Goal: Task Accomplishment & Management: Complete application form

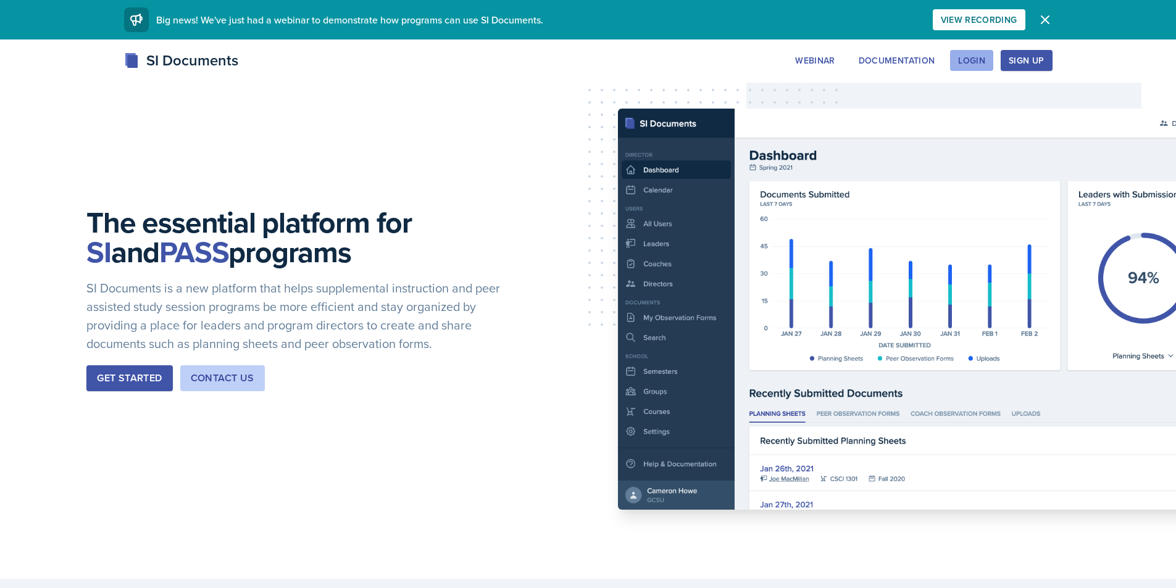
click at [967, 62] on div "Login" at bounding box center [971, 61] width 27 height 10
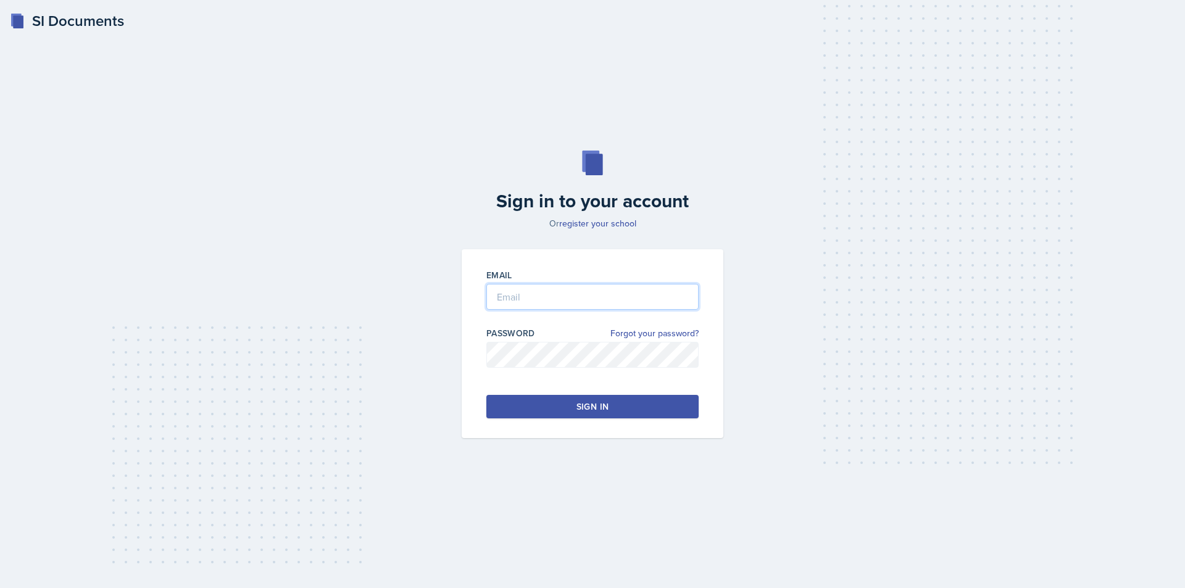
type input "rafani@students.kennesaw.edu"
click at [582, 404] on div "Sign in" at bounding box center [592, 407] width 32 height 12
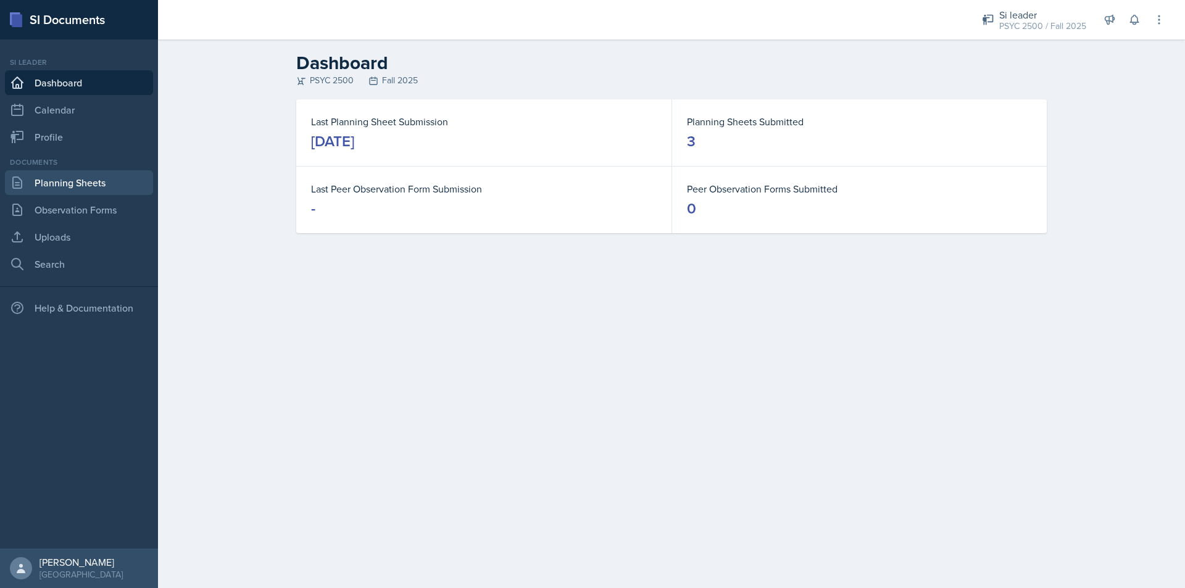
click at [99, 175] on link "Planning Sheets" at bounding box center [79, 182] width 148 height 25
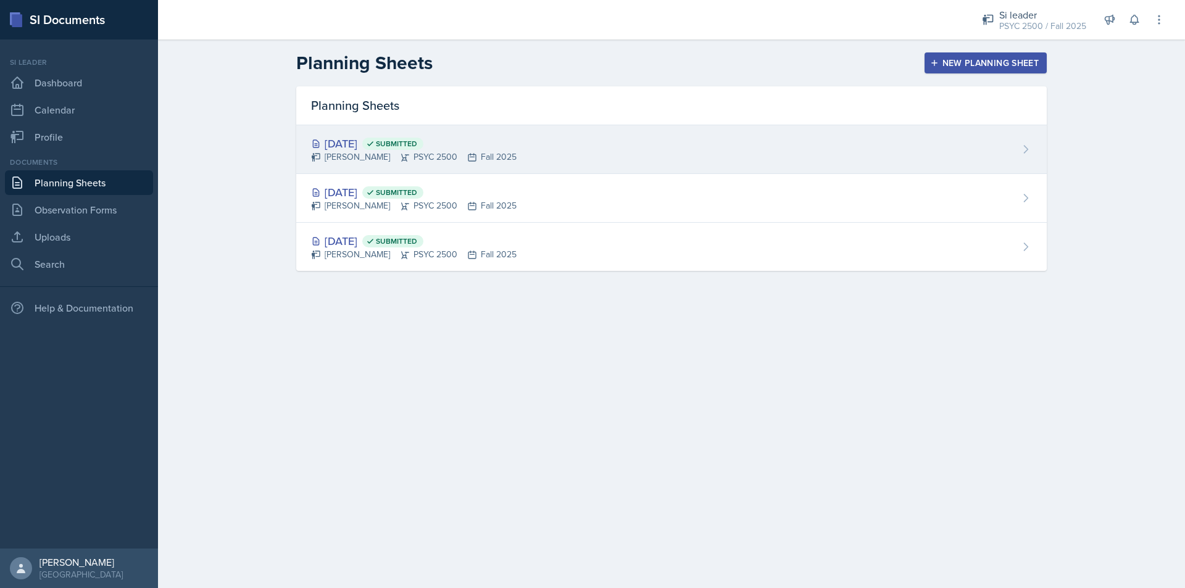
drag, startPoint x: 582, startPoint y: 135, endPoint x: 588, endPoint y: 137, distance: 6.6
click at [583, 135] on div "Sep 5th, 2025 Submitted Rayann Afani PSYC 2500 Fall 2025" at bounding box center [671, 149] width 751 height 49
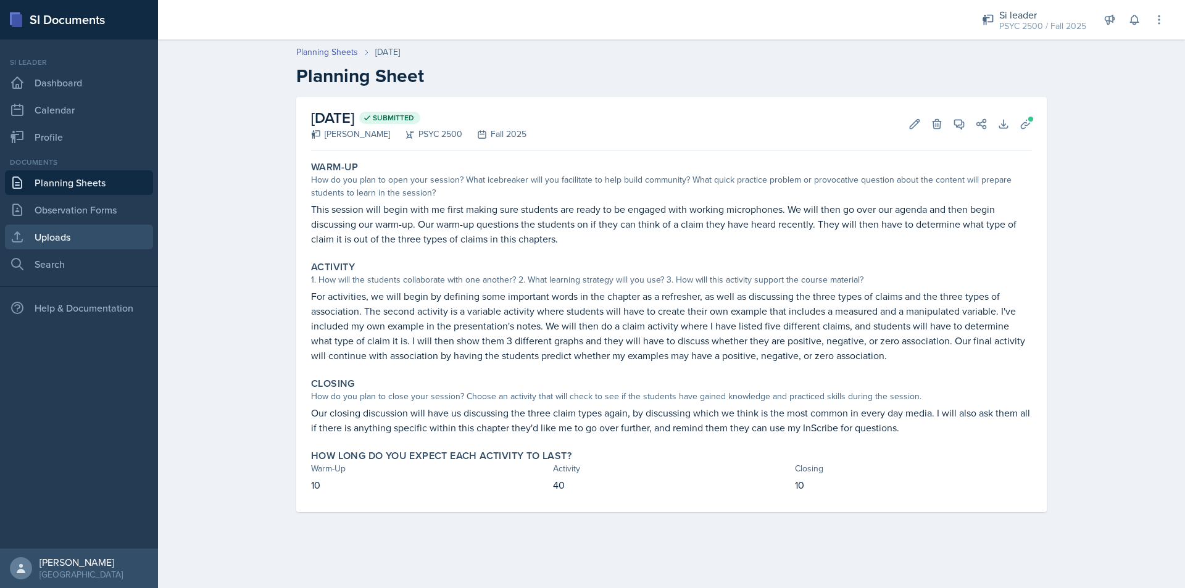
click at [56, 248] on link "Uploads" at bounding box center [79, 237] width 148 height 25
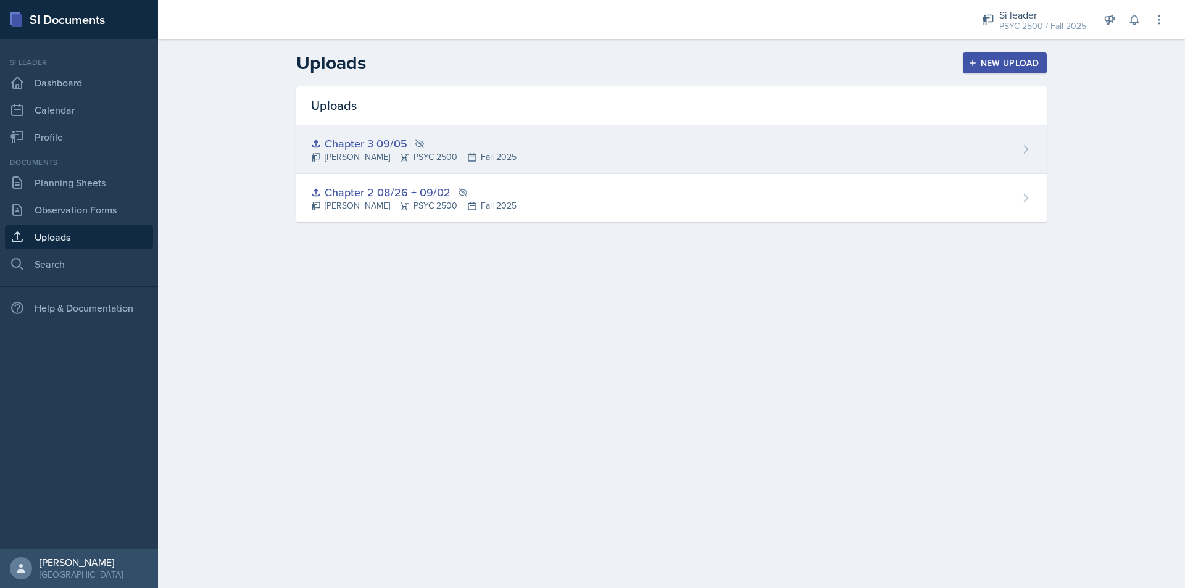
click at [519, 133] on div "Chapter 3 09/05 Rayann Afani PSYC 2500 Fall 2025" at bounding box center [671, 149] width 751 height 49
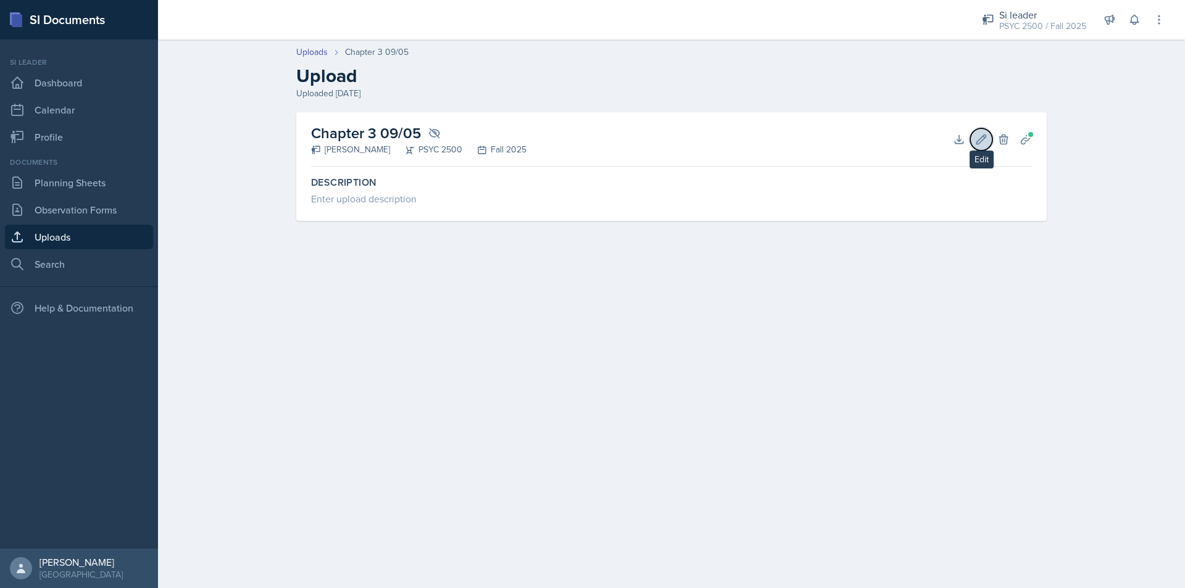
click at [981, 133] on icon at bounding box center [981, 139] width 12 height 12
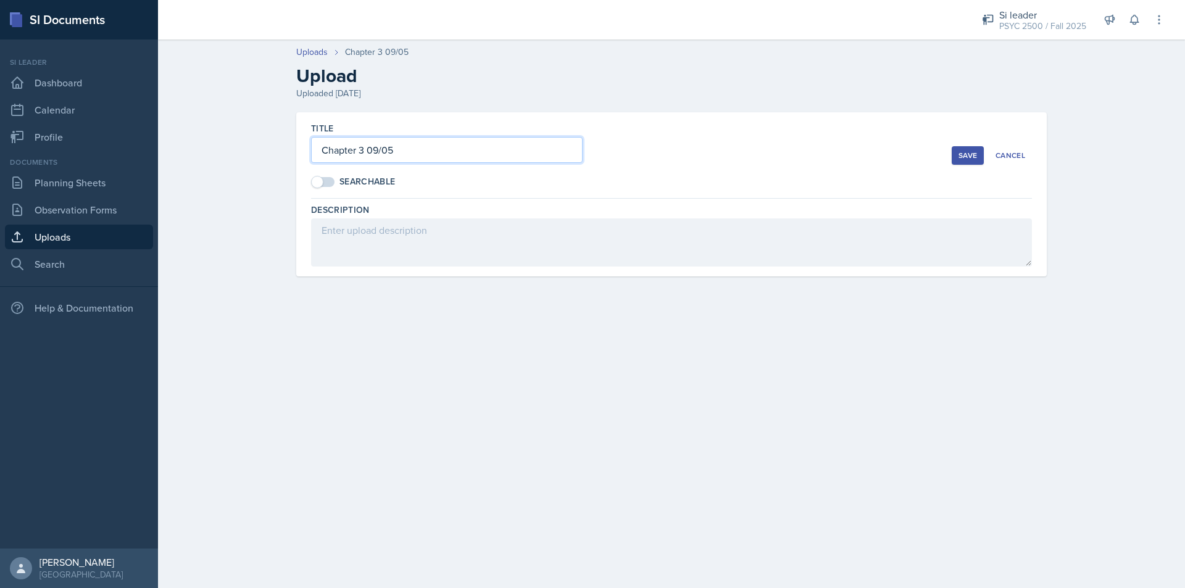
click at [438, 144] on input "Chapter 3 09/05" at bounding box center [447, 150] width 272 height 26
type input "Chapter 3 09/05 + 09/09"
click at [959, 159] on div "Save" at bounding box center [968, 156] width 19 height 10
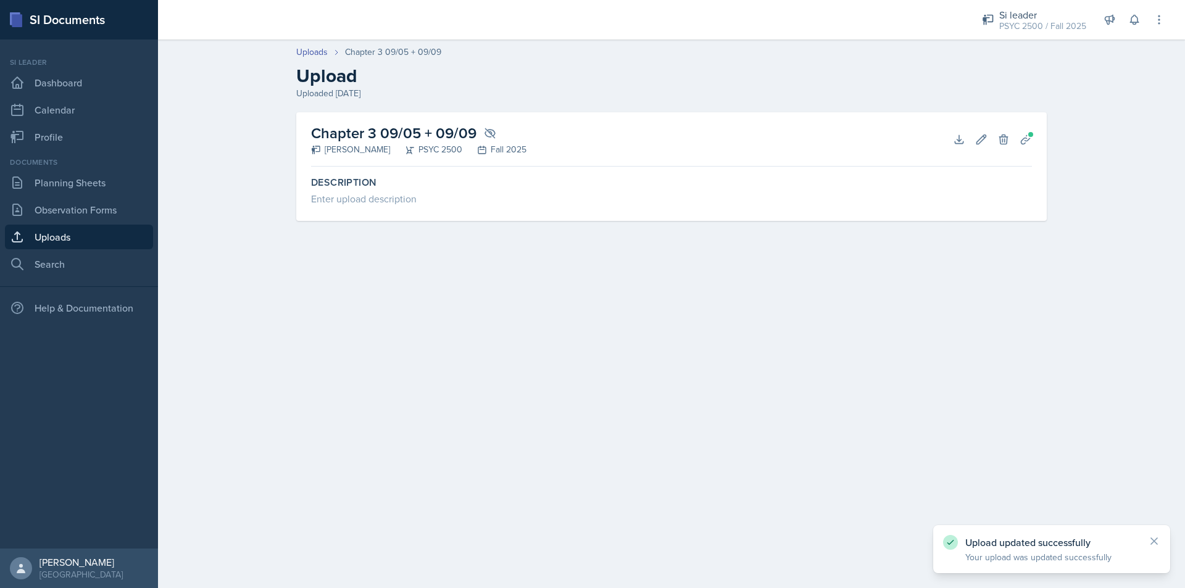
drag, startPoint x: 773, startPoint y: 218, endPoint x: 752, endPoint y: 219, distance: 21.6
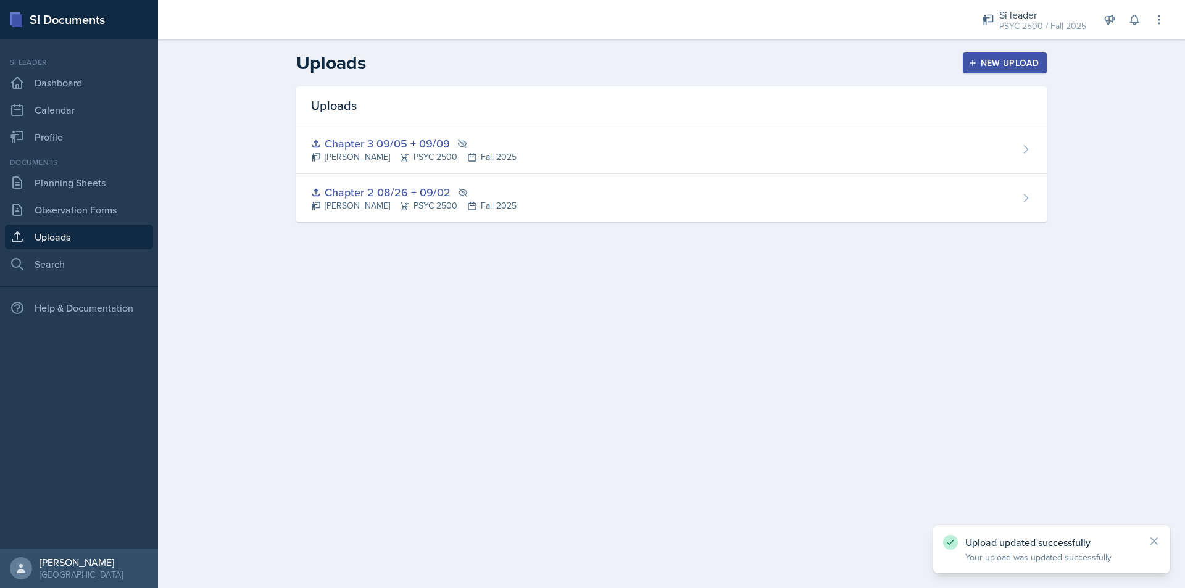
click at [997, 56] on button "New Upload" at bounding box center [1005, 62] width 85 height 21
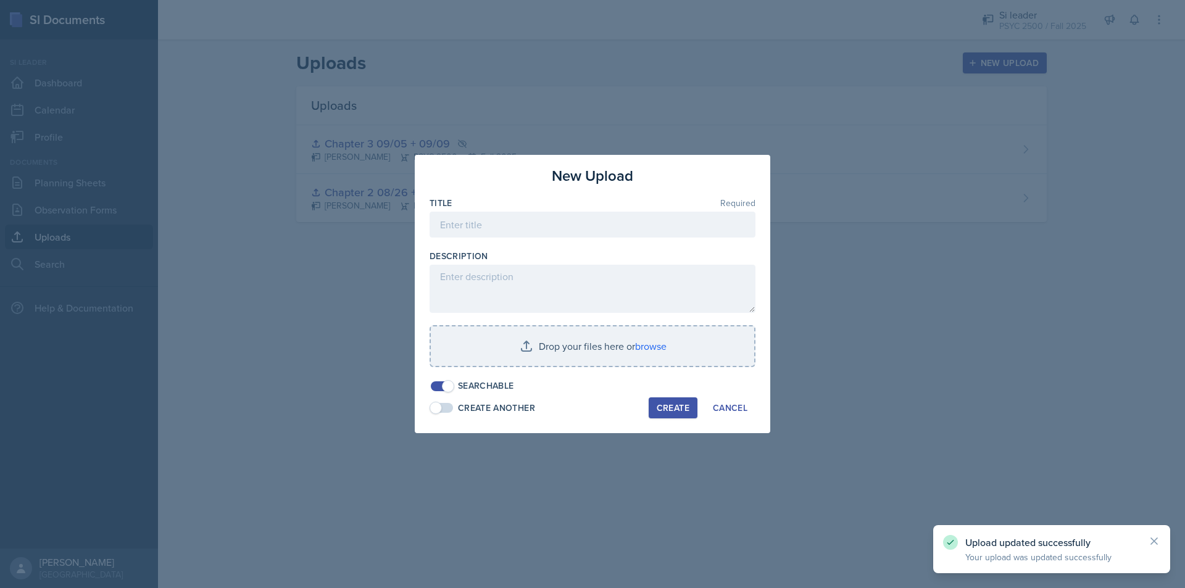
click at [455, 383] on div "Searchable" at bounding box center [472, 386] width 85 height 13
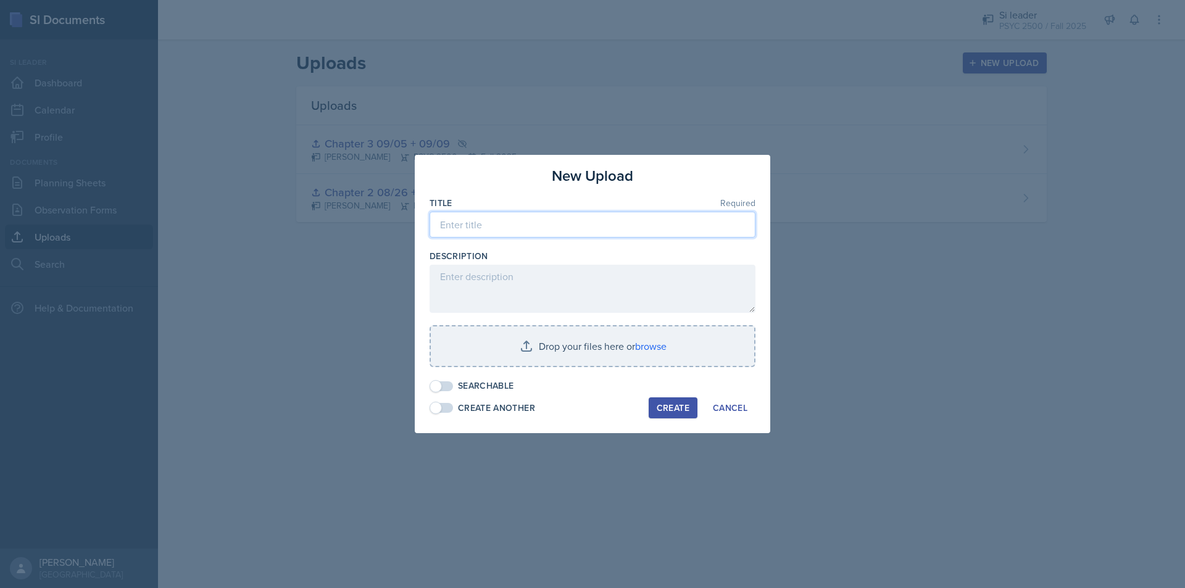
click at [469, 227] on input at bounding box center [593, 225] width 326 height 26
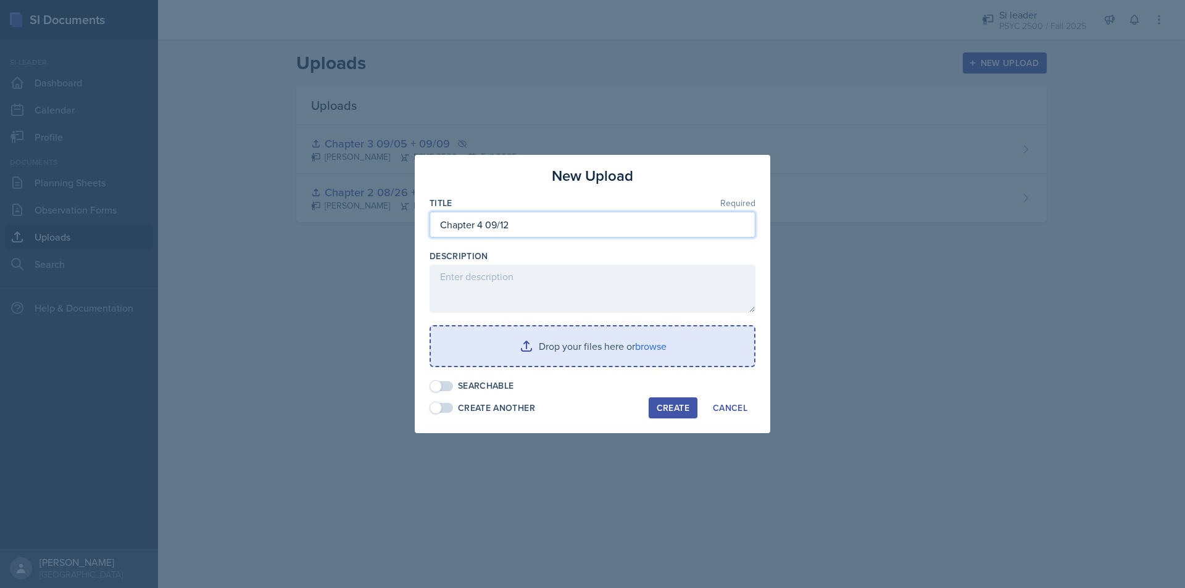
type input "Chapter 4 09/12"
click at [578, 357] on input "file" at bounding box center [592, 347] width 323 height 40
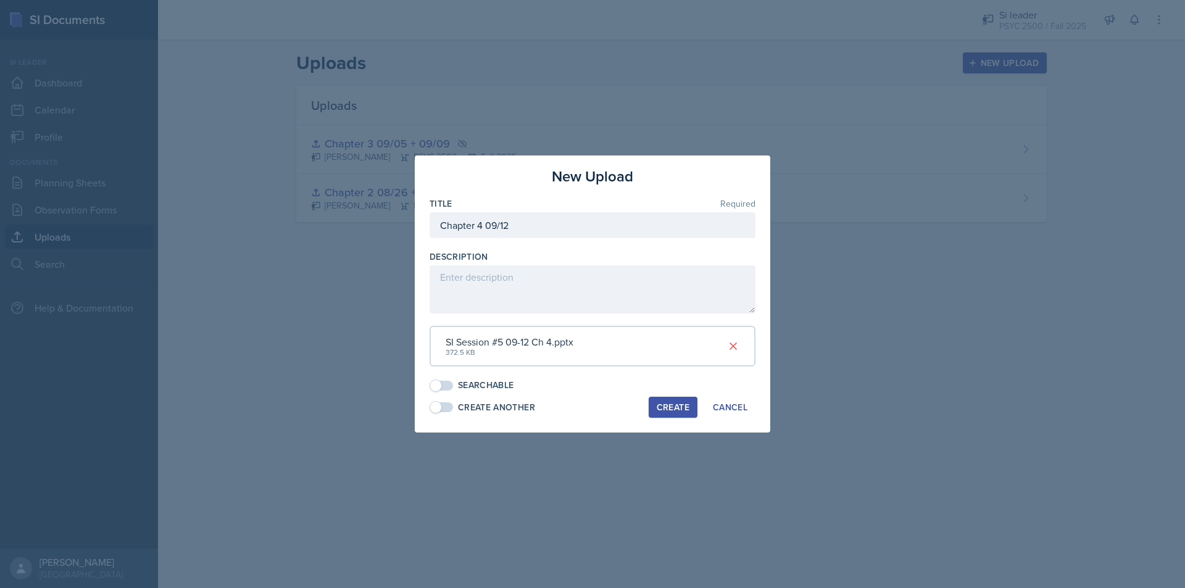
click at [678, 407] on div "Create" at bounding box center [673, 407] width 33 height 10
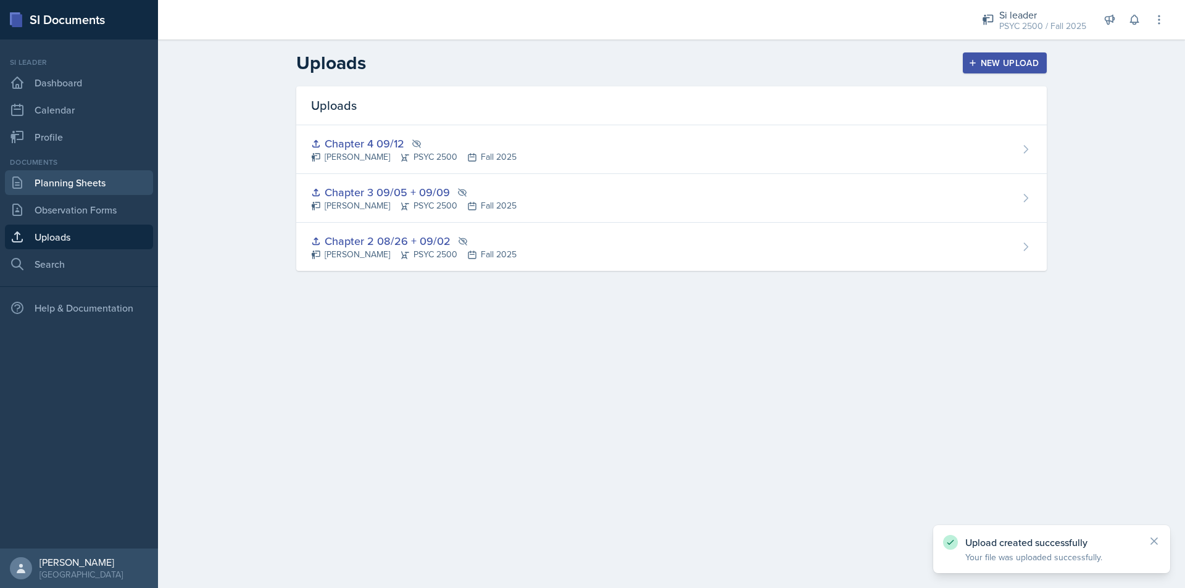
click at [66, 187] on link "Planning Sheets" at bounding box center [79, 182] width 148 height 25
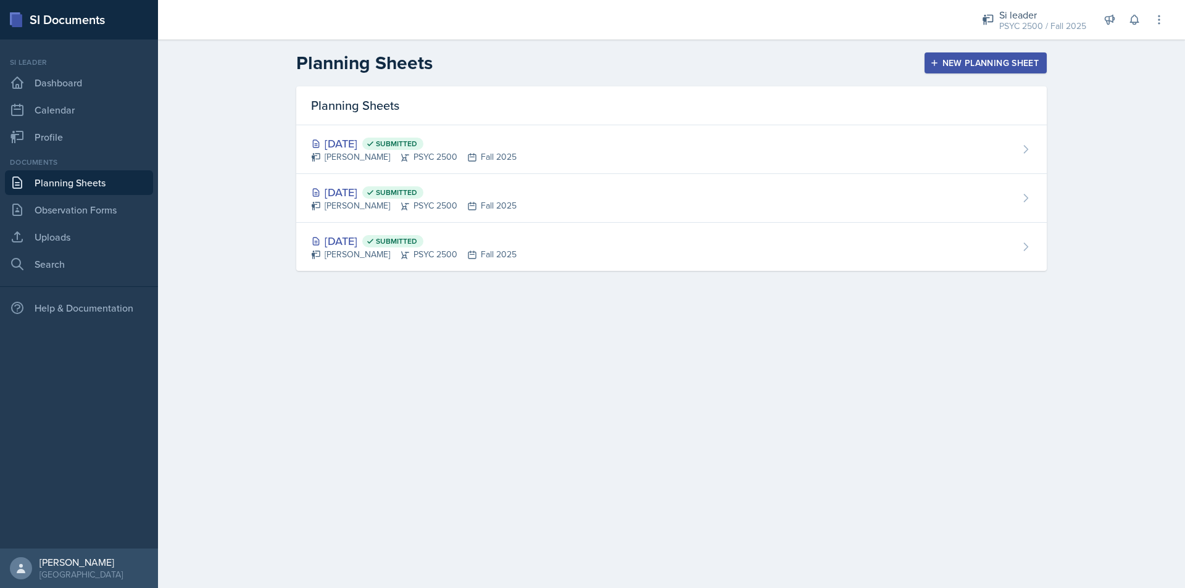
click at [1002, 78] on header "Planning Sheets New Planning Sheet" at bounding box center [671, 63] width 1027 height 47
click at [989, 70] on button "New Planning Sheet" at bounding box center [986, 62] width 122 height 21
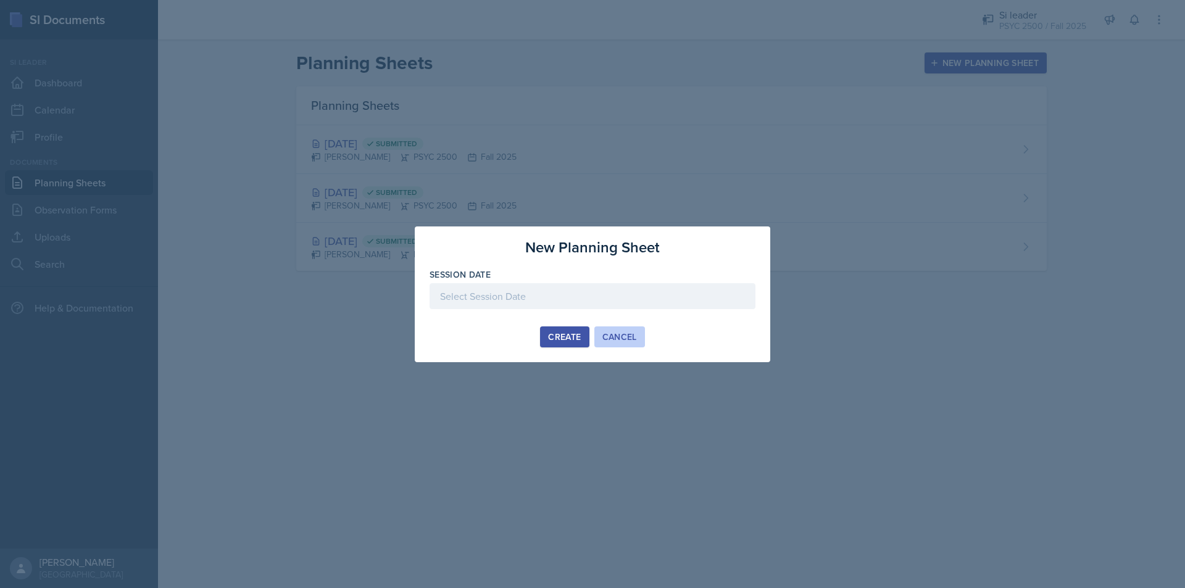
click at [614, 333] on div "Cancel" at bounding box center [619, 337] width 35 height 10
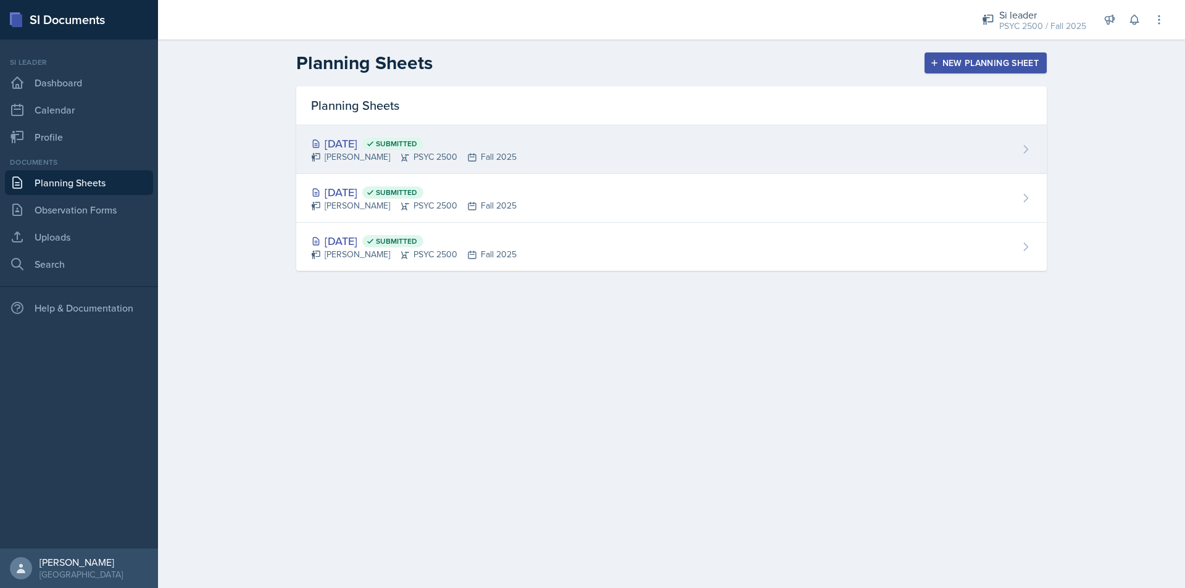
click at [582, 153] on div "Sep 5th, 2025 Submitted Rayann Afani PSYC 2500 Fall 2025" at bounding box center [671, 149] width 751 height 49
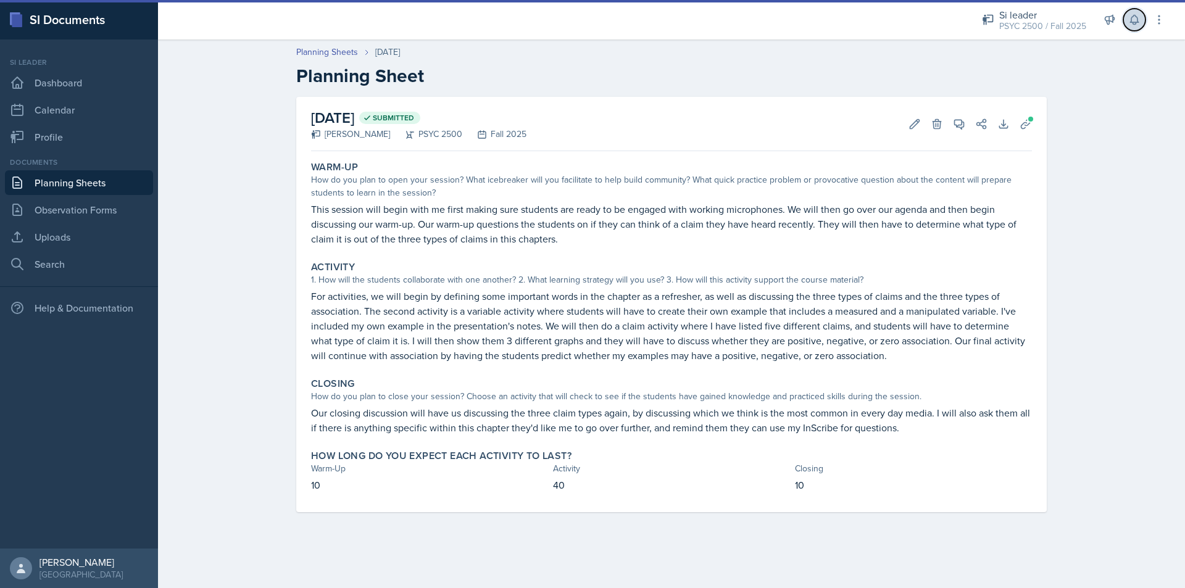
click at [1137, 20] on icon at bounding box center [1134, 20] width 12 height 12
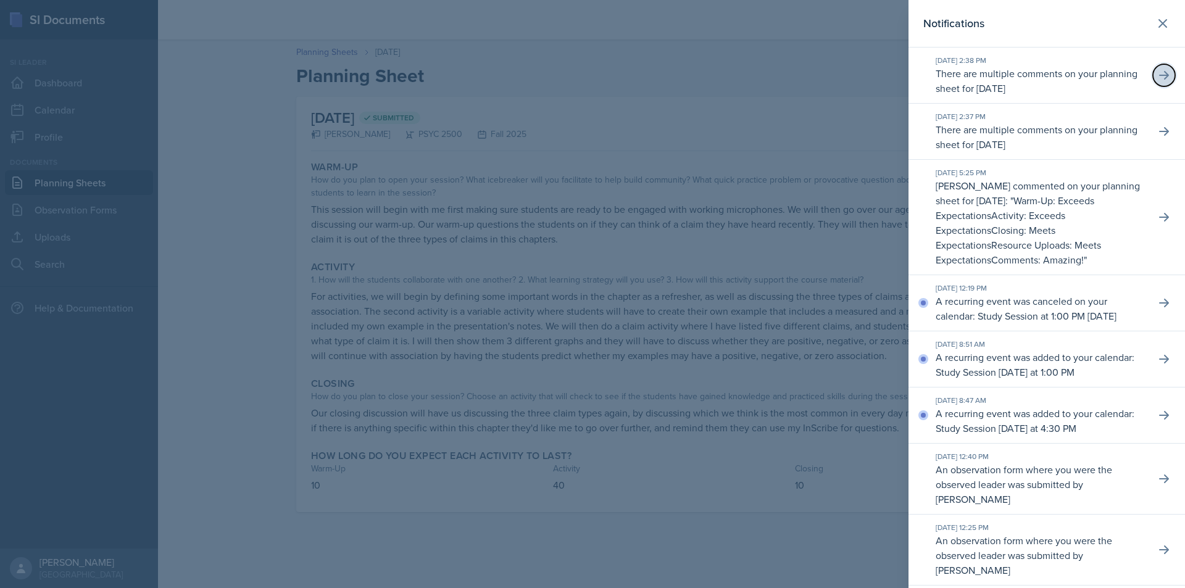
click at [1160, 72] on icon at bounding box center [1164, 75] width 12 height 12
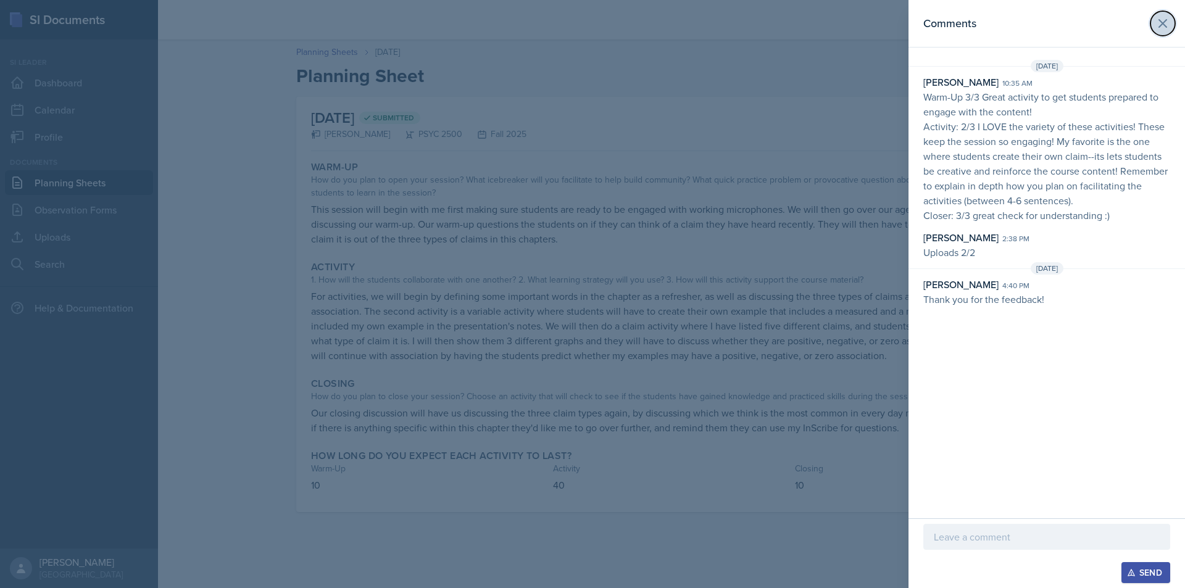
click at [1163, 21] on icon at bounding box center [1162, 23] width 15 height 15
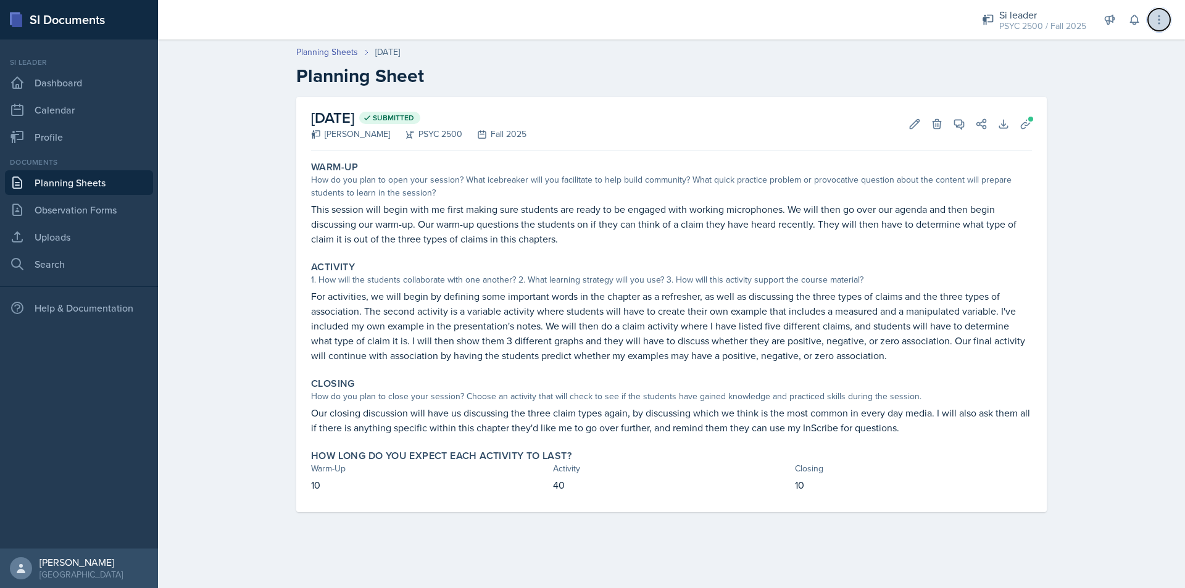
click at [1154, 11] on button at bounding box center [1159, 20] width 22 height 22
click at [1136, 14] on icon at bounding box center [1134, 20] width 12 height 12
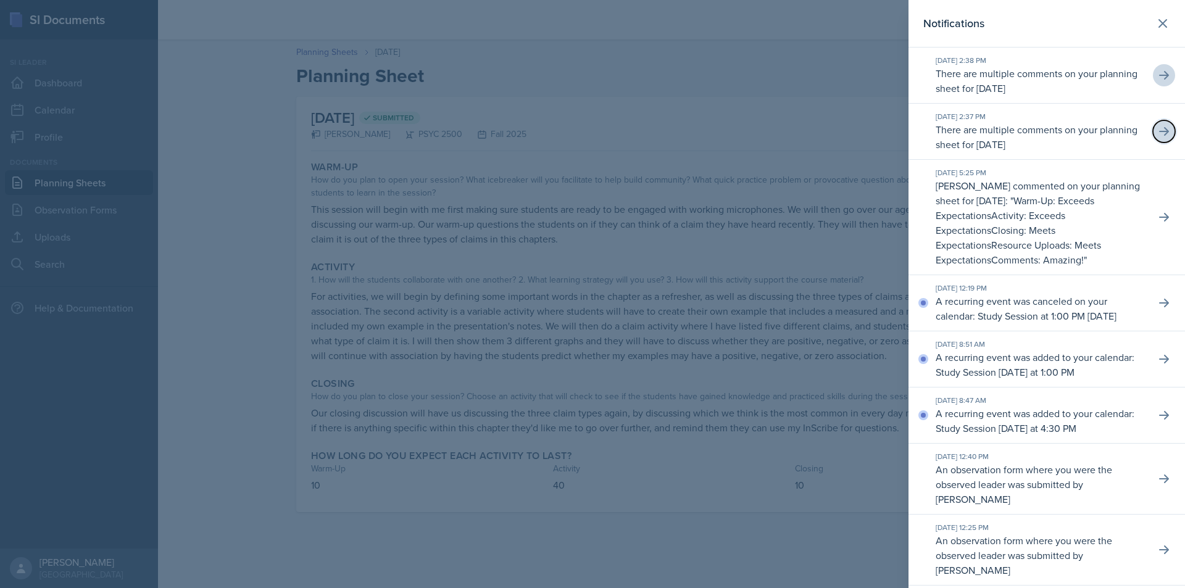
click at [1159, 127] on icon at bounding box center [1164, 131] width 12 height 12
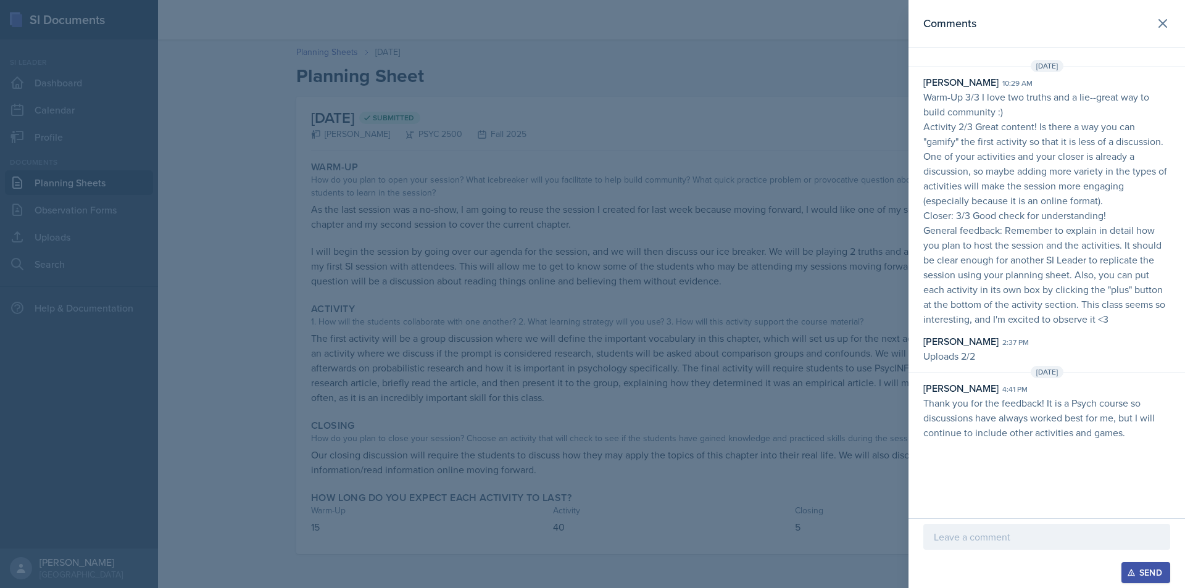
click at [747, 404] on div at bounding box center [592, 294] width 1185 height 588
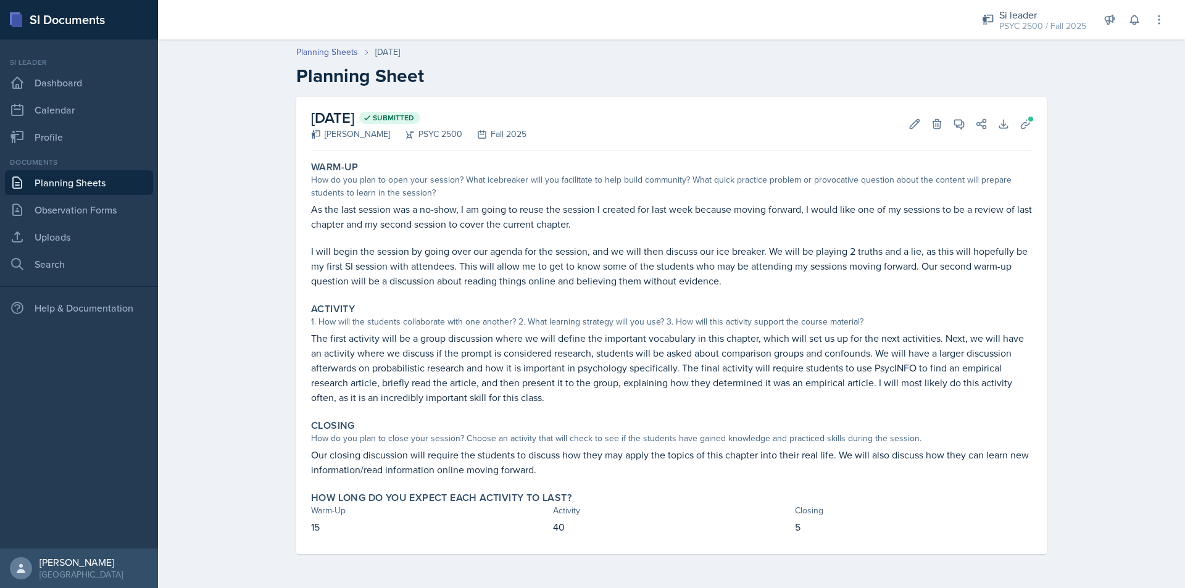
click at [74, 179] on link "Planning Sheets" at bounding box center [79, 182] width 148 height 25
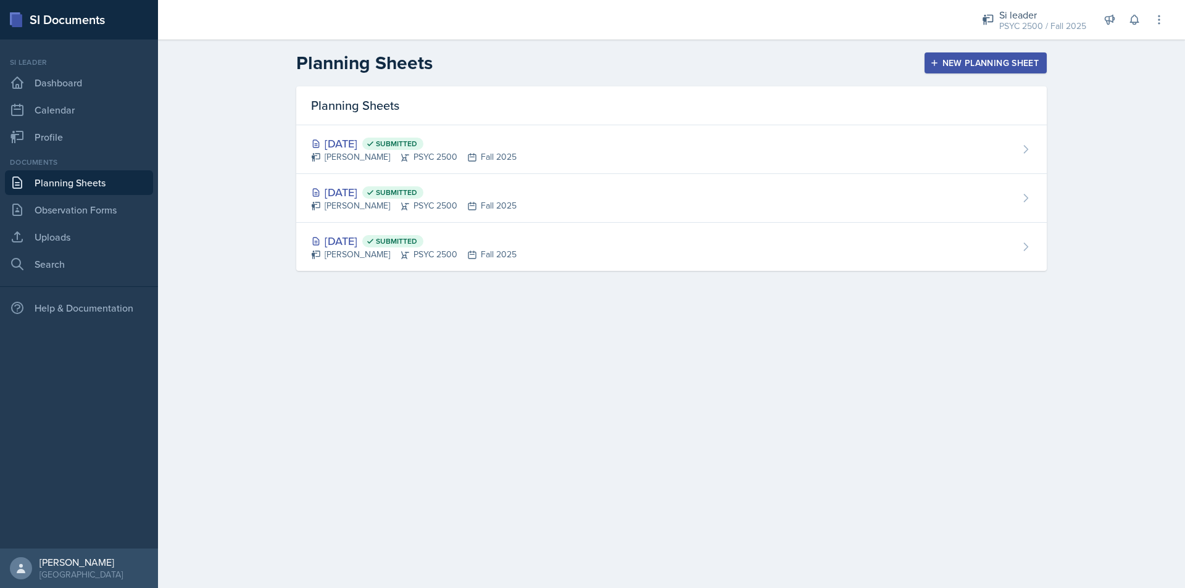
click at [1020, 59] on div "New Planning Sheet" at bounding box center [986, 63] width 106 height 10
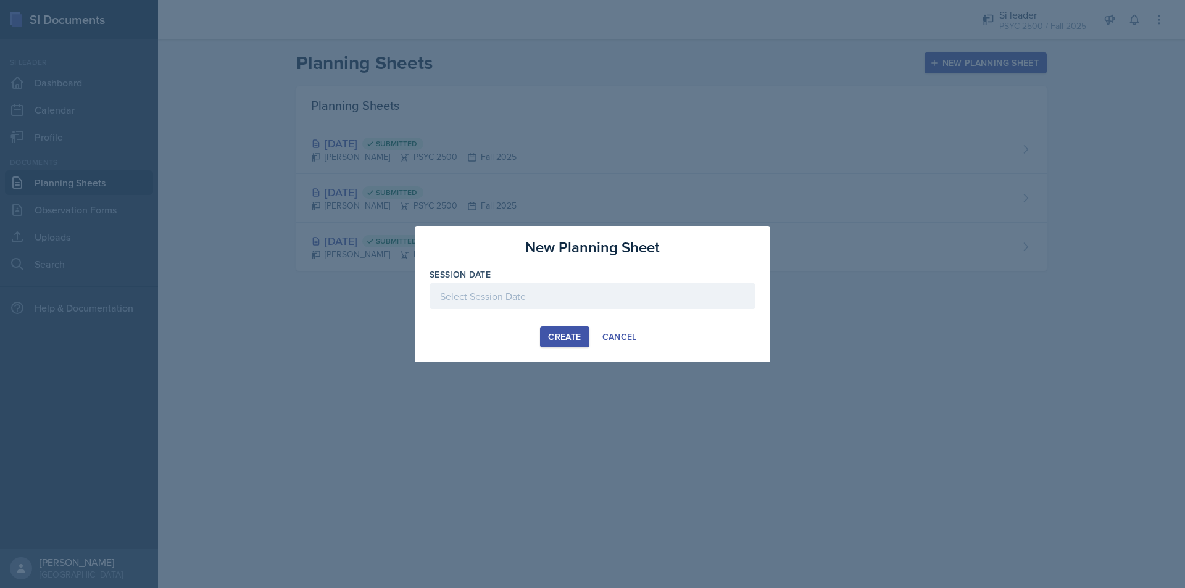
click at [475, 296] on div at bounding box center [593, 296] width 326 height 26
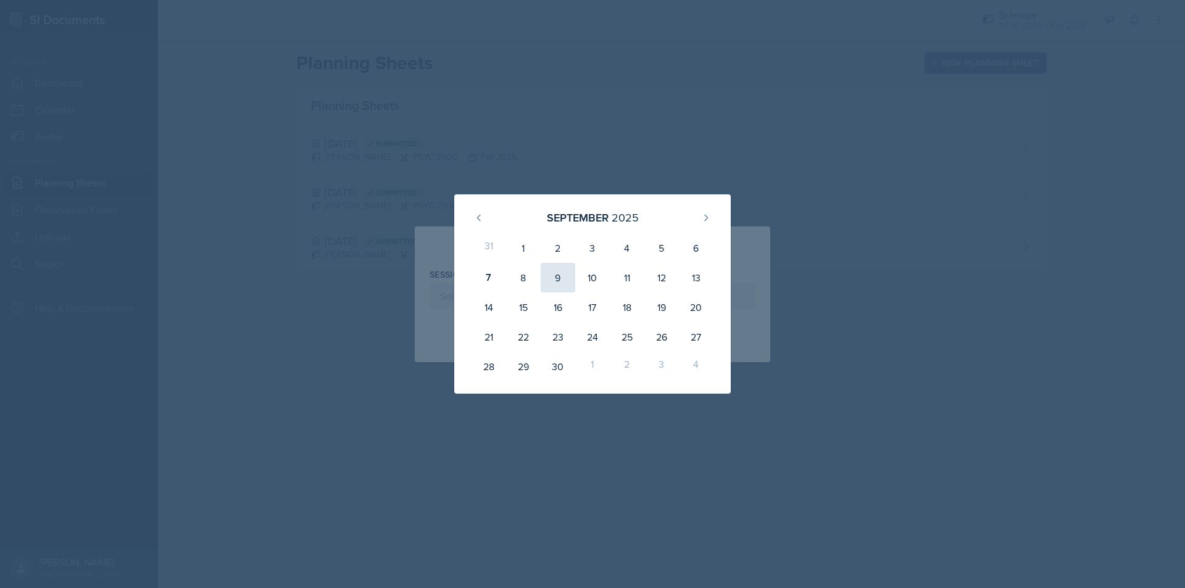
click at [557, 281] on div "9" at bounding box center [558, 278] width 35 height 30
type input "September 9th, 2025"
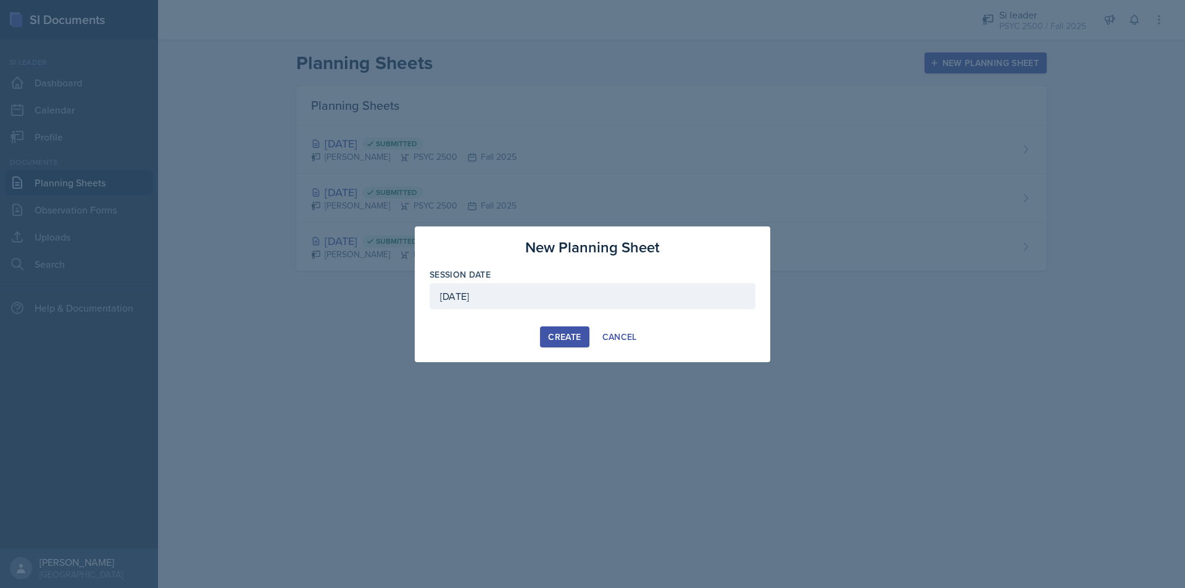
click at [568, 334] on div "Create" at bounding box center [564, 337] width 33 height 10
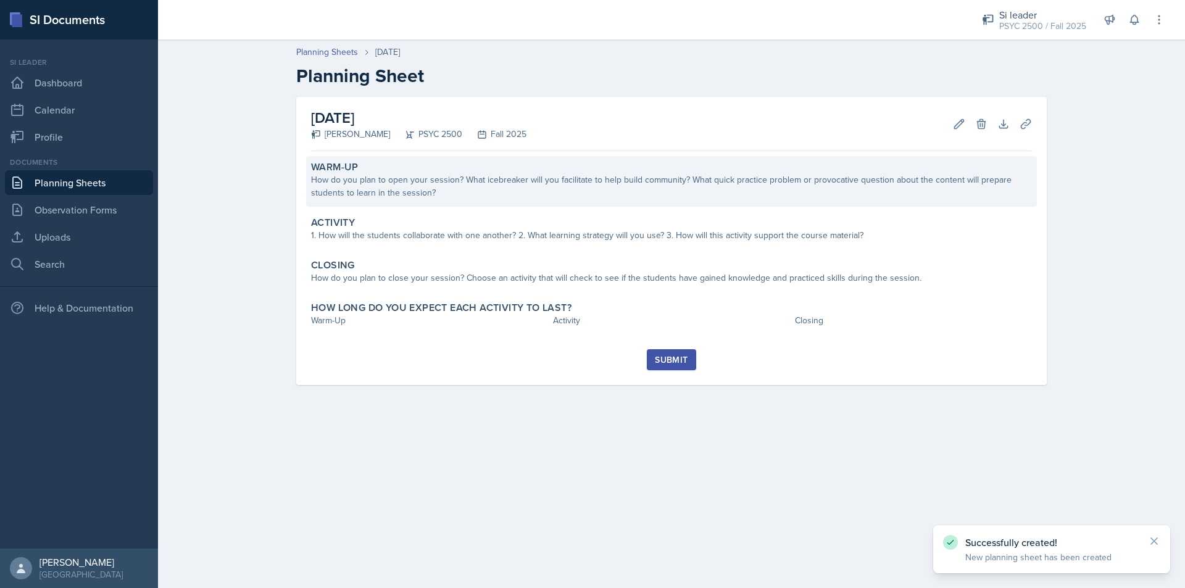
click at [436, 181] on div "How do you plan to open your session? What icebreaker will you facilitate to he…" at bounding box center [671, 186] width 721 height 26
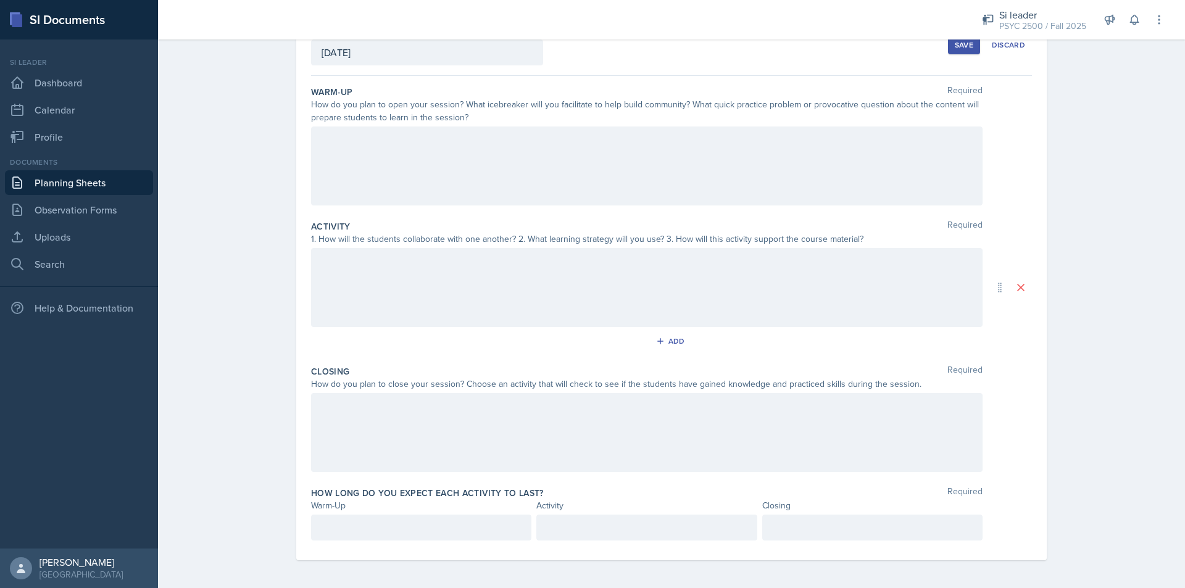
click at [554, 286] on div at bounding box center [647, 287] width 672 height 79
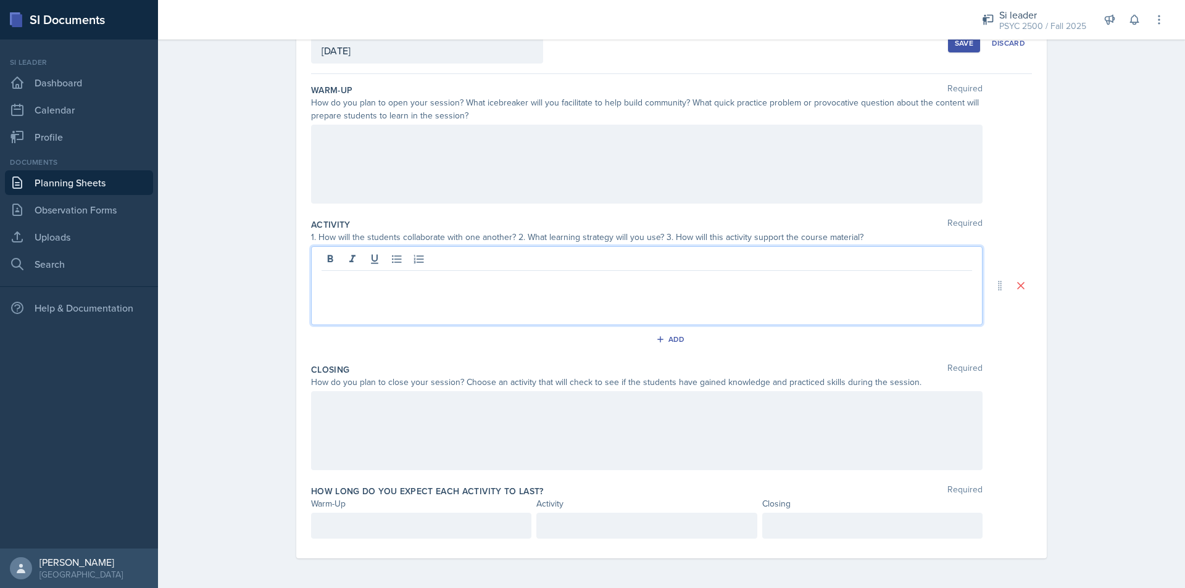
click at [523, 148] on div at bounding box center [647, 164] width 672 height 79
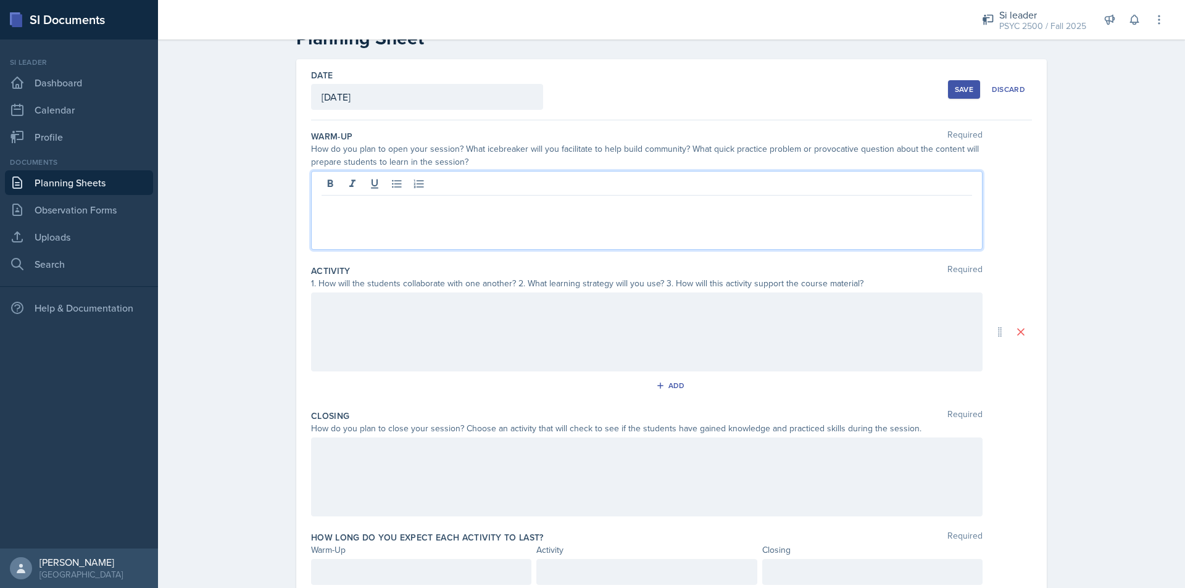
scroll to position [2, 0]
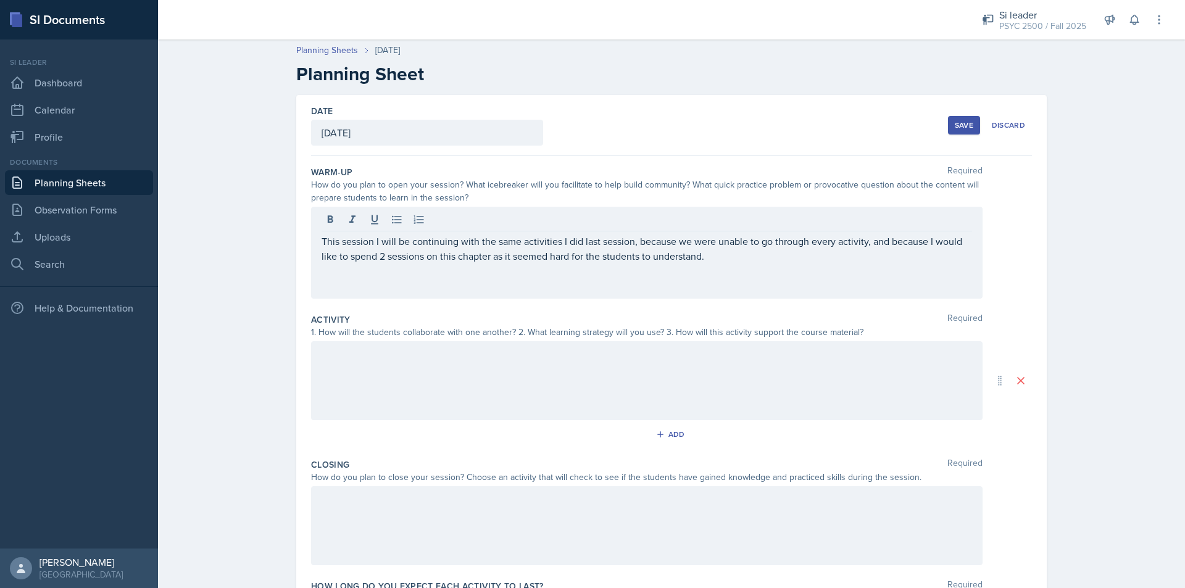
click at [356, 281] on p at bounding box center [647, 285] width 651 height 15
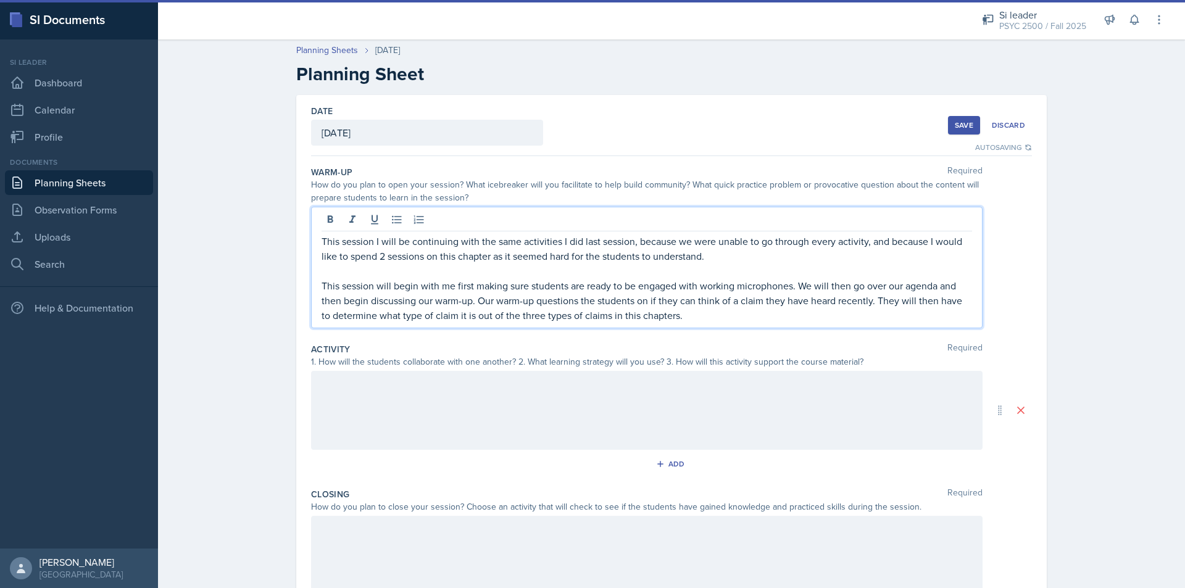
click at [689, 316] on p "This session will begin with me first making sure students are ready to be enga…" at bounding box center [647, 300] width 651 height 44
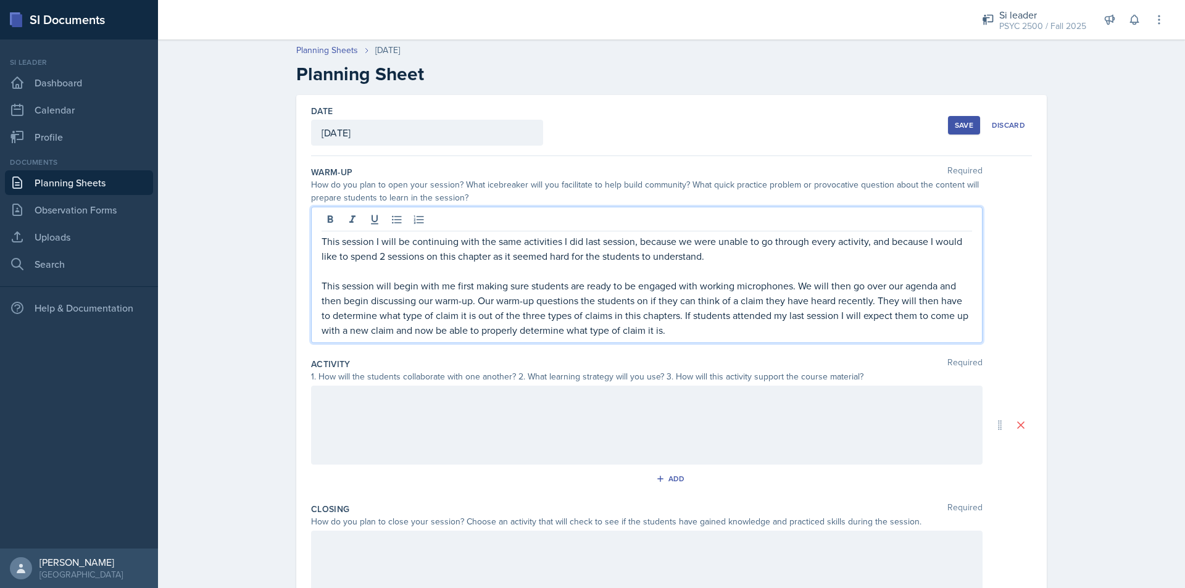
click at [482, 430] on div at bounding box center [647, 425] width 672 height 79
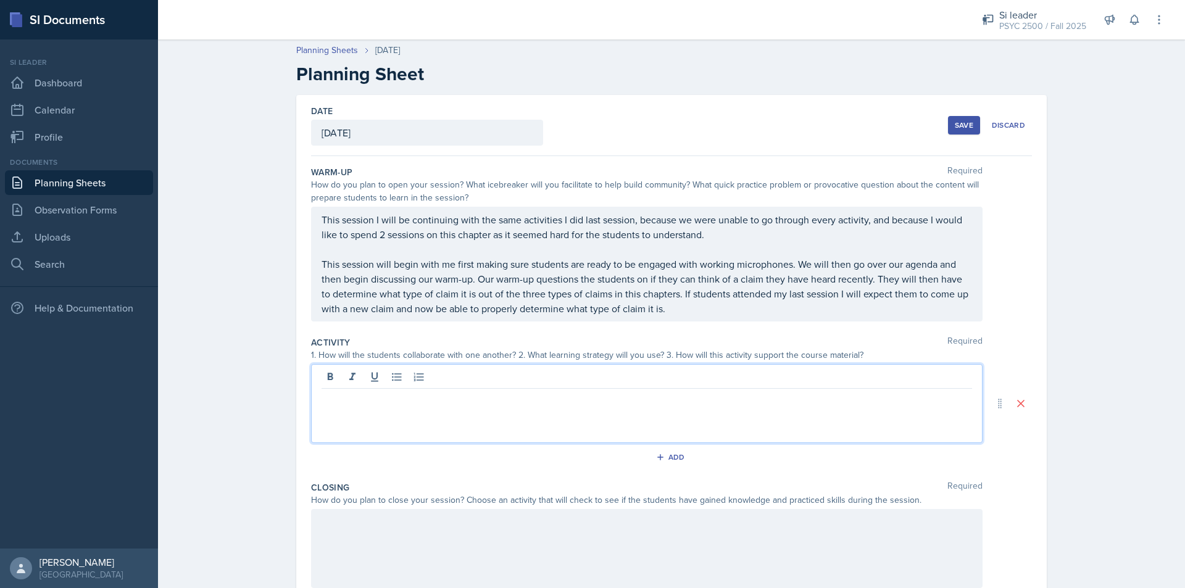
scroll to position [23, 0]
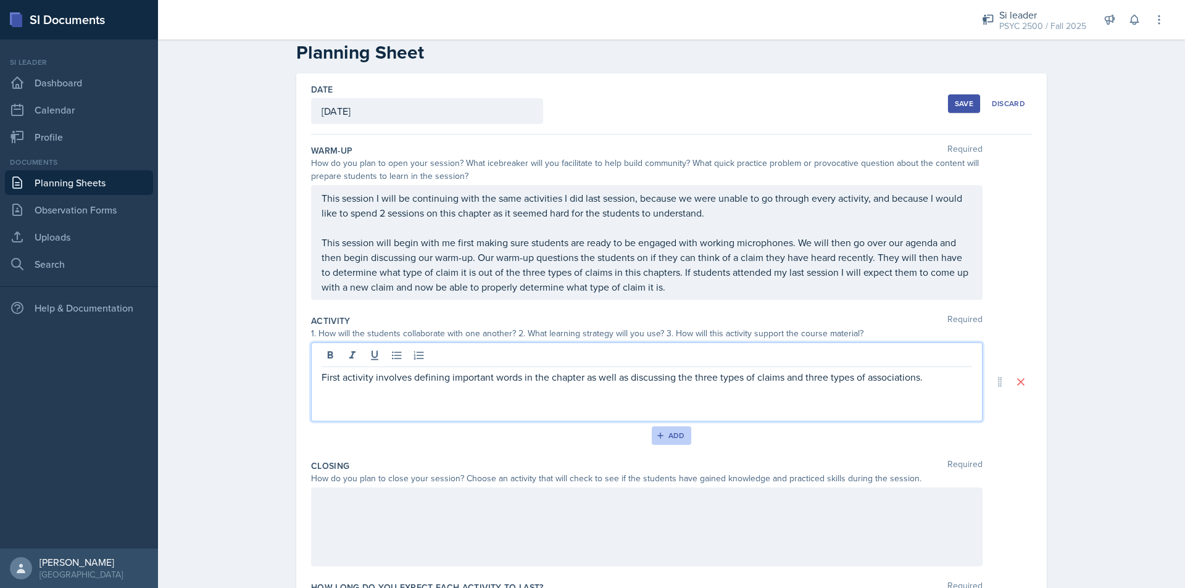
click at [656, 437] on icon "button" at bounding box center [660, 435] width 9 height 9
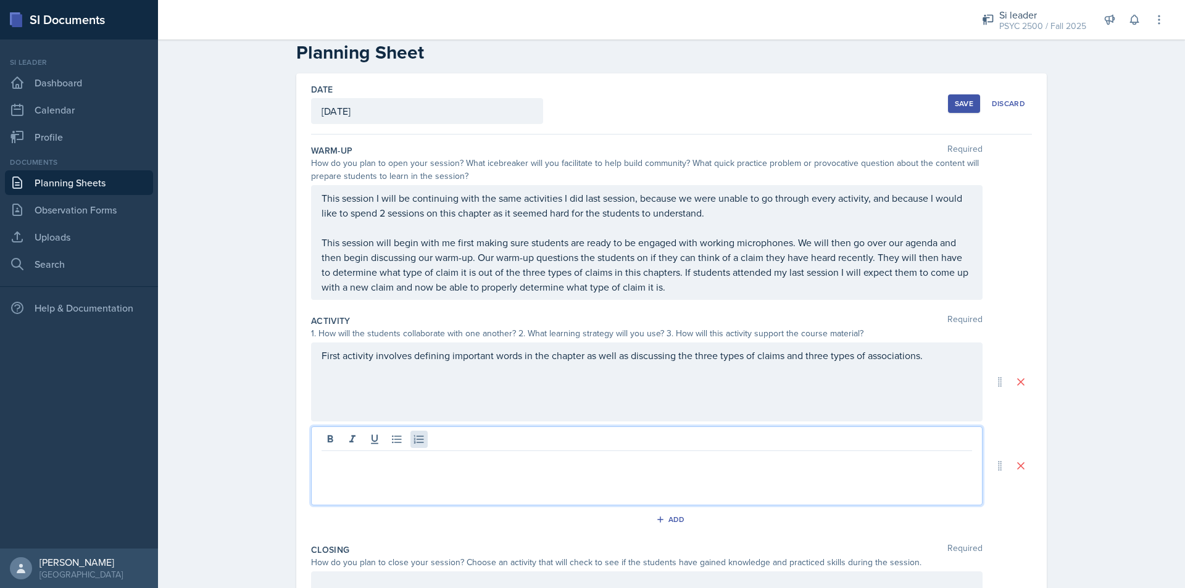
drag, startPoint x: 409, startPoint y: 443, endPoint x: 416, endPoint y: 444, distance: 7.5
click at [414, 444] on div at bounding box center [647, 465] width 672 height 79
click at [627, 464] on p "Second activity is a variable activity where students are expected to crewate t…" at bounding box center [647, 461] width 651 height 15
click at [753, 457] on p "Second activity is a variable activity where students are expected to create th…" at bounding box center [647, 461] width 651 height 15
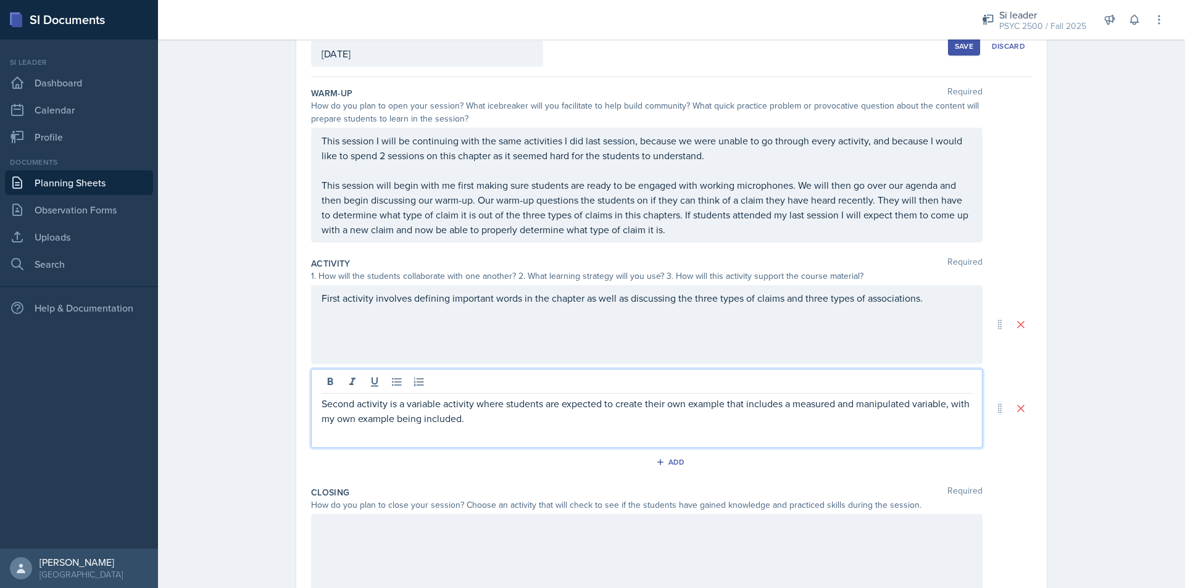
scroll to position [188, 0]
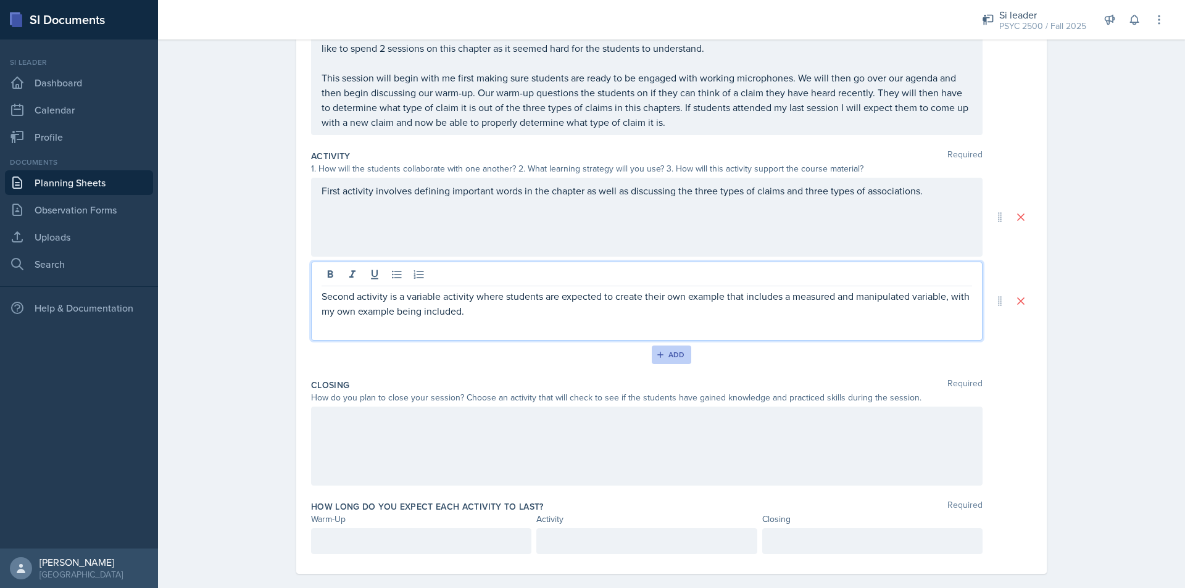
click at [670, 350] on div "Add" at bounding box center [672, 355] width 27 height 10
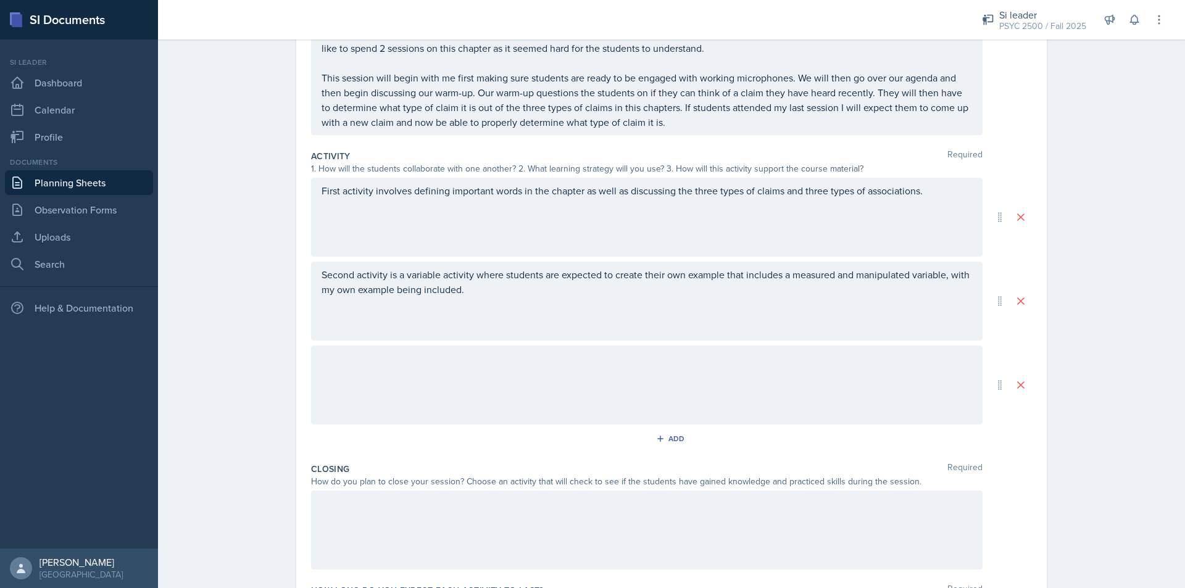
click at [490, 404] on div at bounding box center [647, 385] width 672 height 79
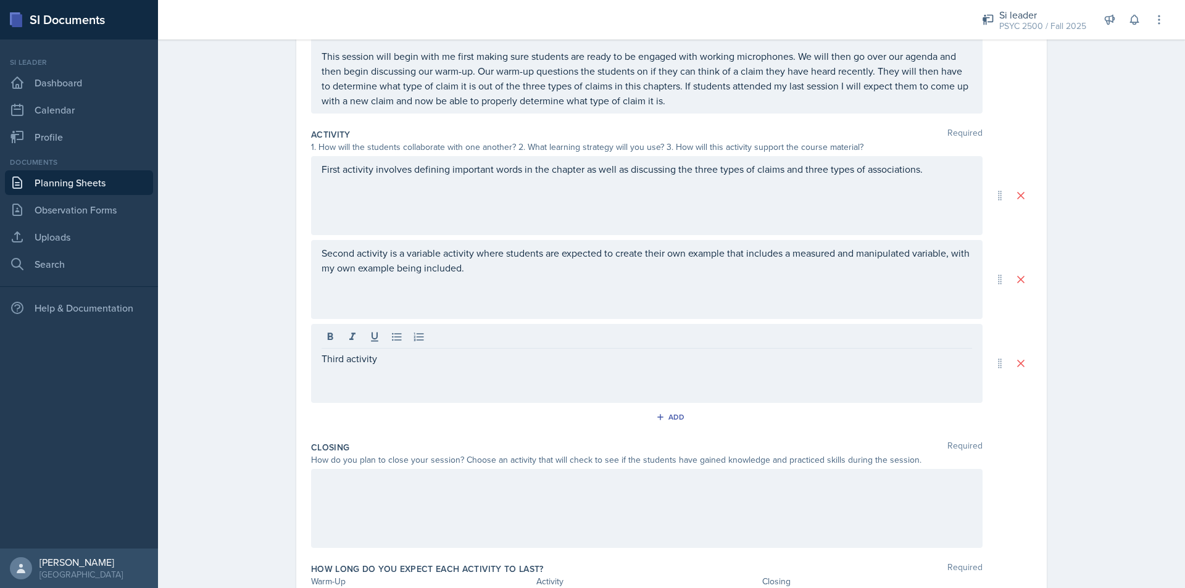
click at [425, 365] on p "Third activity" at bounding box center [647, 358] width 651 height 15
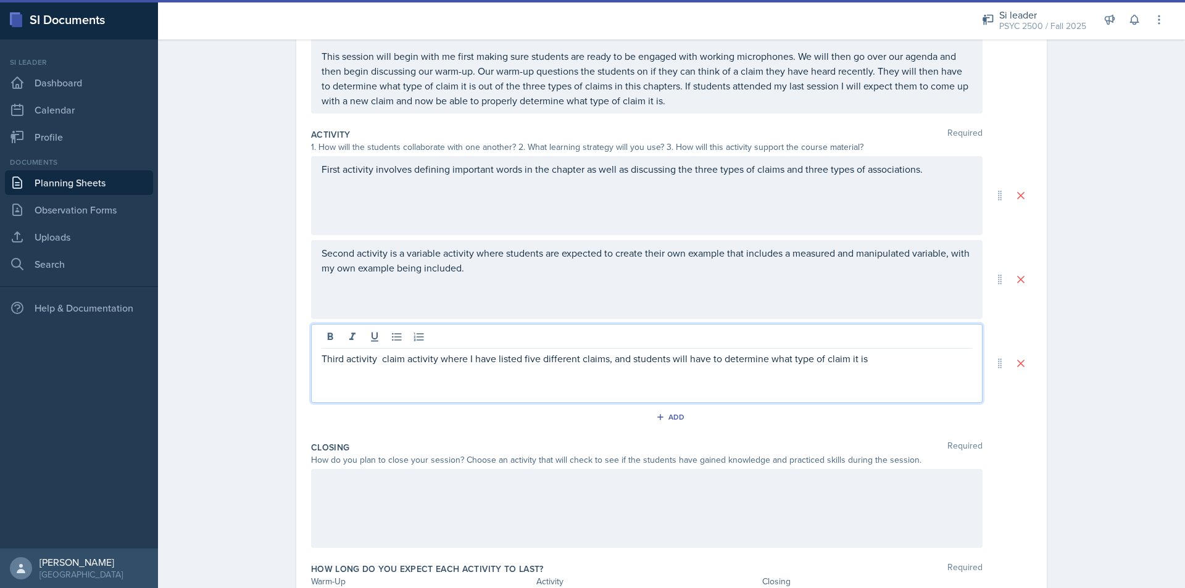
click at [378, 359] on p "Third activity claim activity where I have listed five different claims, and st…" at bounding box center [647, 358] width 651 height 15
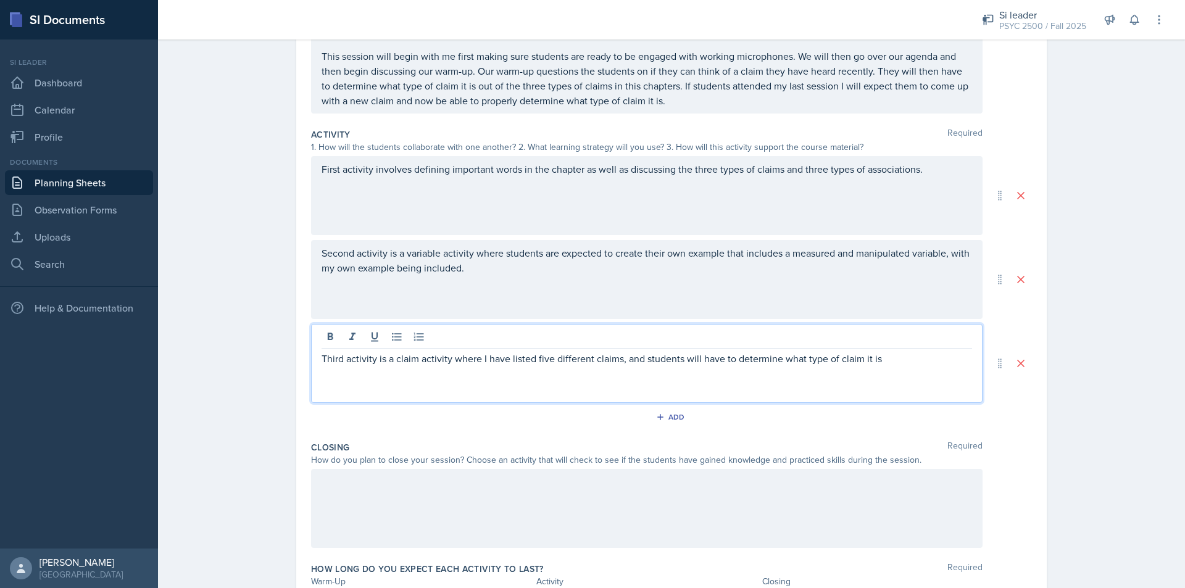
click at [894, 356] on p "Third activity is a claim activity where I have listed five different claims, a…" at bounding box center [647, 358] width 651 height 15
click at [664, 416] on div "Add" at bounding box center [672, 417] width 27 height 10
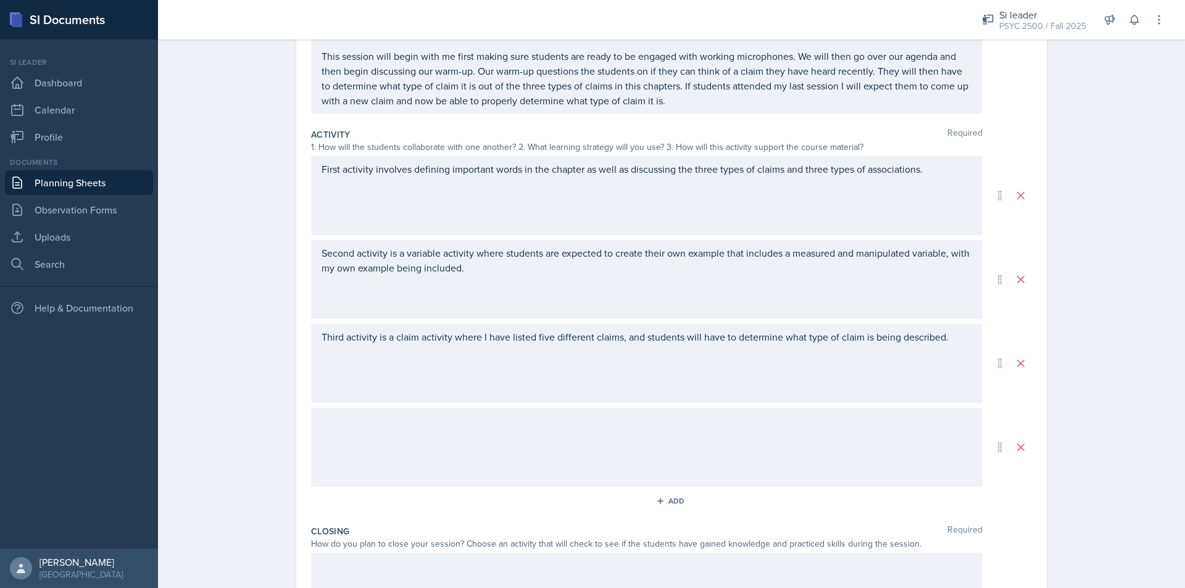
click at [470, 451] on div at bounding box center [647, 447] width 672 height 79
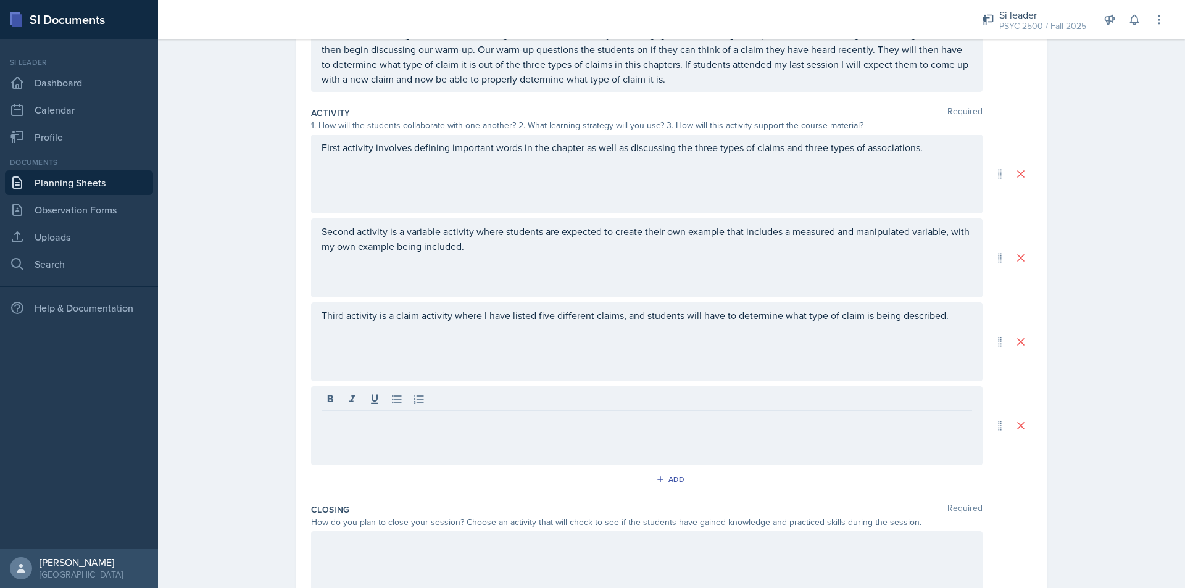
drag, startPoint x: 467, startPoint y: 430, endPoint x: 362, endPoint y: 409, distance: 107.0
drag, startPoint x: 362, startPoint y: 409, endPoint x: 330, endPoint y: 431, distance: 39.0
drag, startPoint x: 330, startPoint y: 431, endPoint x: 328, endPoint y: 423, distance: 8.2
click at [315, 423] on div at bounding box center [647, 425] width 672 height 79
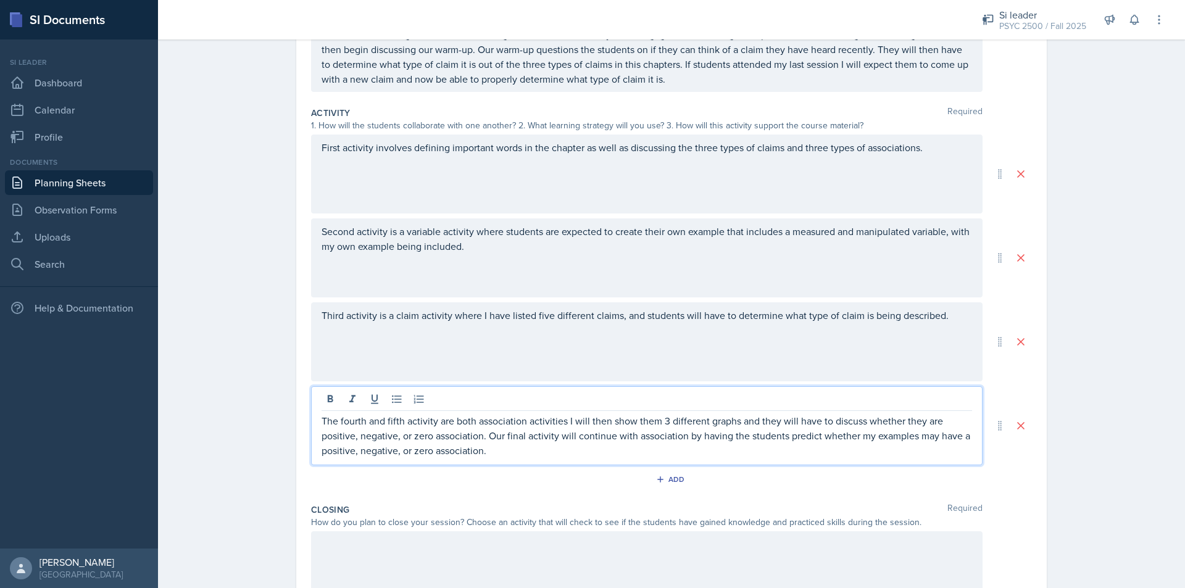
click at [562, 425] on p "The fourth and fifth activity are both association activities I will then show …" at bounding box center [647, 436] width 651 height 44
drag, startPoint x: 637, startPoint y: 417, endPoint x: 618, endPoint y: 419, distance: 18.6
click at [618, 419] on p "The fourth and fifth activity are both association activities, where I will the…" at bounding box center [647, 436] width 651 height 44
drag, startPoint x: 947, startPoint y: 424, endPoint x: 930, endPoint y: 420, distance: 17.8
click at [930, 420] on p "The fourth and fifth activity are both association activities, where I will sho…" at bounding box center [647, 436] width 651 height 44
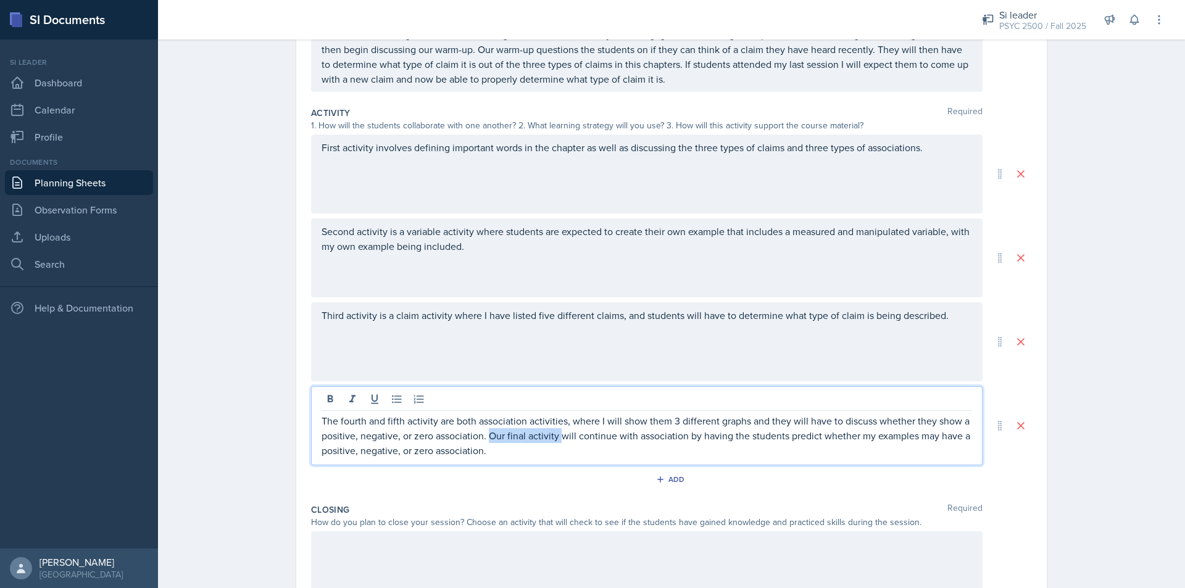
drag, startPoint x: 488, startPoint y: 431, endPoint x: 557, endPoint y: 438, distance: 69.4
click at [557, 438] on p "The fourth and fifth activity are both association activities, where I will sho…" at bounding box center [647, 436] width 651 height 44
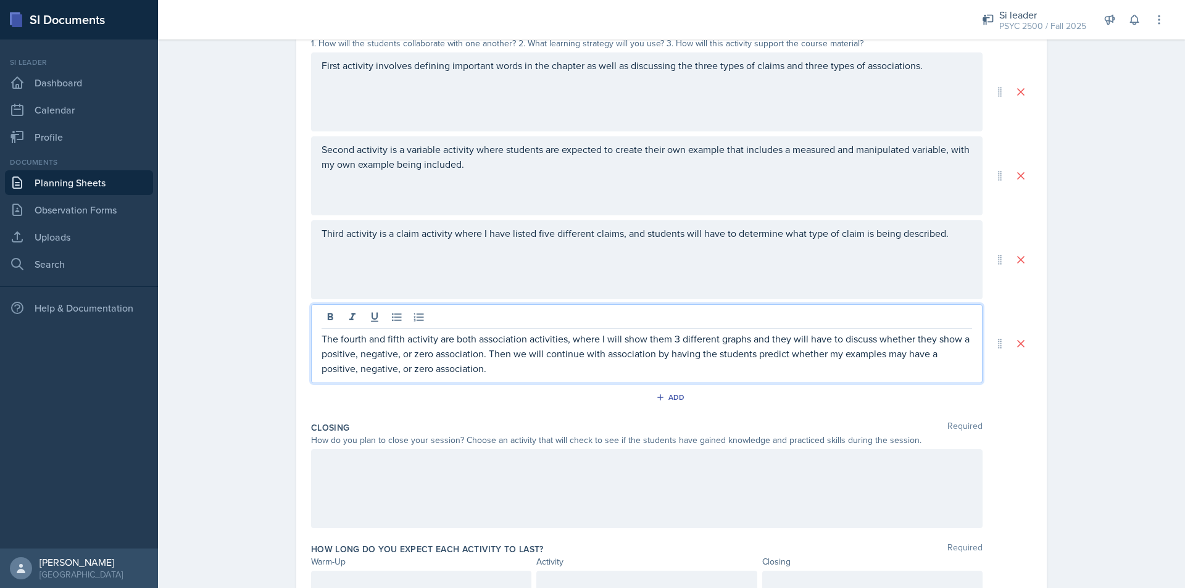
scroll to position [372, 0]
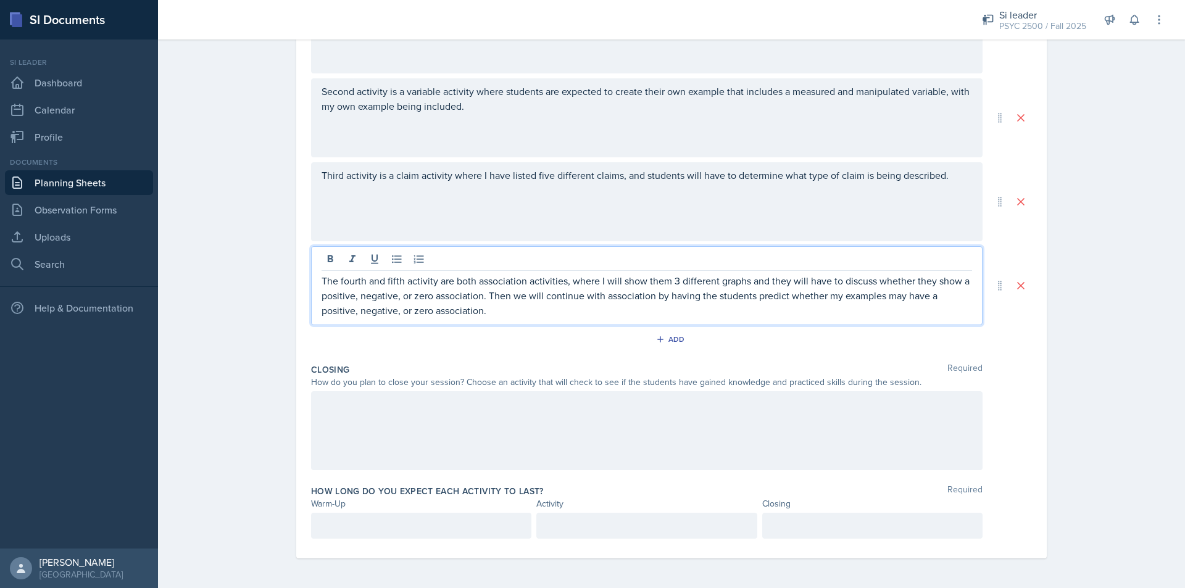
click at [537, 348] on div "Add" at bounding box center [671, 341] width 721 height 23
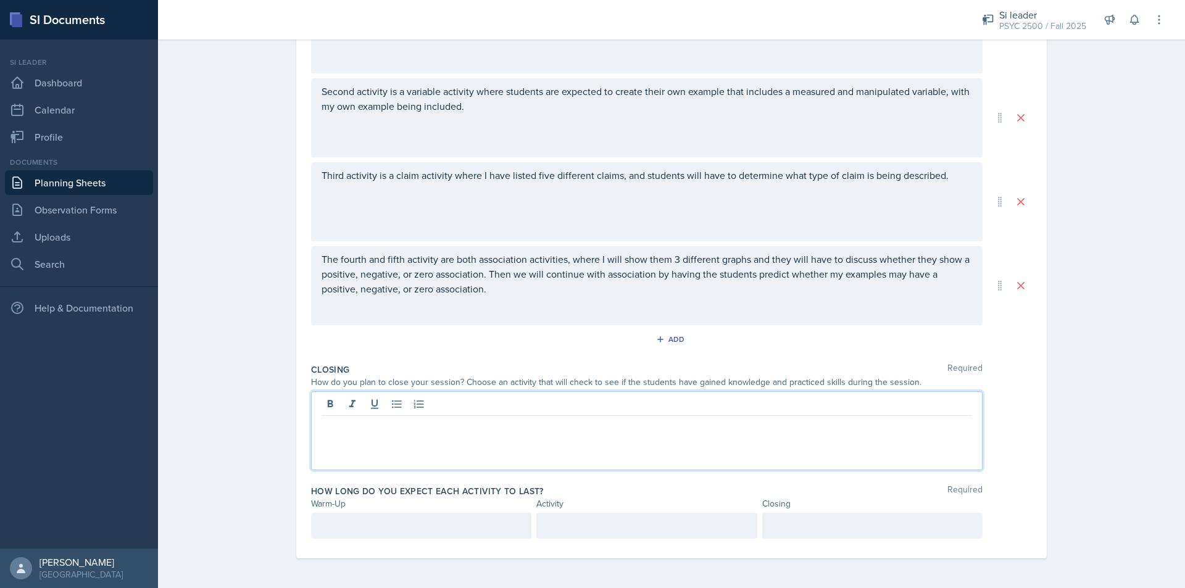
click at [505, 409] on div at bounding box center [647, 430] width 672 height 79
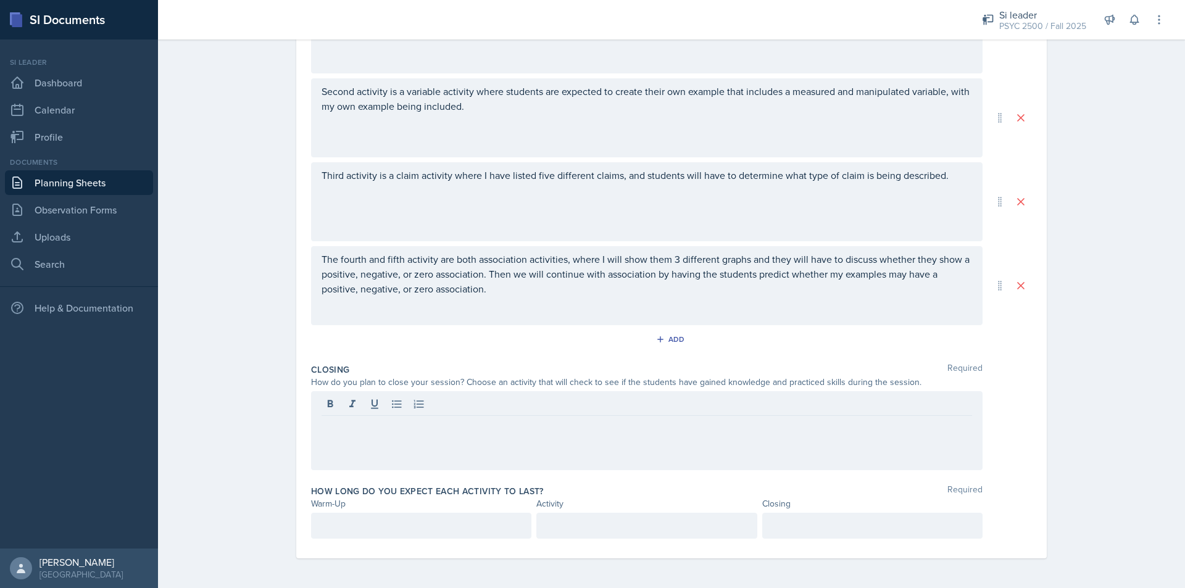
click at [417, 436] on div at bounding box center [647, 430] width 672 height 79
drag, startPoint x: 415, startPoint y: 436, endPoint x: 350, endPoint y: 434, distance: 65.5
drag, startPoint x: 350, startPoint y: 434, endPoint x: 327, endPoint y: 423, distance: 25.7
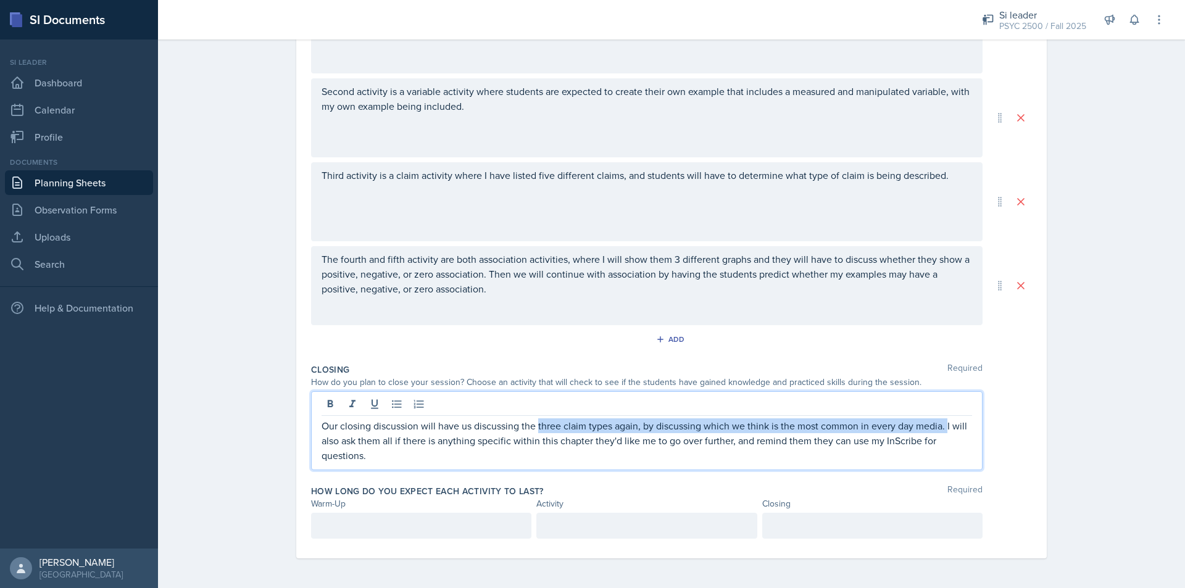
drag, startPoint x: 942, startPoint y: 425, endPoint x: 534, endPoint y: 421, distance: 408.6
click at [534, 421] on p "Our closing discussion will have us discussing the three claim types again, by …" at bounding box center [647, 440] width 651 height 44
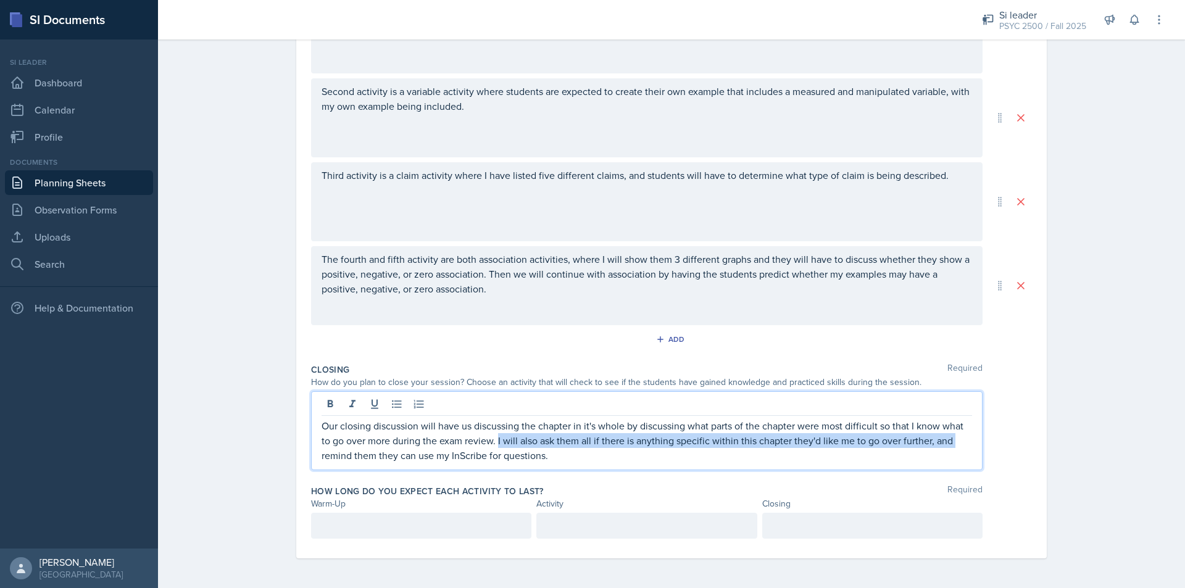
drag, startPoint x: 494, startPoint y: 439, endPoint x: 957, endPoint y: 441, distance: 462.3
click at [957, 441] on p "Our closing discussion will have us discussing the chapter in it's whole by dis…" at bounding box center [647, 440] width 651 height 44
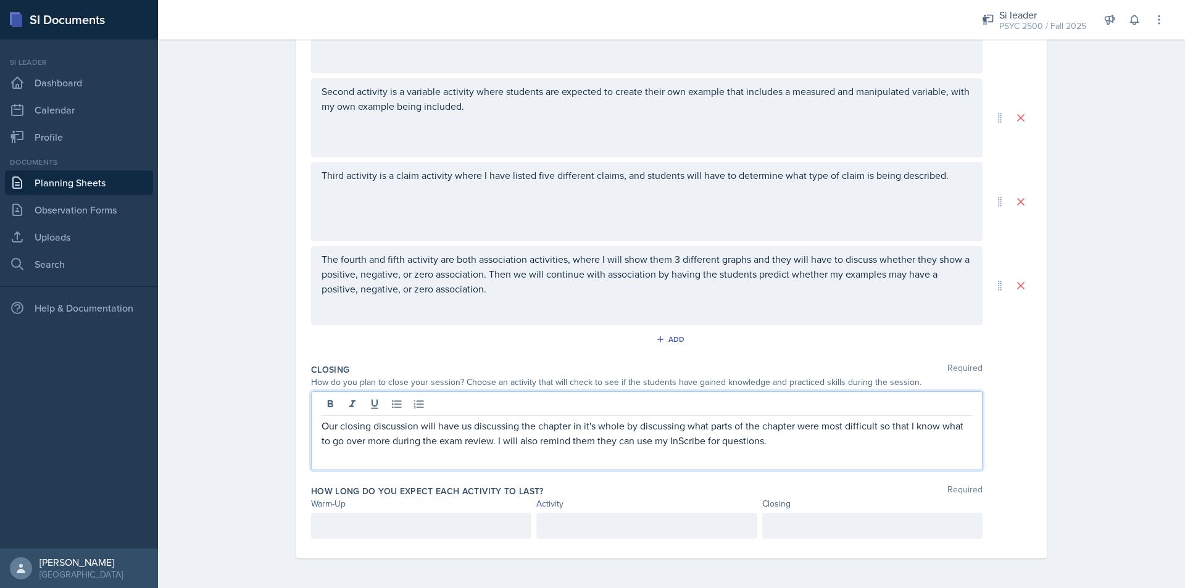
click at [430, 515] on div at bounding box center [421, 526] width 220 height 26
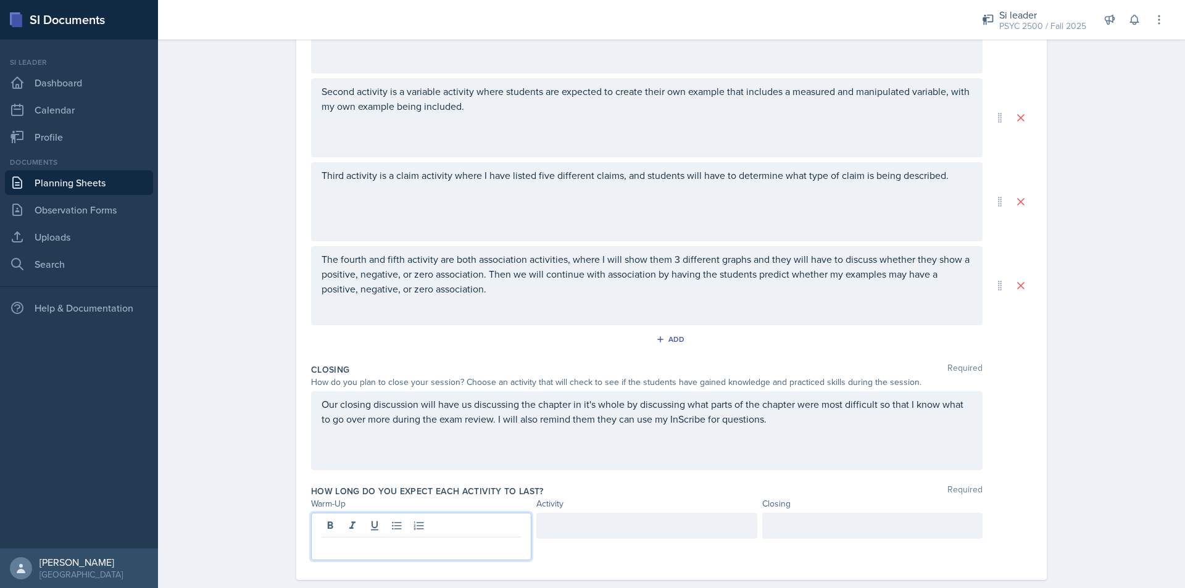
scroll to position [393, 0]
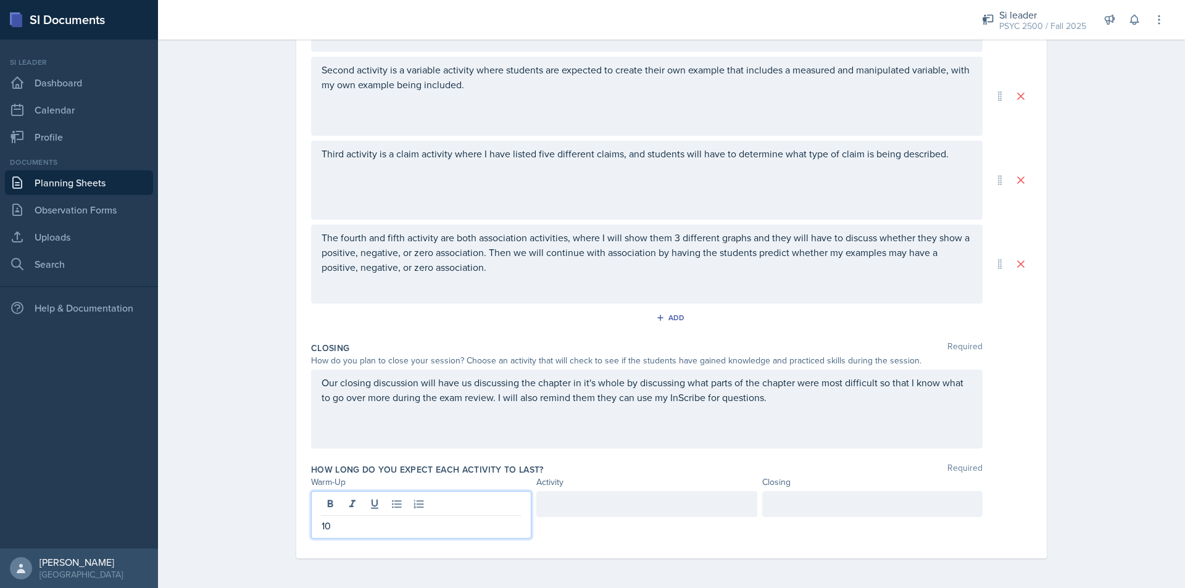
click at [617, 507] on div at bounding box center [646, 504] width 220 height 26
click at [799, 504] on div at bounding box center [872, 504] width 220 height 26
click at [1128, 372] on div "Planning Sheets Sep 9th, 2025 Planning Sheet Date September 9th, 2025 September…" at bounding box center [671, 114] width 1027 height 948
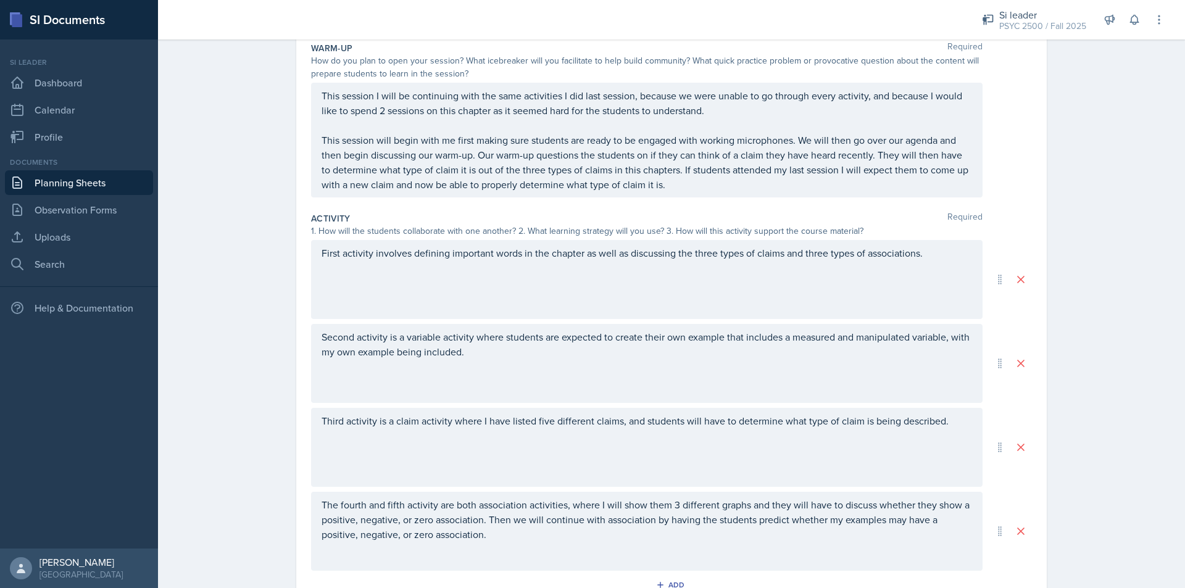
scroll to position [0, 0]
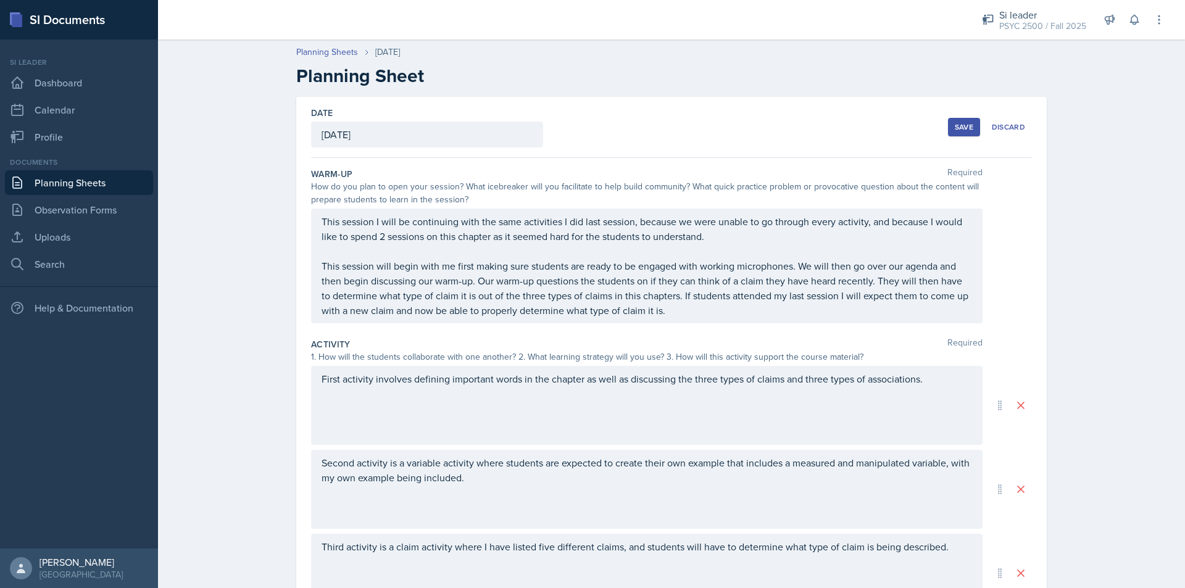
click at [962, 121] on button "Save" at bounding box center [964, 127] width 32 height 19
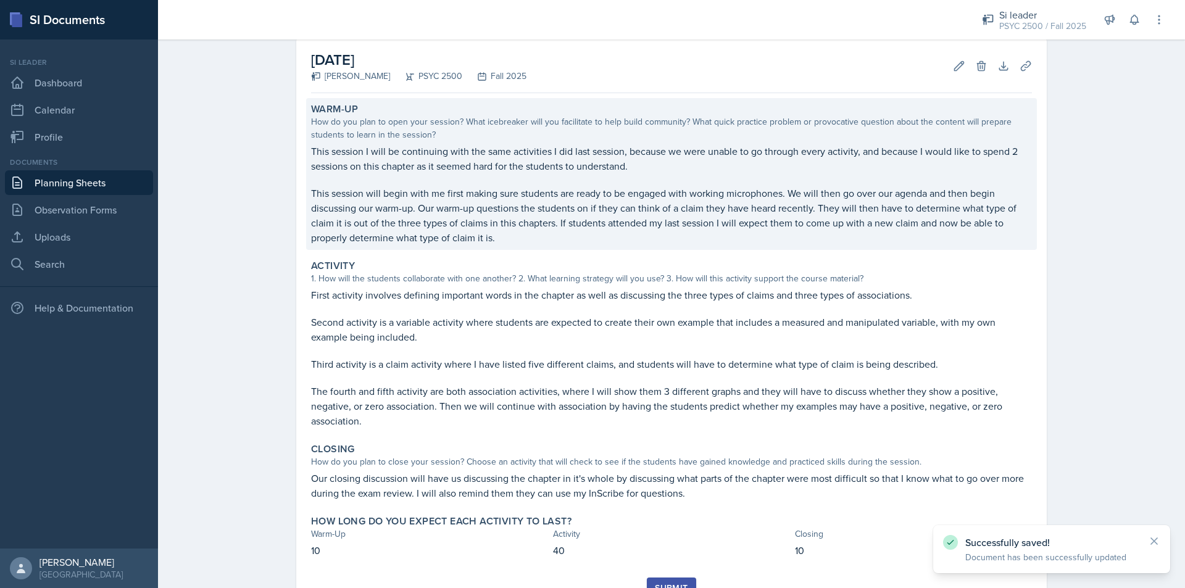
scroll to position [31, 0]
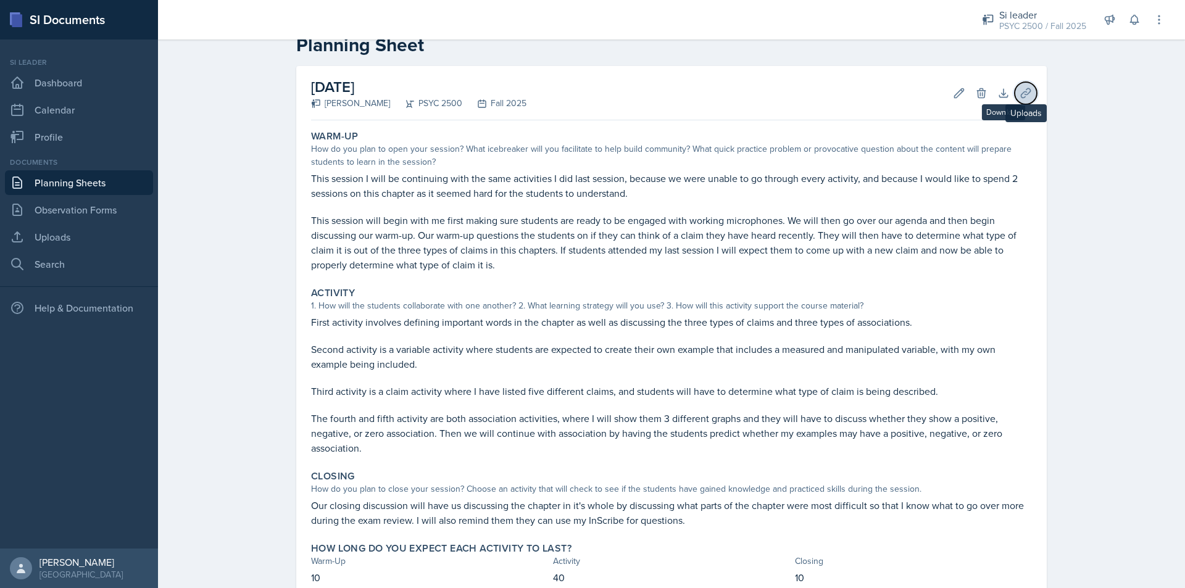
click at [1025, 93] on icon at bounding box center [1026, 93] width 12 height 12
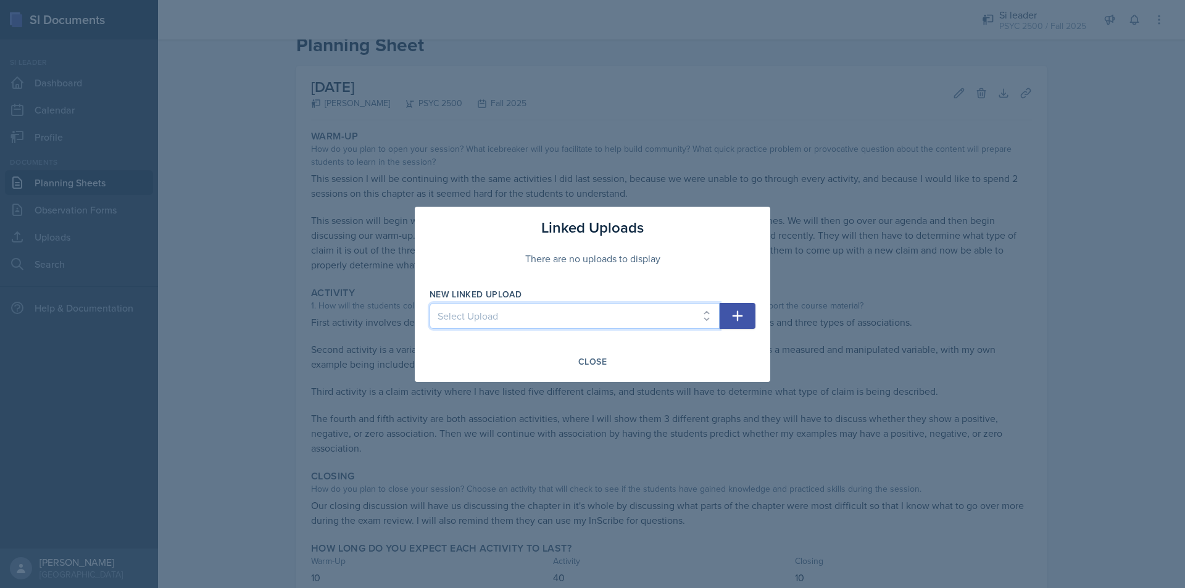
click at [597, 323] on select "Select Upload Chapter 2 08/26 + 09/02 Chapter 3 09/05 + 09/09 Chapter 4 09/12" at bounding box center [575, 316] width 290 height 26
select select "322d5b1c-61c7-4738-a5f5-06c759d213a6"
click at [430, 303] on select "Select Upload Chapter 2 08/26 + 09/02 Chapter 3 09/05 + 09/09 Chapter 4 09/12" at bounding box center [575, 316] width 290 height 26
click at [738, 325] on button "button" at bounding box center [738, 316] width 36 height 26
select select
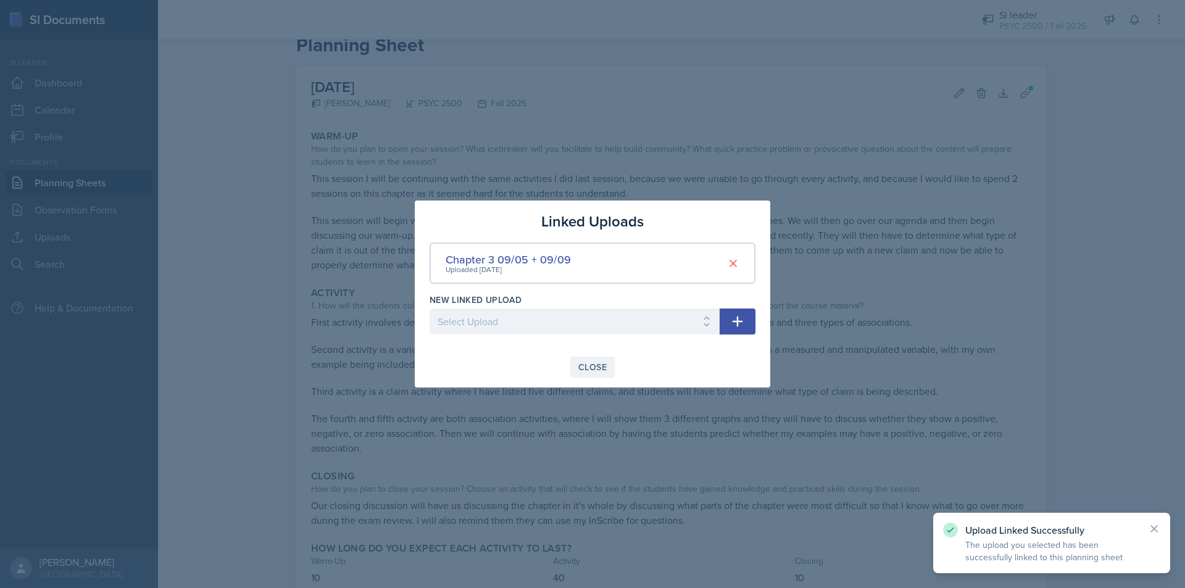
click at [597, 372] on div "Close" at bounding box center [592, 367] width 28 height 10
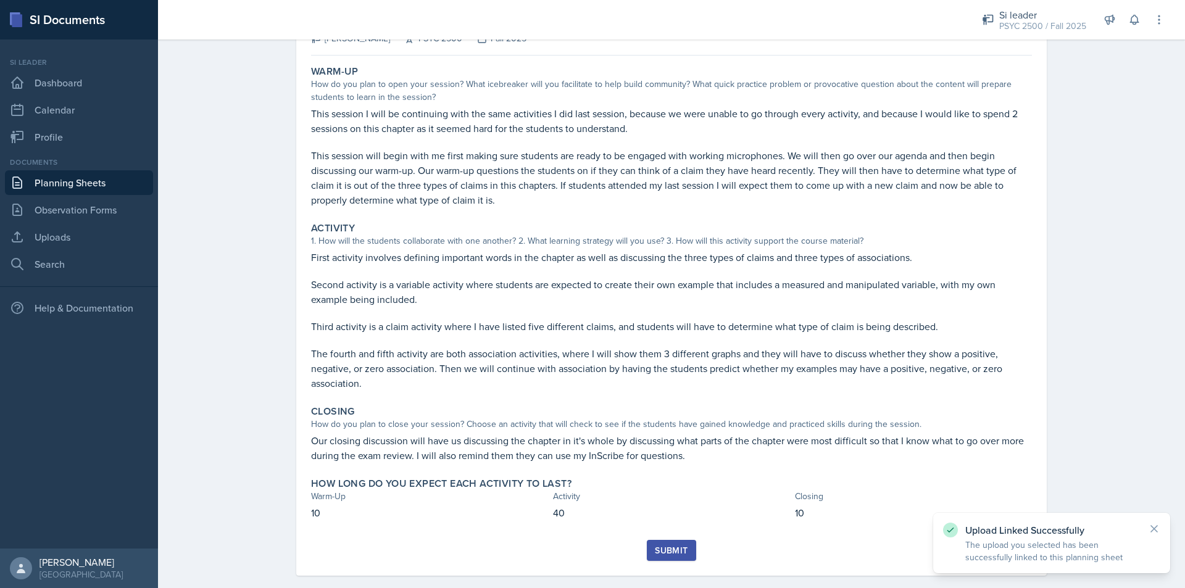
scroll to position [113, 0]
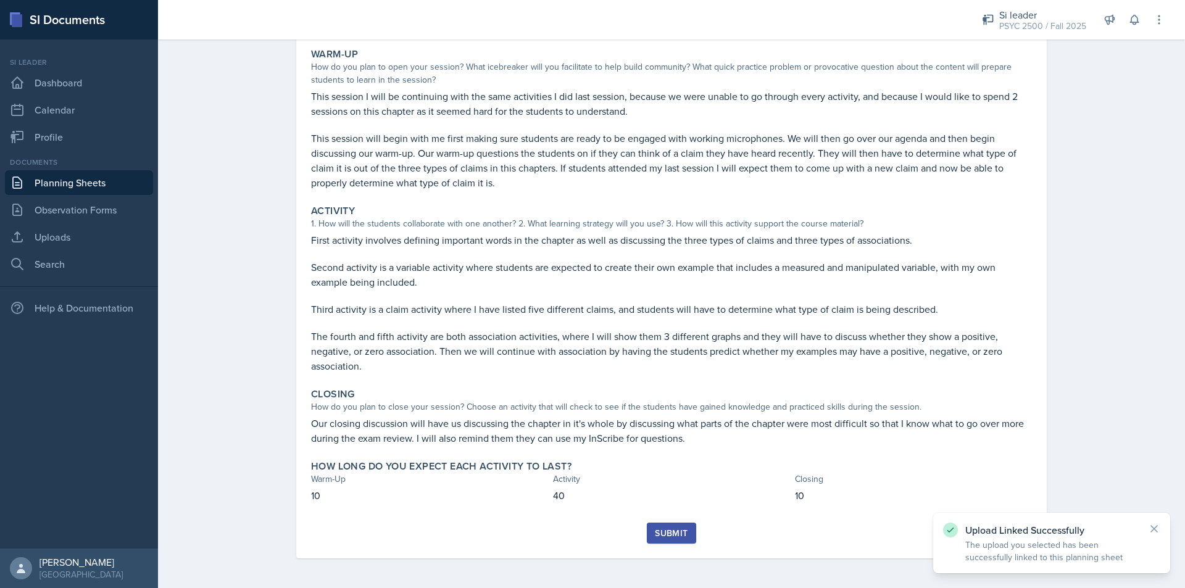
click at [665, 533] on div "Submit" at bounding box center [671, 533] width 33 height 10
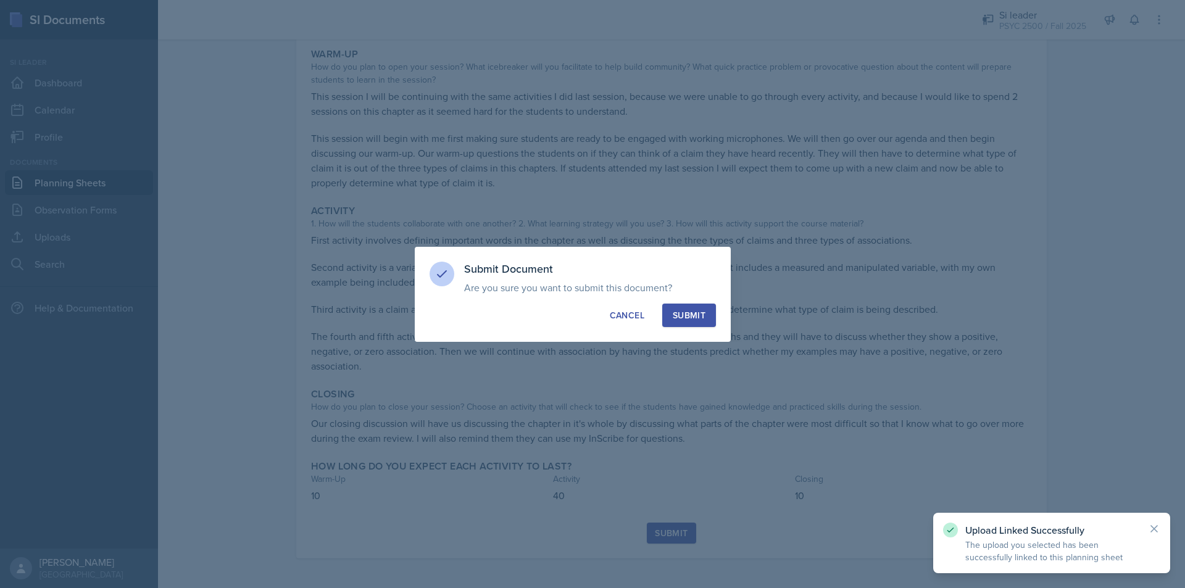
click at [703, 318] on div "Submit" at bounding box center [689, 315] width 33 height 12
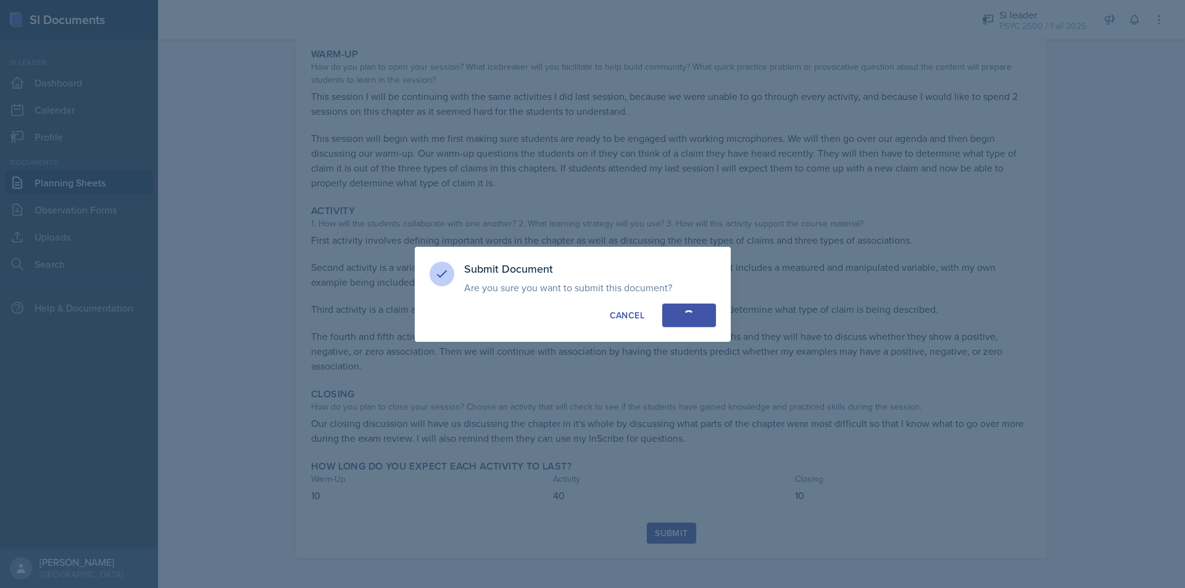
scroll to position [77, 0]
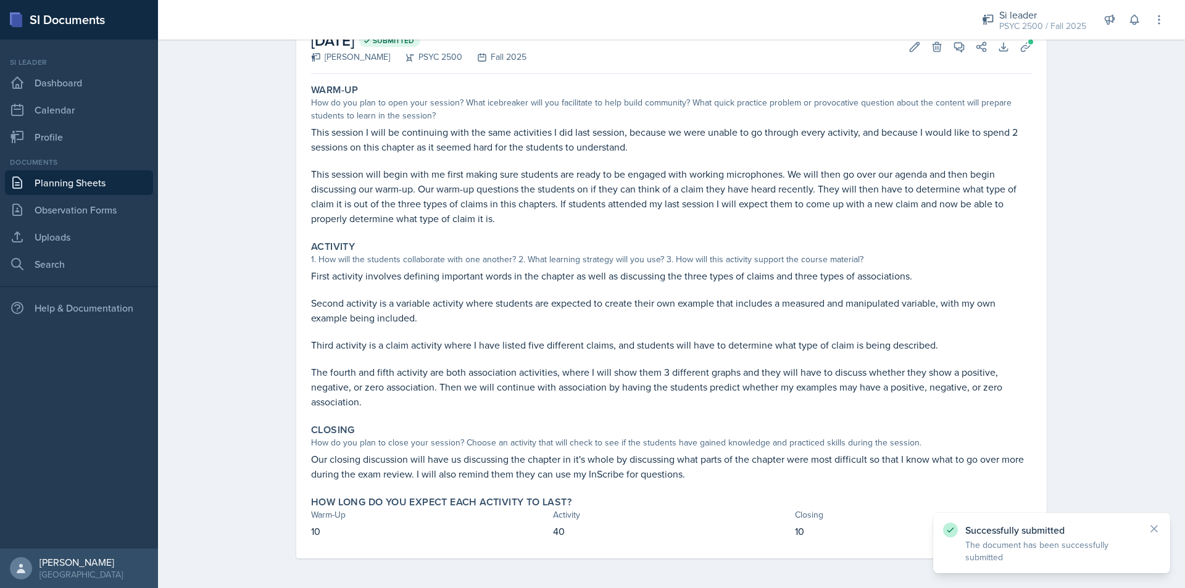
click at [74, 185] on link "Planning Sheets" at bounding box center [79, 182] width 148 height 25
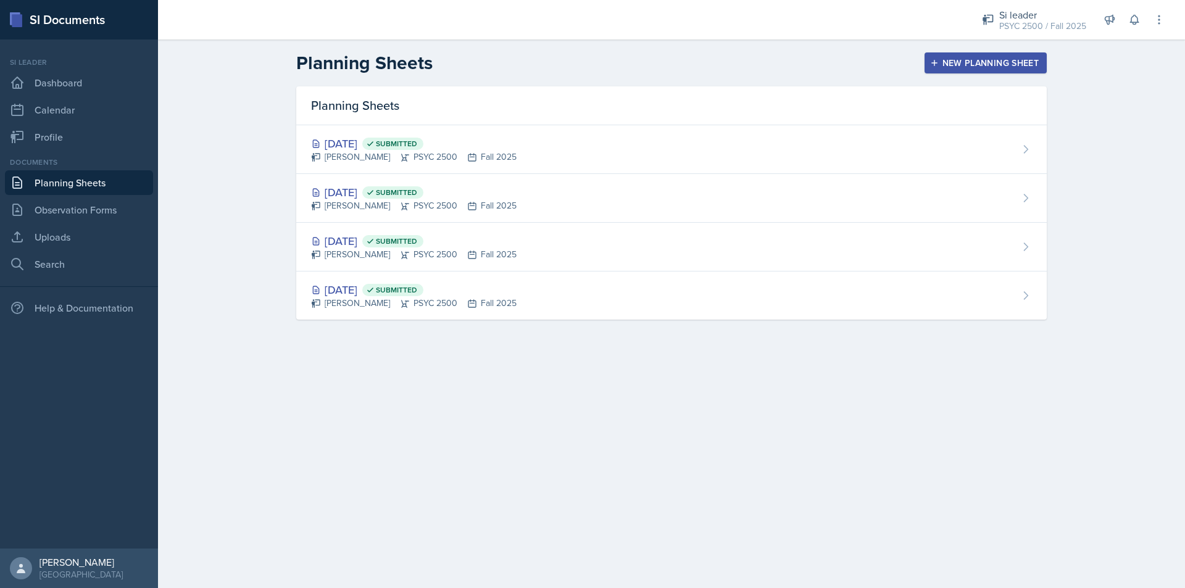
click at [938, 63] on icon "button" at bounding box center [934, 63] width 9 height 9
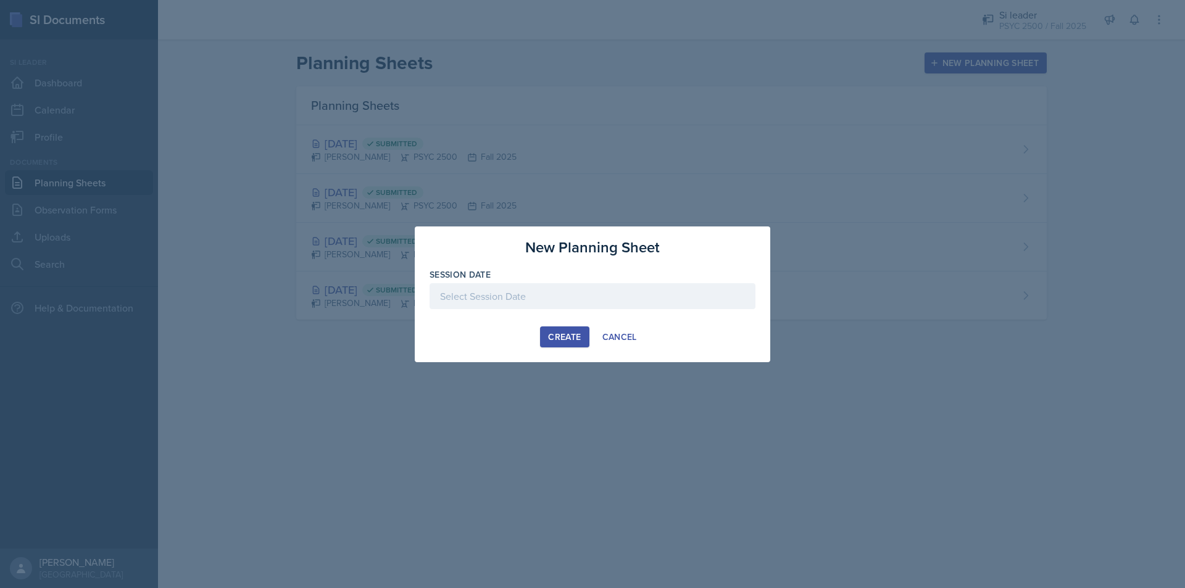
click at [478, 296] on div at bounding box center [593, 296] width 326 height 26
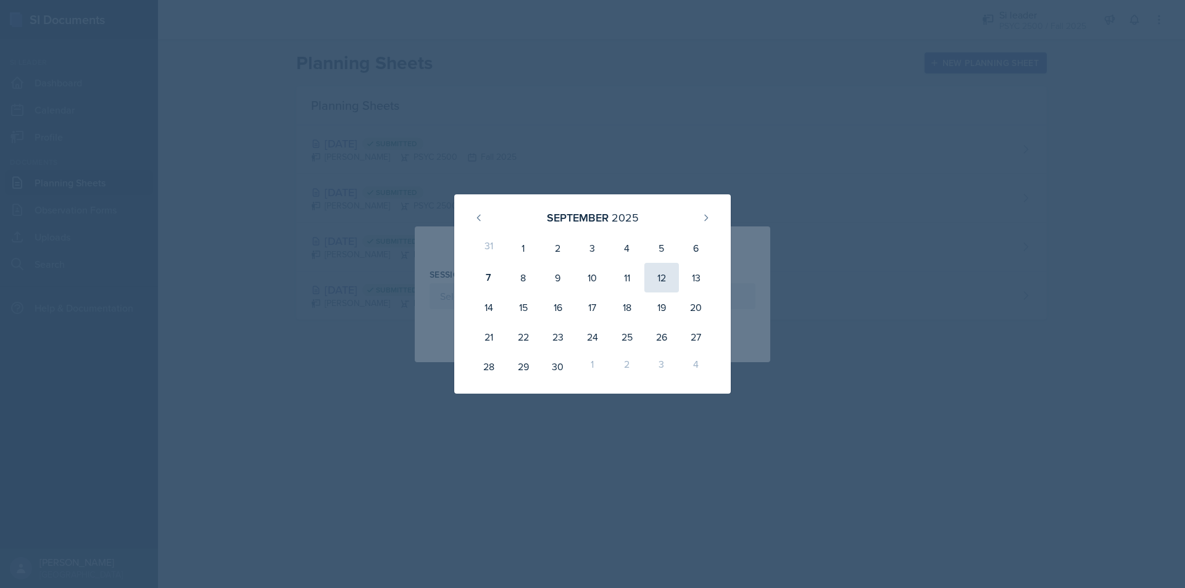
click at [664, 276] on div "12" at bounding box center [661, 278] width 35 height 30
type input "September 12th, 2025"
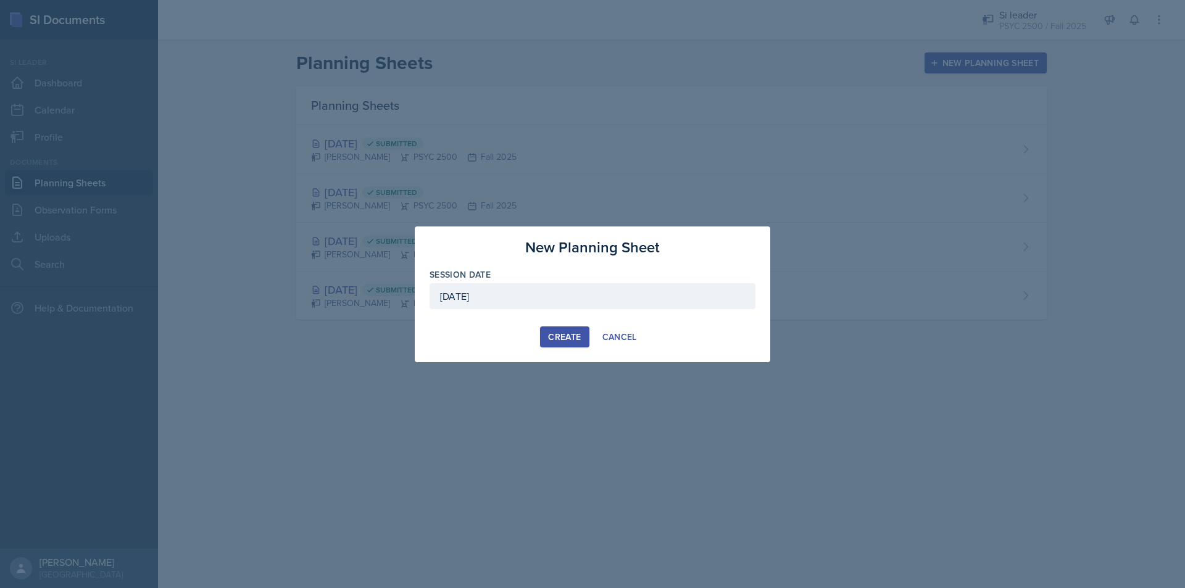
click at [568, 339] on div "Create" at bounding box center [564, 337] width 33 height 10
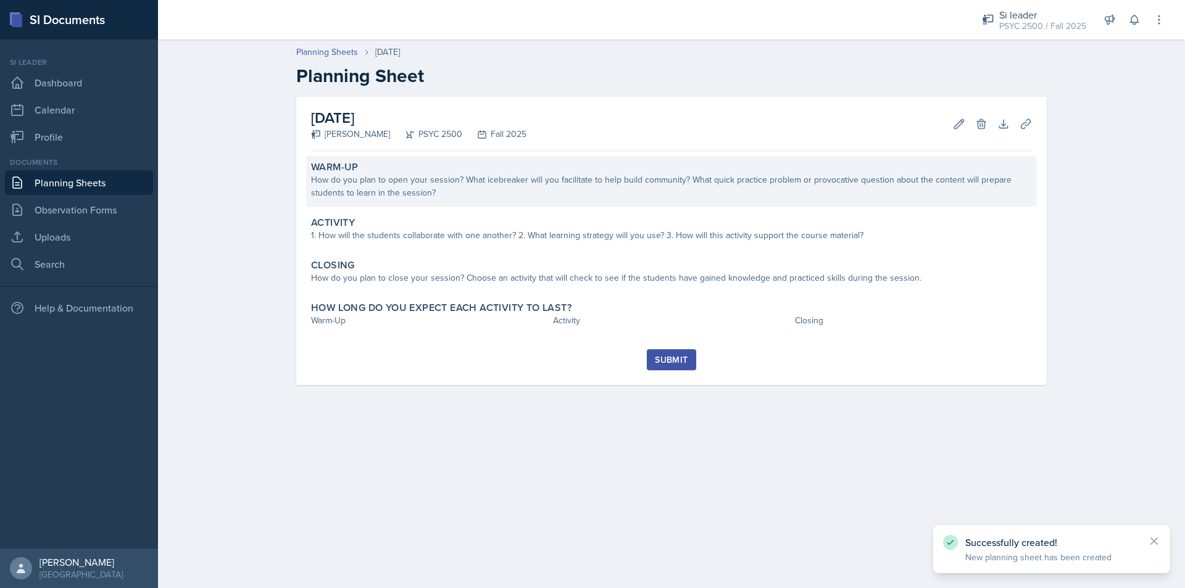
click at [462, 183] on div "How do you plan to open your session? What icebreaker will you facilitate to he…" at bounding box center [671, 186] width 721 height 26
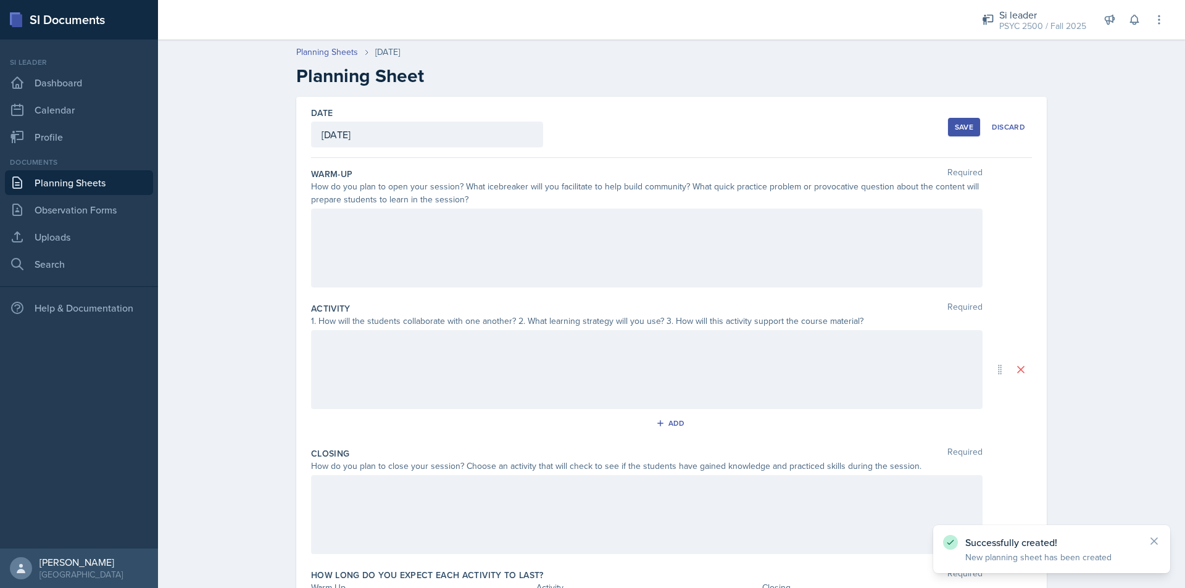
click at [492, 239] on div at bounding box center [647, 248] width 672 height 79
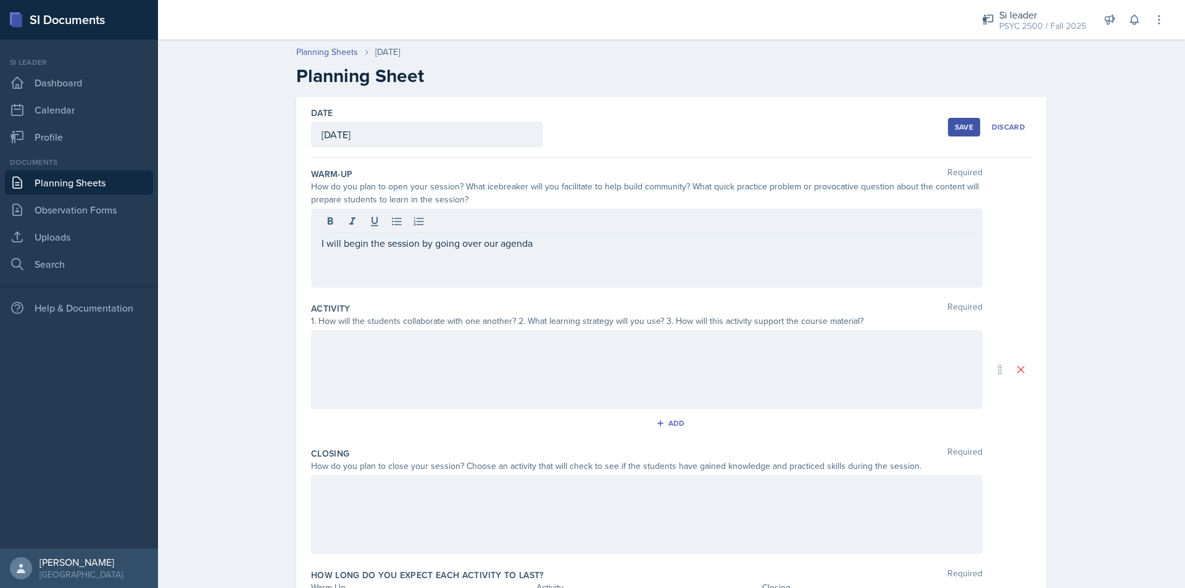
drag, startPoint x: 831, startPoint y: 272, endPoint x: 822, endPoint y: 267, distance: 10.0
click at [823, 268] on div "I will begin the session by going over our agenda" at bounding box center [647, 248] width 672 height 79
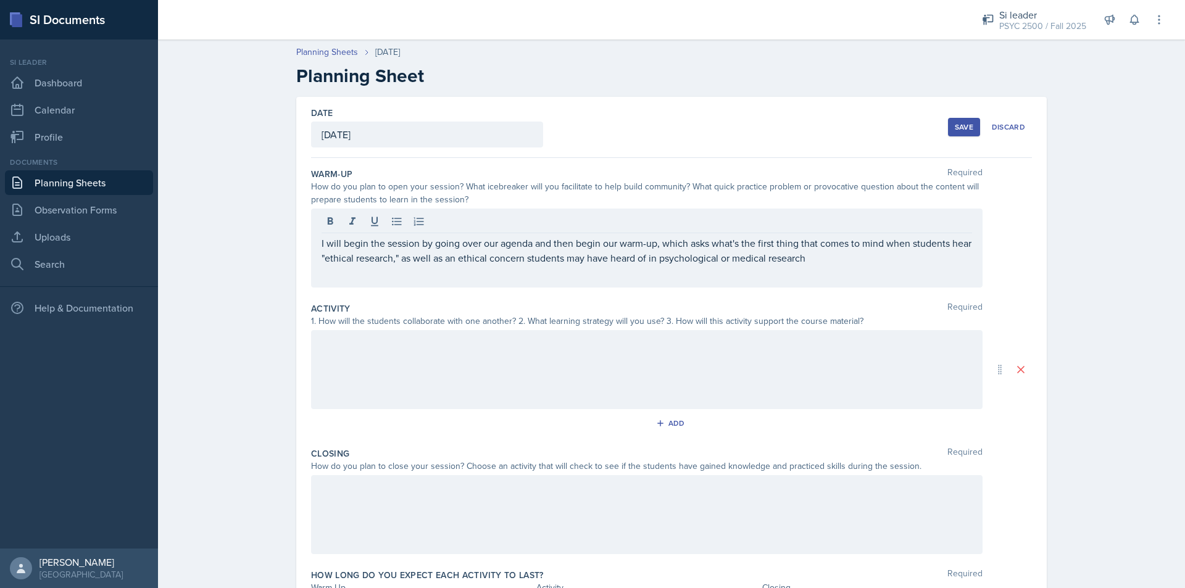
click at [833, 259] on p "I will begin the session by going over our agenda and then begin our warm-up, w…" at bounding box center [647, 251] width 651 height 30
click at [530, 367] on div at bounding box center [647, 369] width 672 height 79
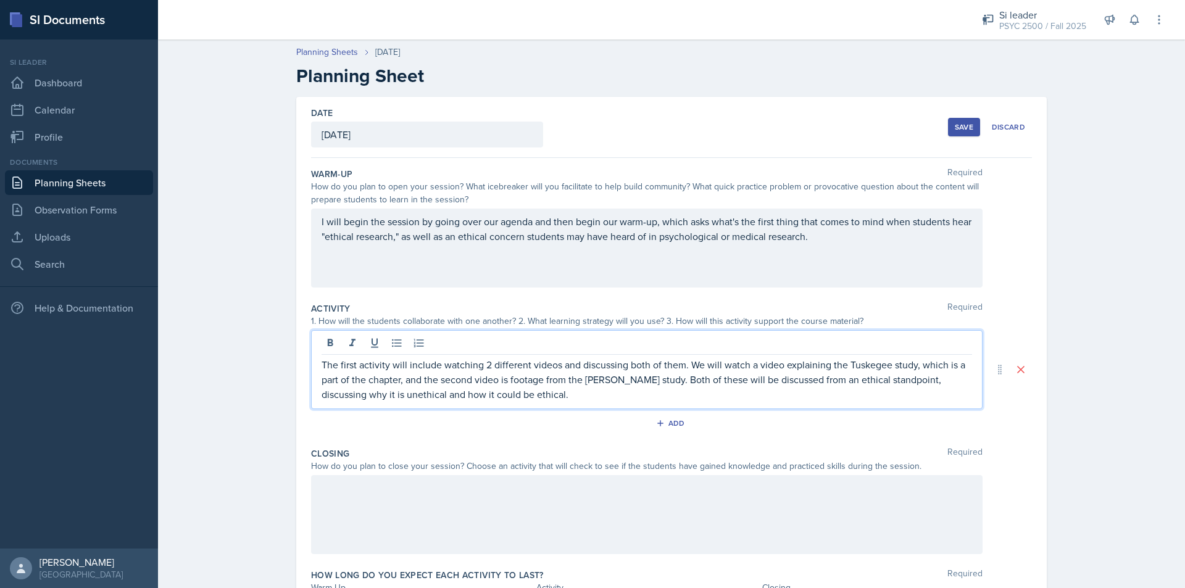
click at [661, 433] on div "Add" at bounding box center [671, 425] width 721 height 23
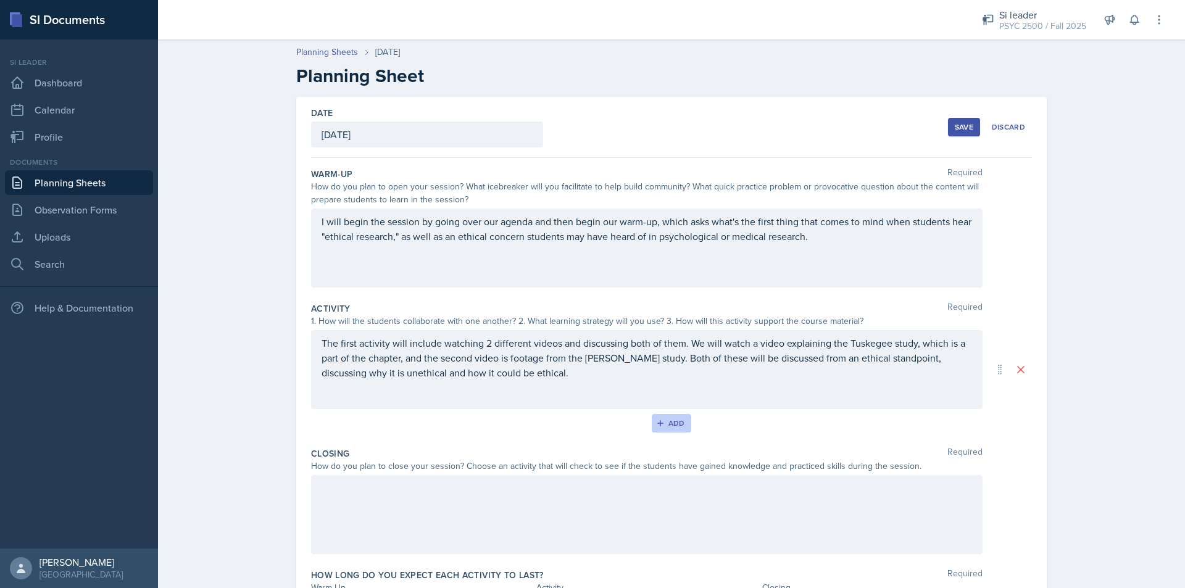
click at [665, 418] on div "Add" at bounding box center [672, 423] width 27 height 10
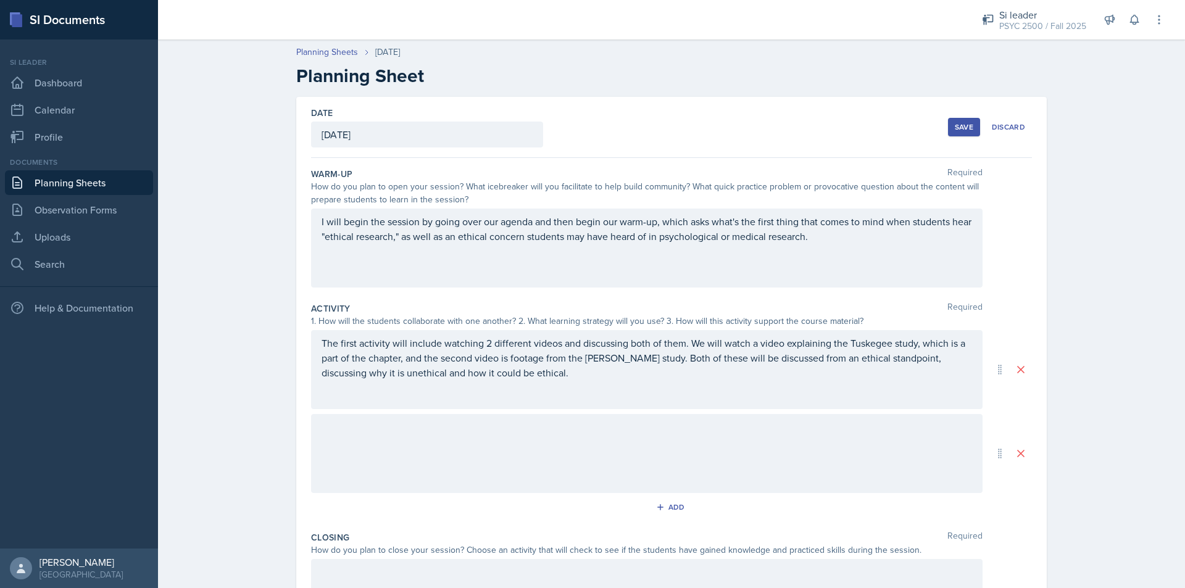
click at [359, 441] on div at bounding box center [647, 453] width 672 height 79
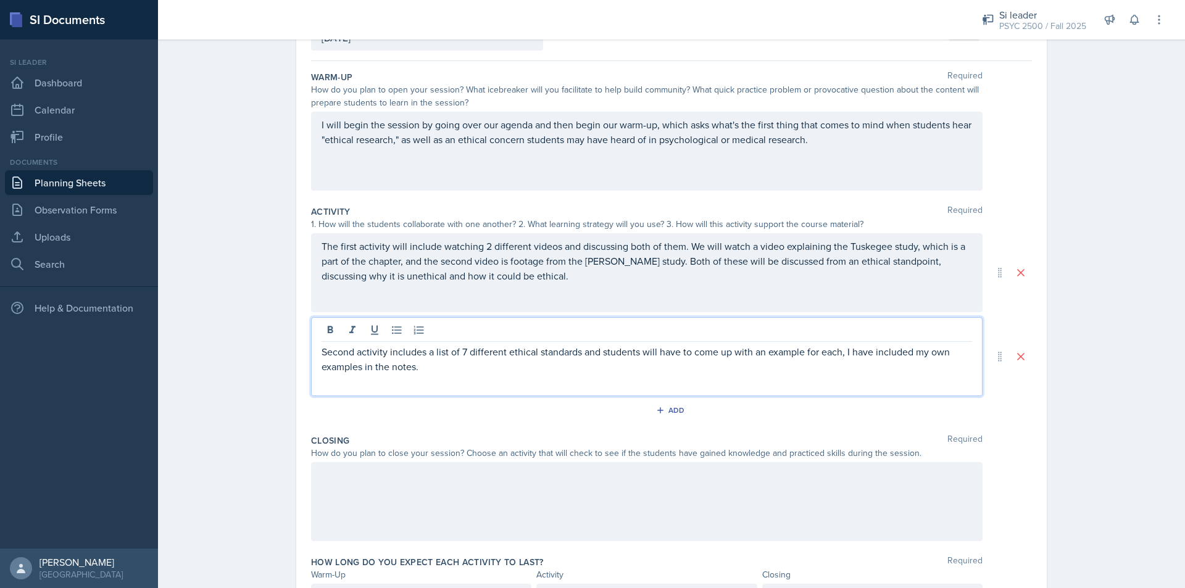
scroll to position [165, 0]
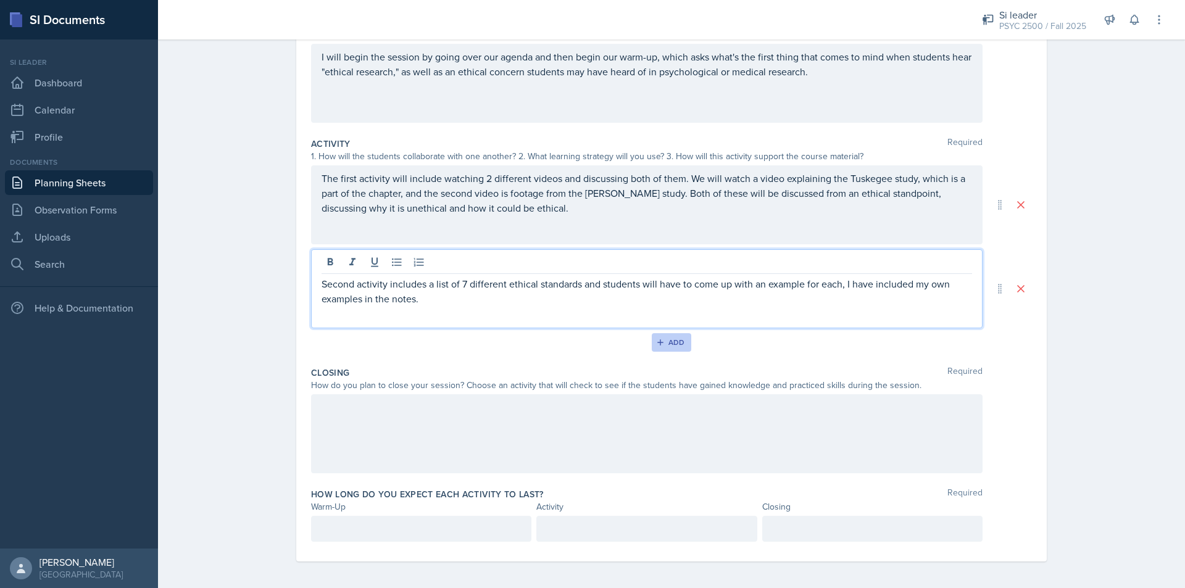
click at [669, 343] on div "Add" at bounding box center [672, 343] width 27 height 10
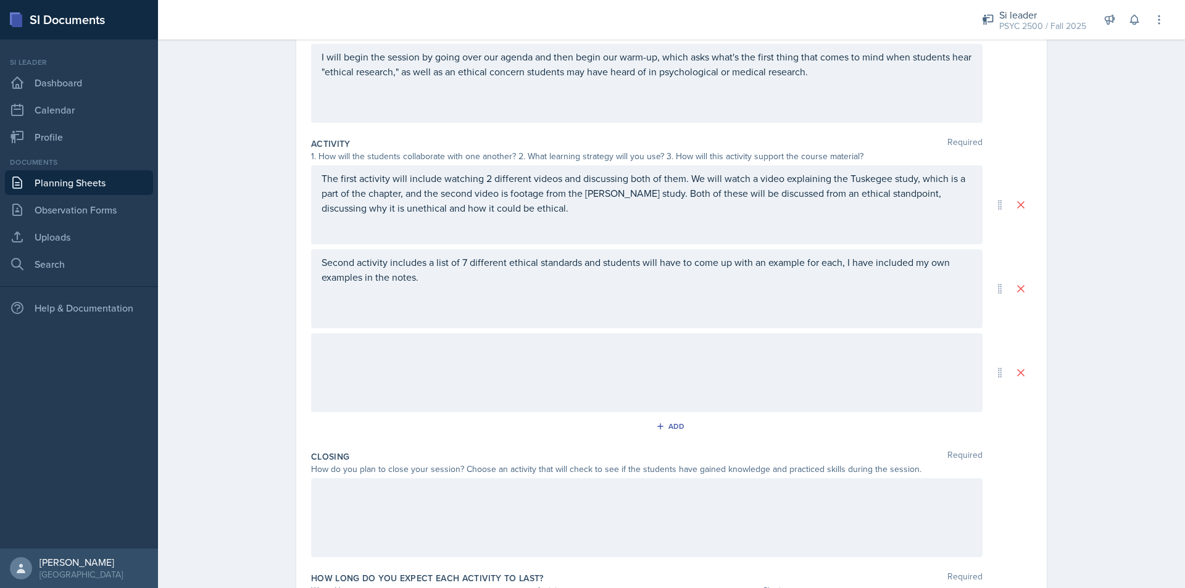
click at [462, 354] on div at bounding box center [647, 372] width 672 height 79
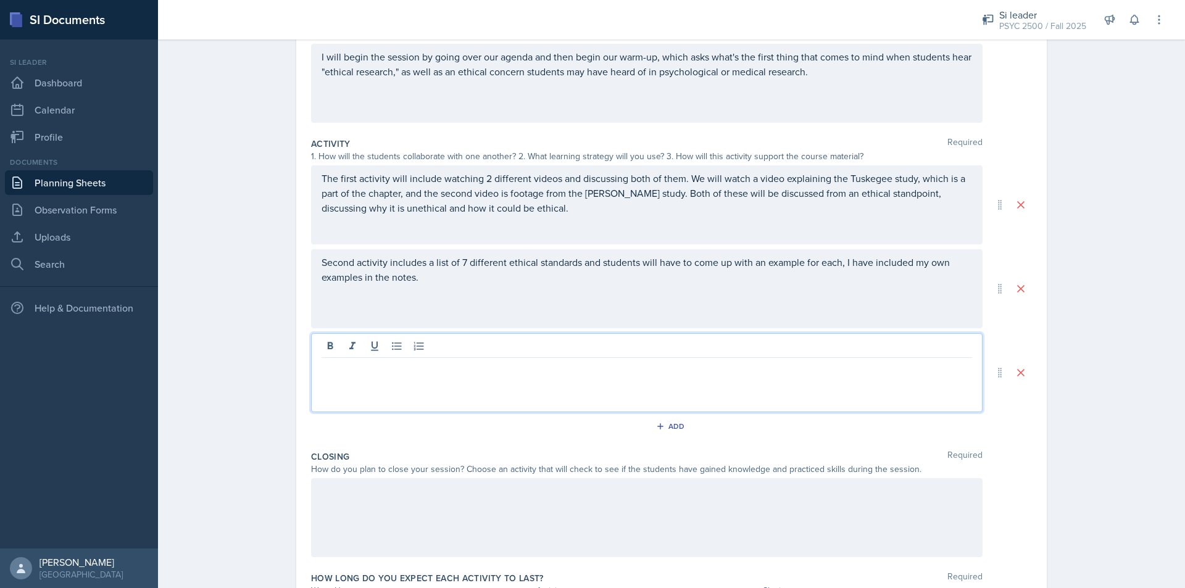
scroll to position [186, 0]
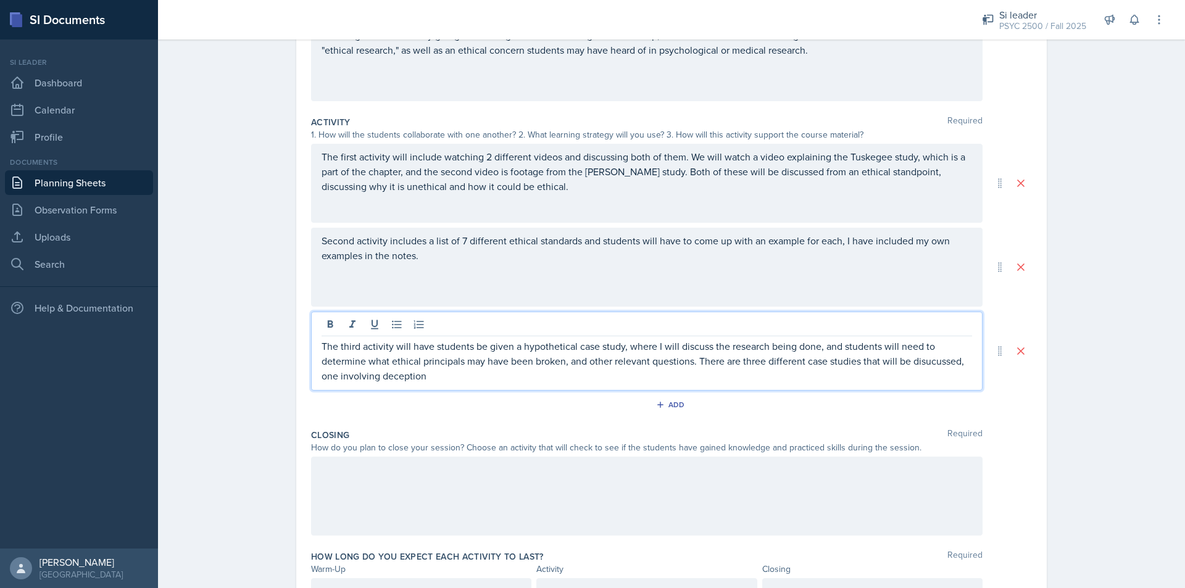
click at [937, 359] on p "The third activity will have students be given a hypothetical case study, where…" at bounding box center [647, 361] width 651 height 44
click at [439, 378] on p "The third activity will have students be given a hypothetical case study, where…" at bounding box center [647, 361] width 651 height 44
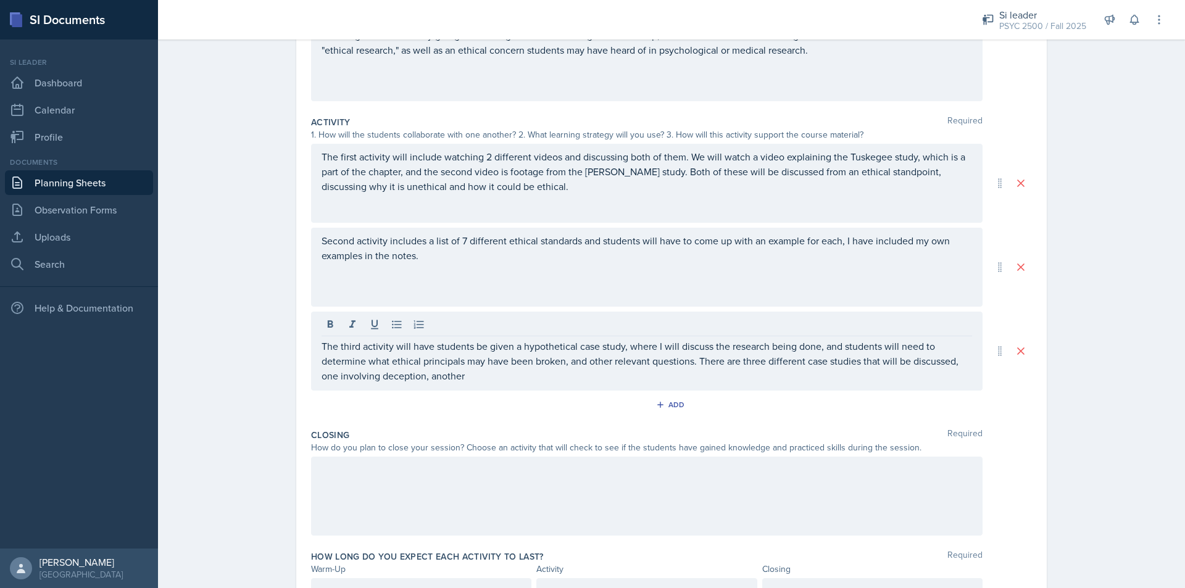
click at [473, 375] on p "The third activity will have students be given a hypothetical case study, where…" at bounding box center [647, 361] width 651 height 44
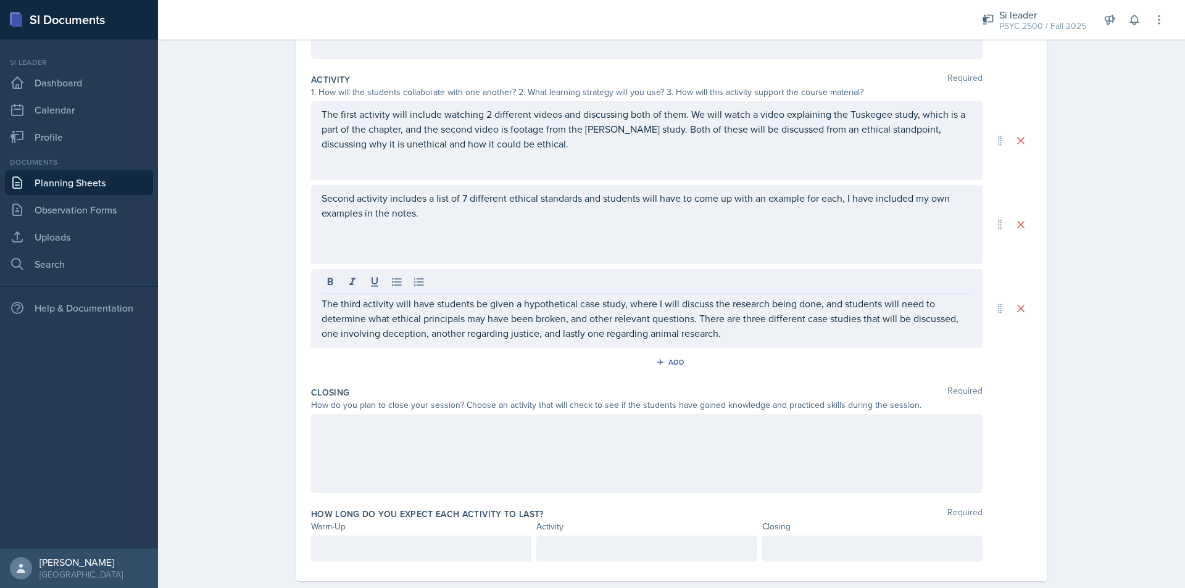
scroll to position [252, 0]
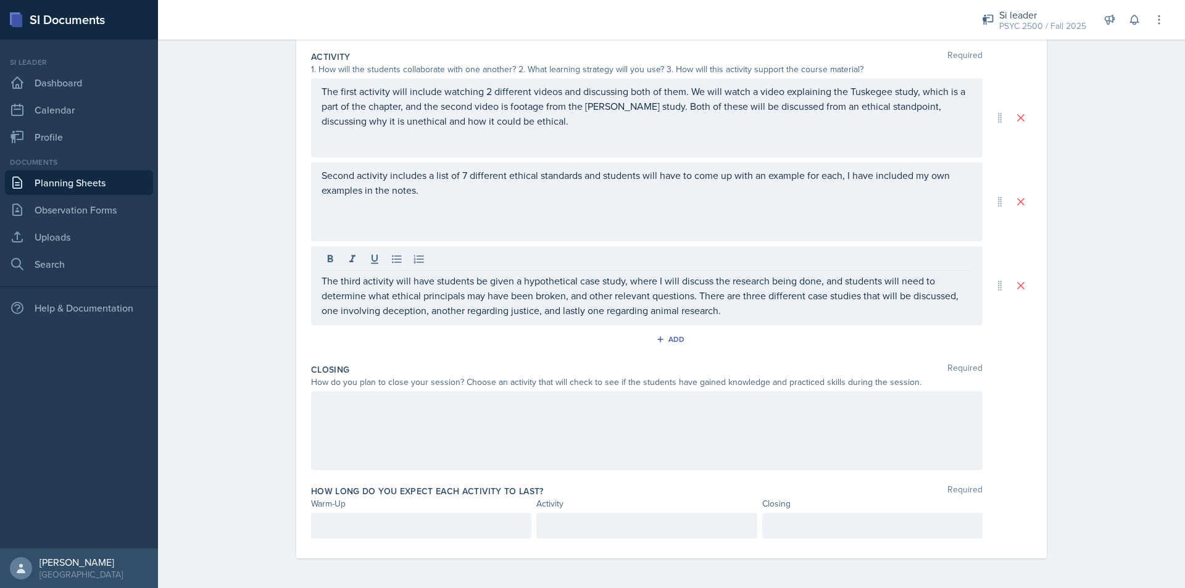
click at [406, 399] on div at bounding box center [647, 430] width 672 height 79
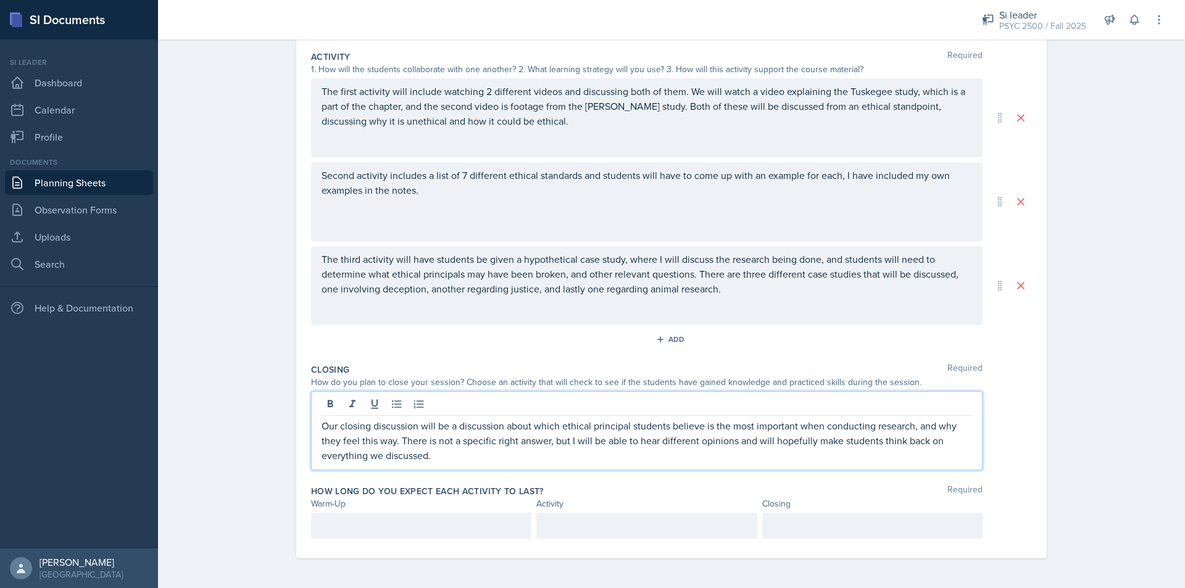
click at [382, 523] on div at bounding box center [421, 526] width 220 height 26
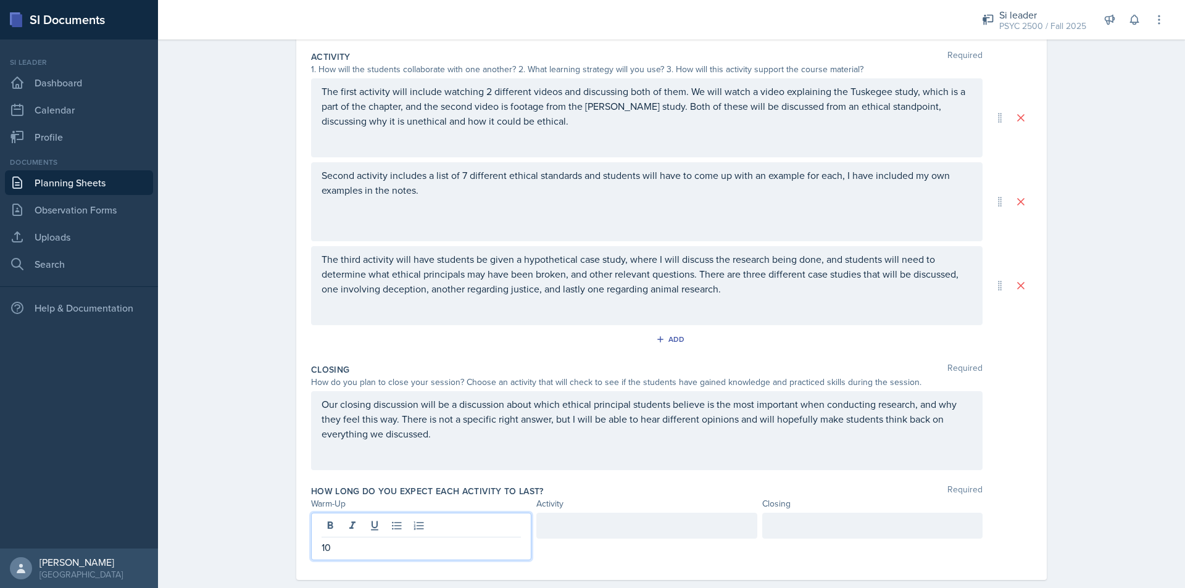
click at [576, 533] on div at bounding box center [646, 526] width 220 height 26
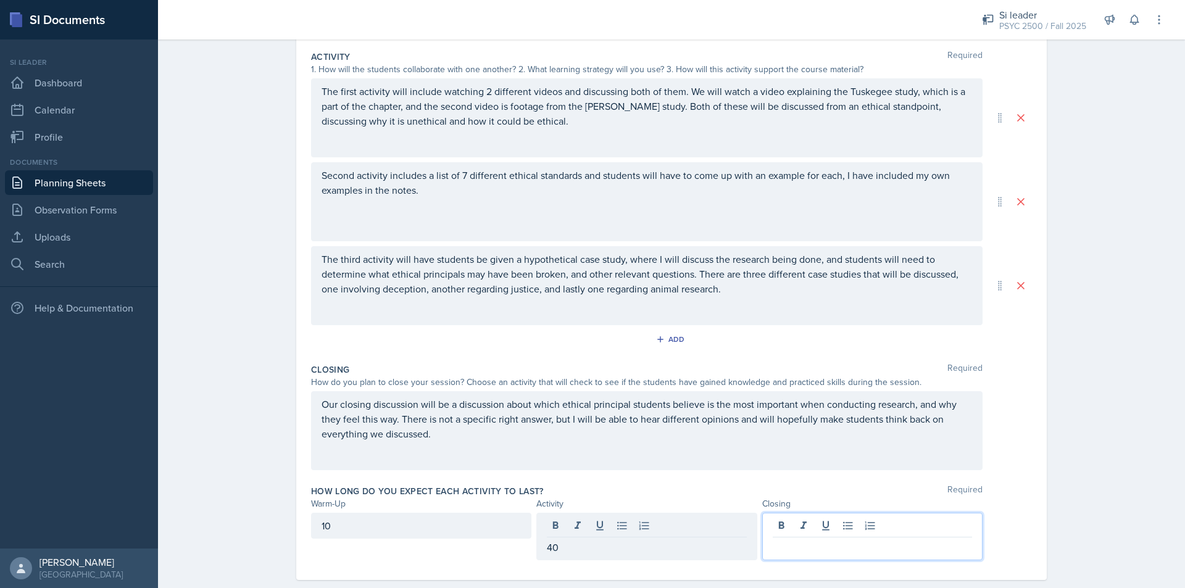
click at [795, 528] on div at bounding box center [872, 537] width 220 height 48
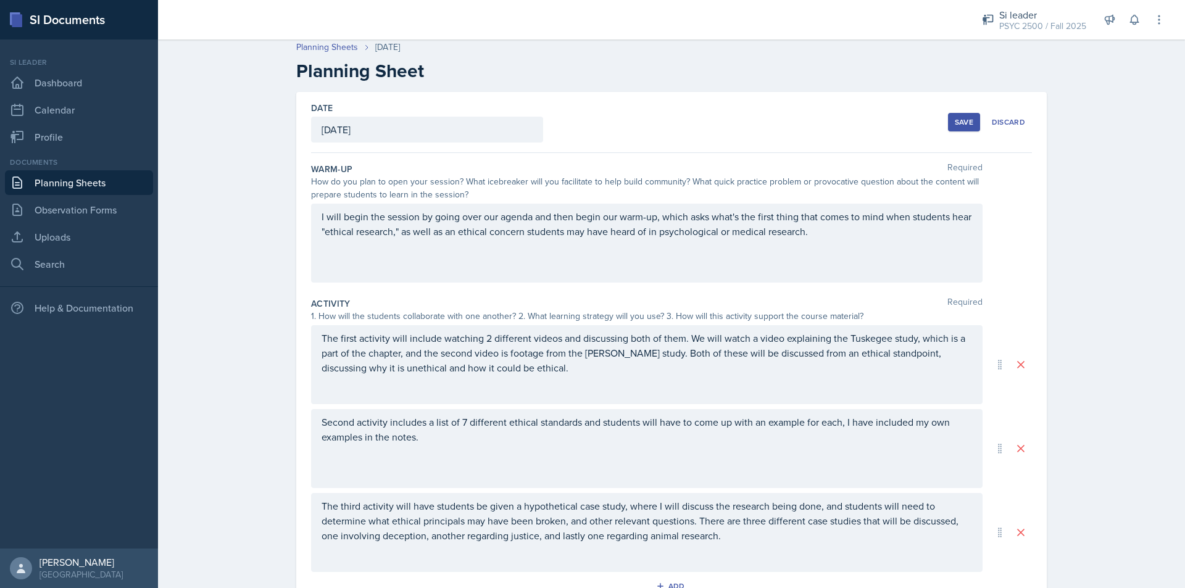
scroll to position [273, 0]
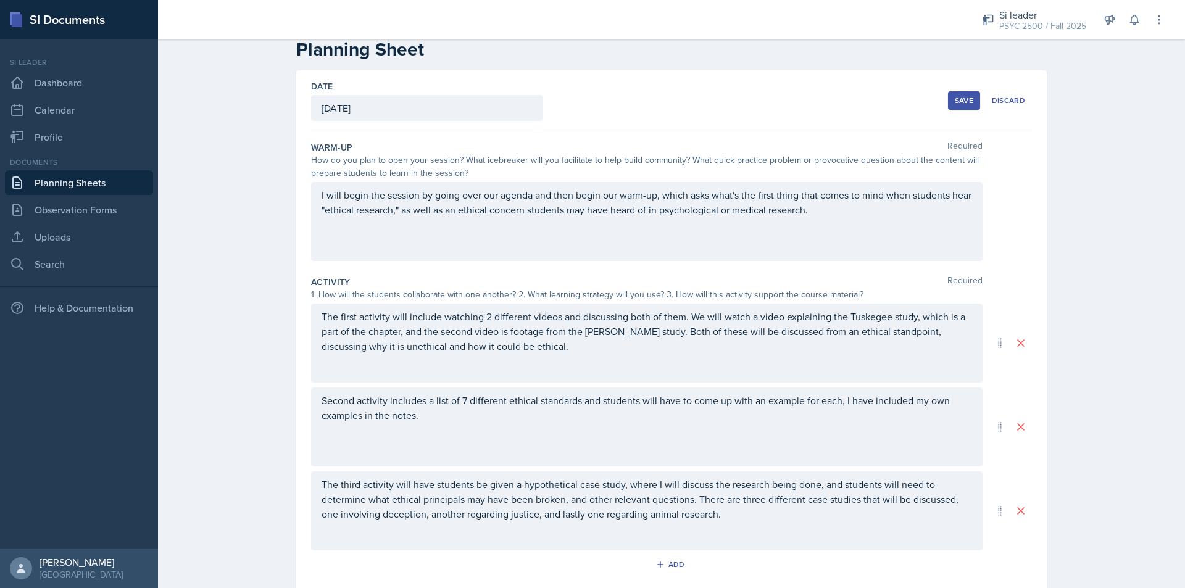
click at [1055, 218] on div "Date September 12th, 2025 September 2025 31 1 2 3 4 5 6 7 8 9 10 11 12 13 14 15…" at bounding box center [672, 452] width 790 height 765
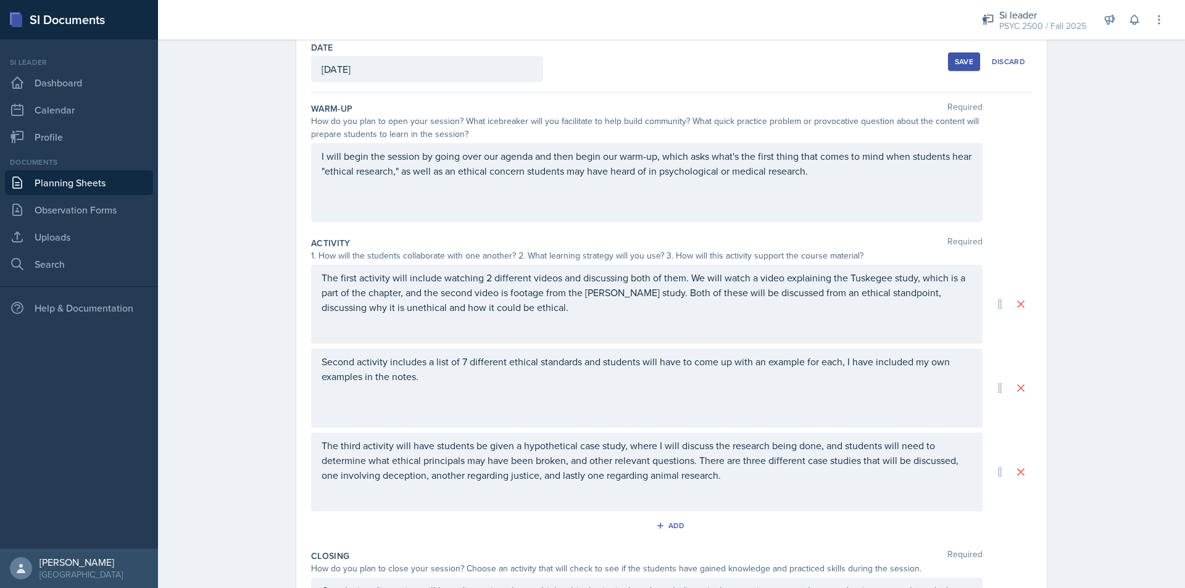
scroll to position [0, 0]
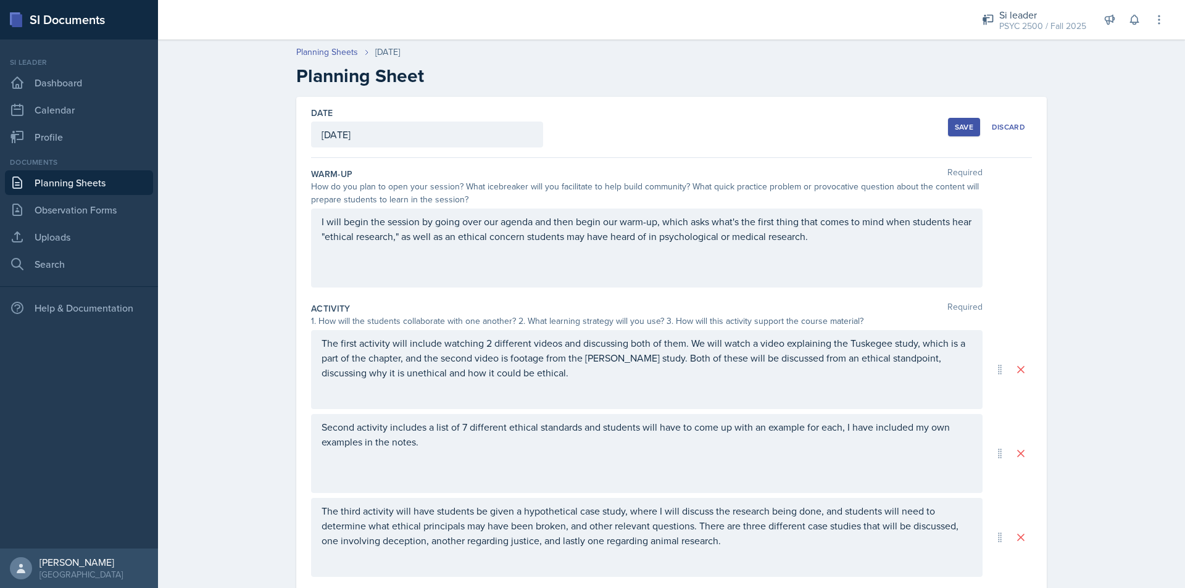
click at [955, 126] on div "Save" at bounding box center [964, 127] width 19 height 10
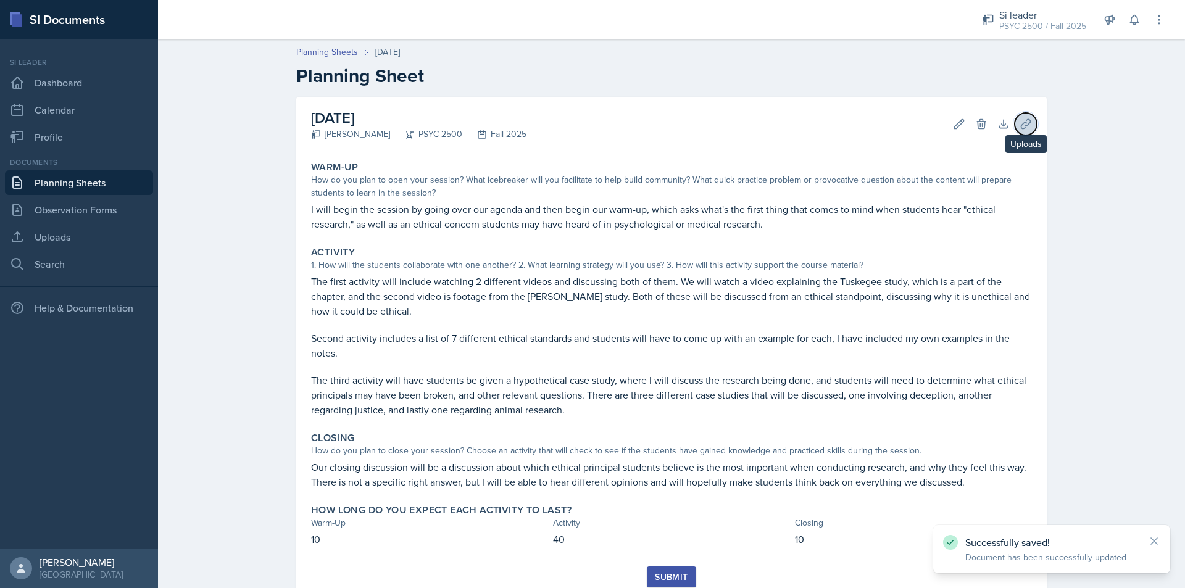
click at [1023, 120] on icon at bounding box center [1026, 124] width 12 height 12
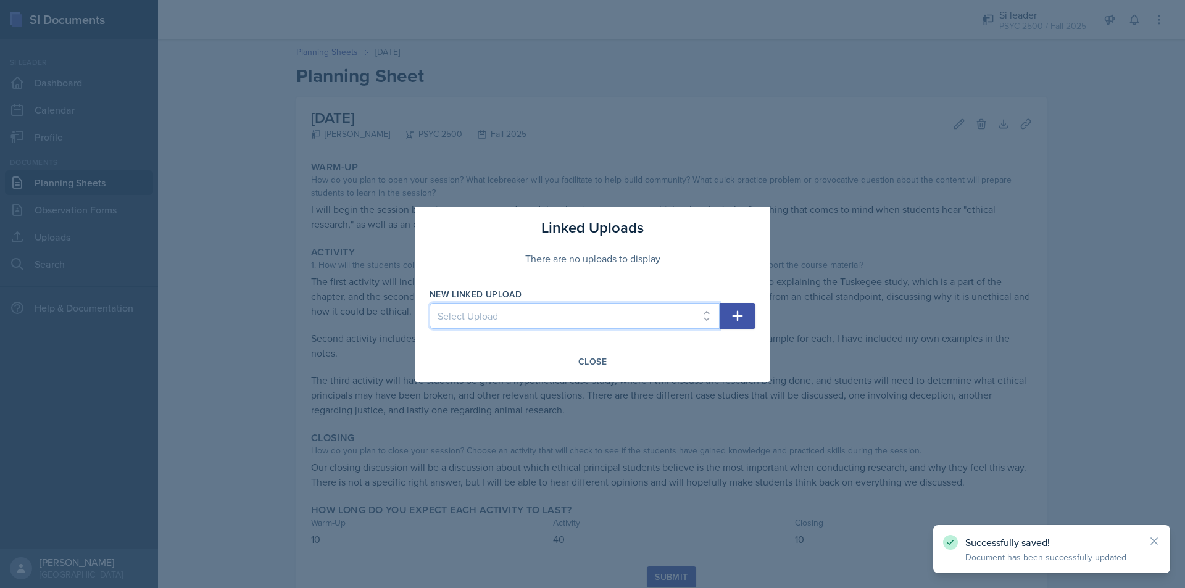
click at [631, 306] on select "Select Upload Chapter 2 08/26 + 09/02 Chapter 3 09/05 + 09/09 Chapter 4 09/12" at bounding box center [575, 316] width 290 height 26
select select "793eaf10-91e3-4f91-a595-139f43178a83"
click at [430, 303] on select "Select Upload Chapter 2 08/26 + 09/02 Chapter 3 09/05 + 09/09 Chapter 4 09/12" at bounding box center [575, 316] width 290 height 26
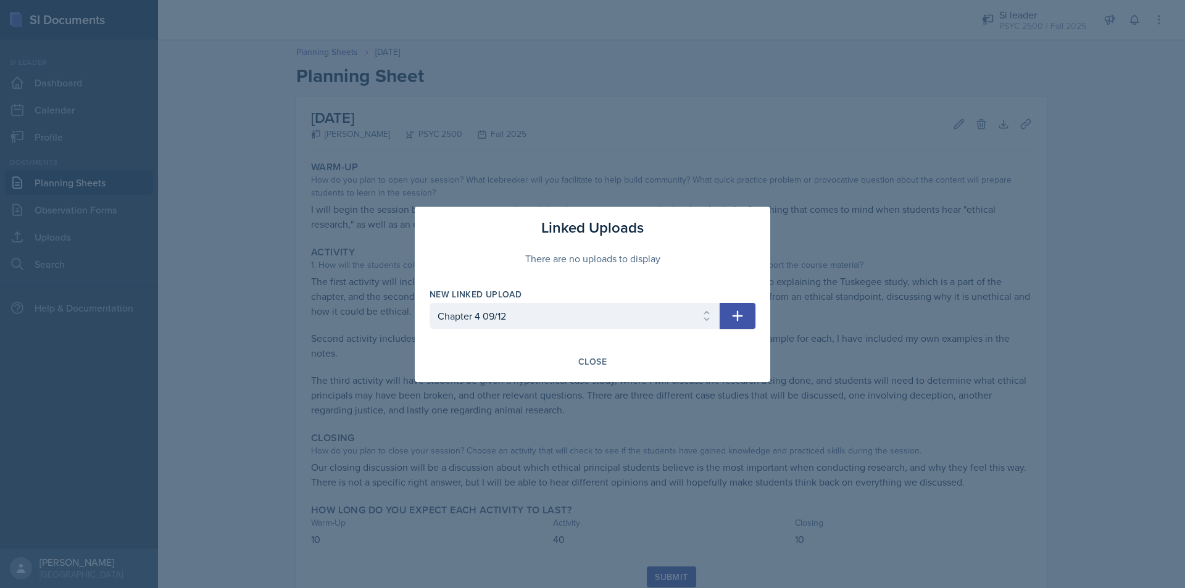
click at [743, 314] on icon "button" at bounding box center [737, 316] width 15 height 15
select select
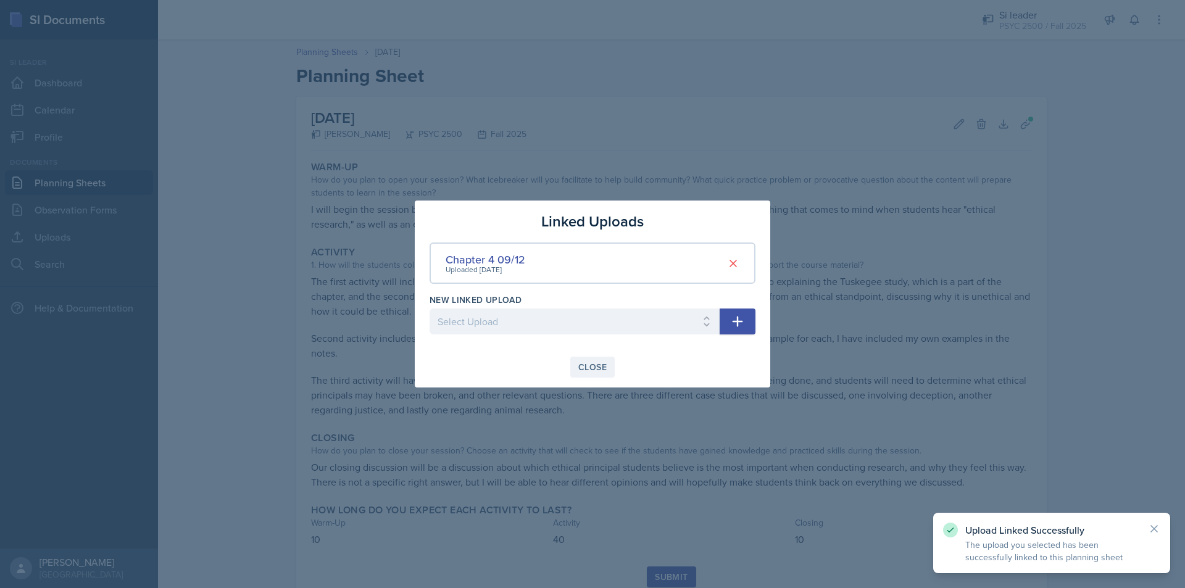
click at [594, 367] on div "Close" at bounding box center [592, 367] width 28 height 10
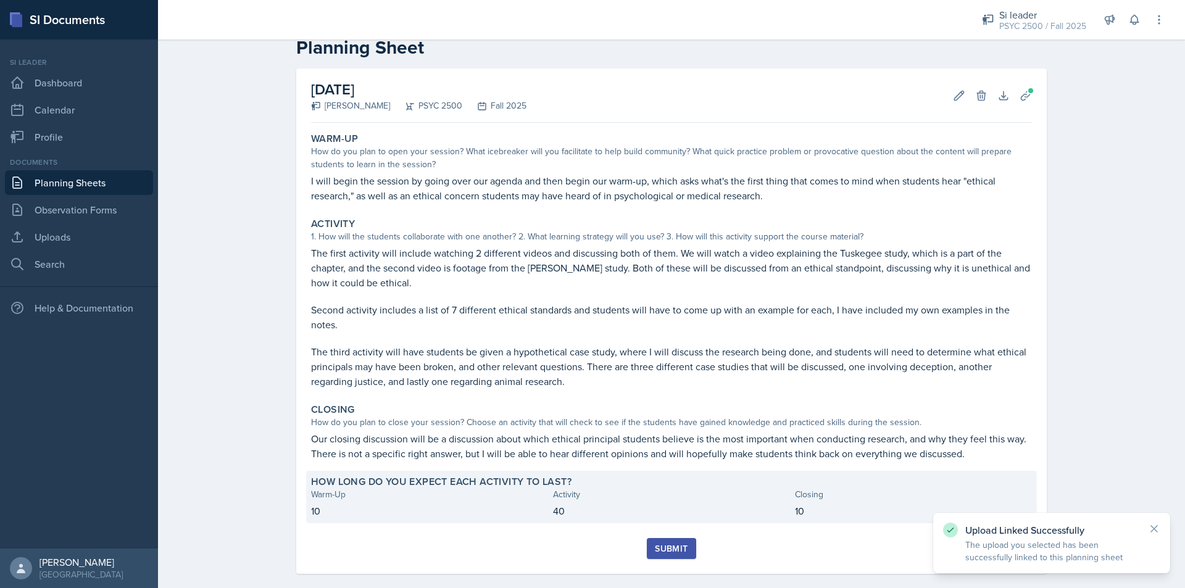
scroll to position [44, 0]
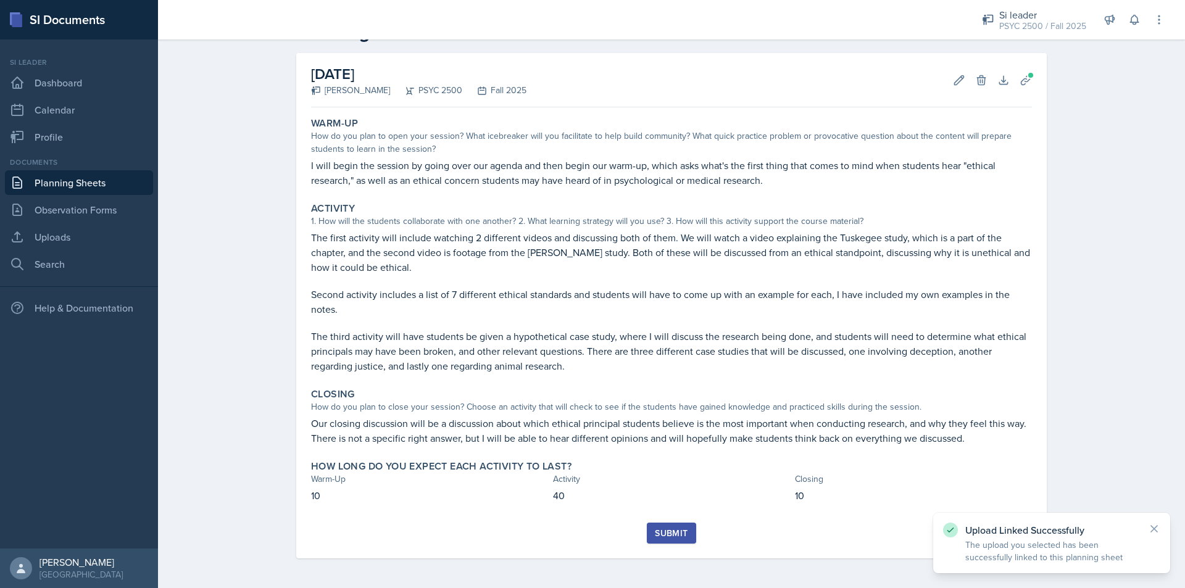
click at [691, 535] on div "Submit" at bounding box center [671, 541] width 721 height 36
click at [683, 530] on button "Submit" at bounding box center [671, 533] width 49 height 21
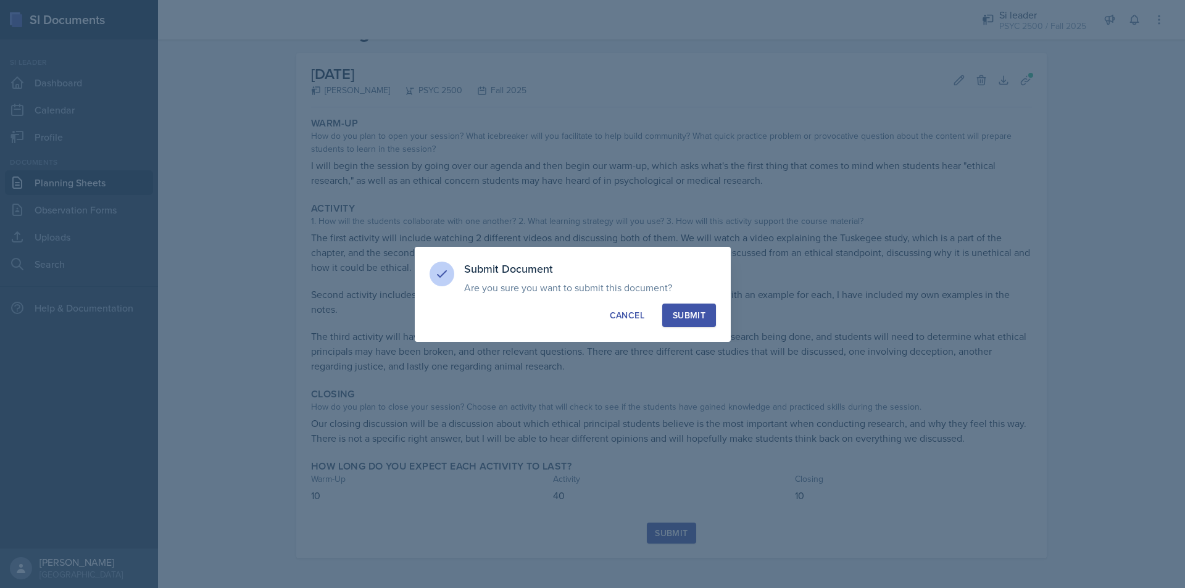
click at [699, 315] on div "Submit" at bounding box center [689, 315] width 33 height 12
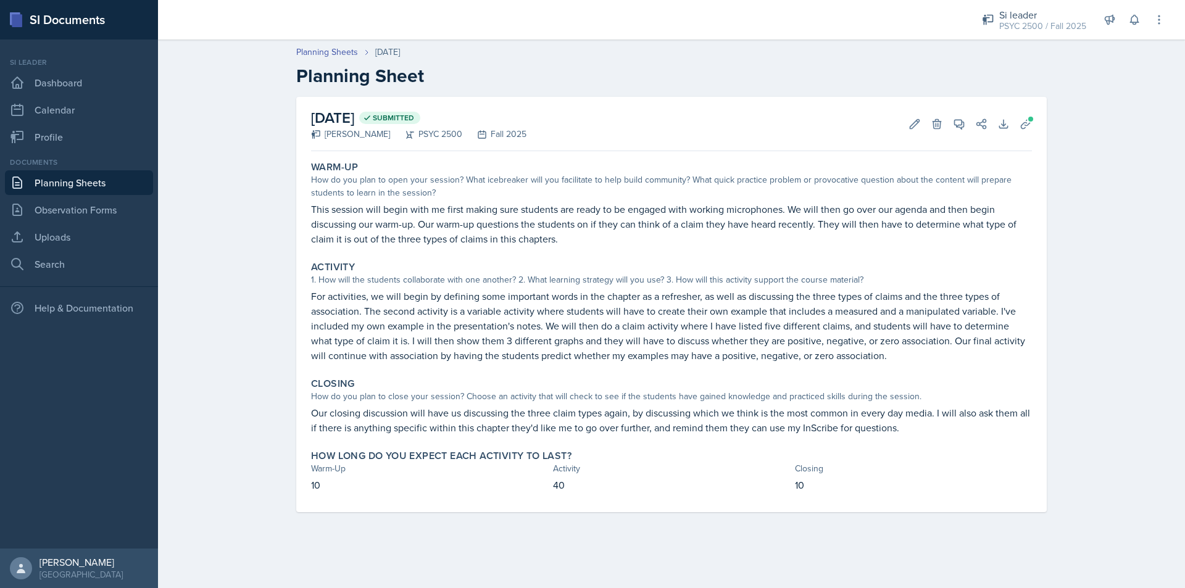
click at [336, 208] on p "This session will begin with me first making sure students are ready to be enga…" at bounding box center [671, 224] width 721 height 44
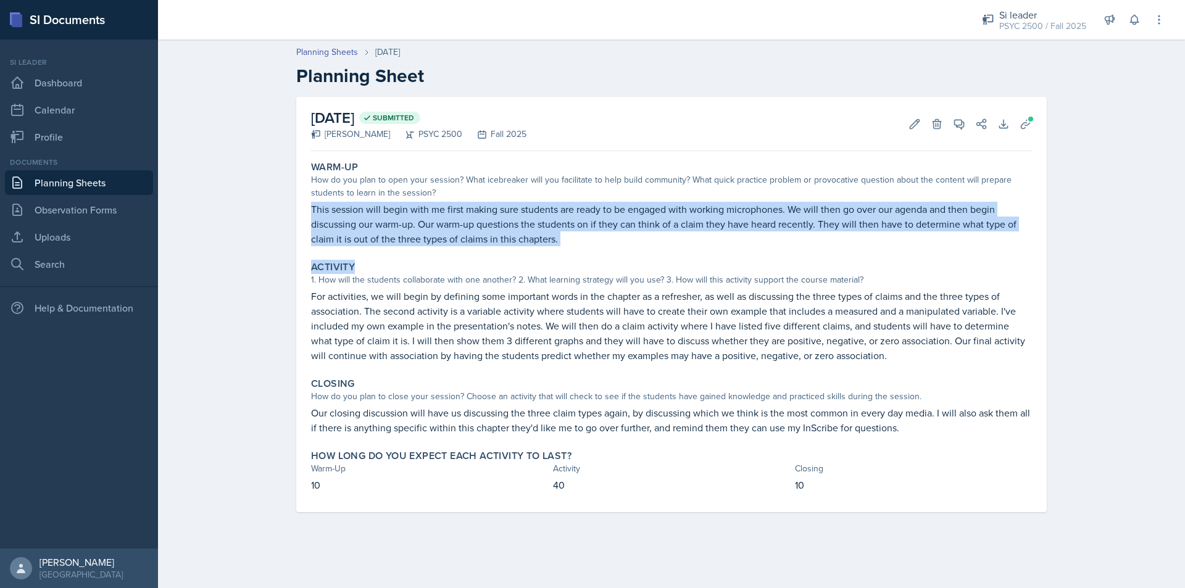
drag, startPoint x: 310, startPoint y: 205, endPoint x: 583, endPoint y: 251, distance: 276.1
click at [583, 251] on div "Warm-Up How do you plan to open your session? What icebreaker will you facilita…" at bounding box center [671, 334] width 721 height 356
click at [551, 237] on p "This session will begin with me first making sure students are ready to be enga…" at bounding box center [671, 224] width 721 height 44
click at [434, 222] on p "This session will begin with me first making sure students are ready to be enga…" at bounding box center [671, 224] width 721 height 44
click at [388, 209] on p "This session will begin with me first making sure students are ready to be enga…" at bounding box center [671, 224] width 721 height 44
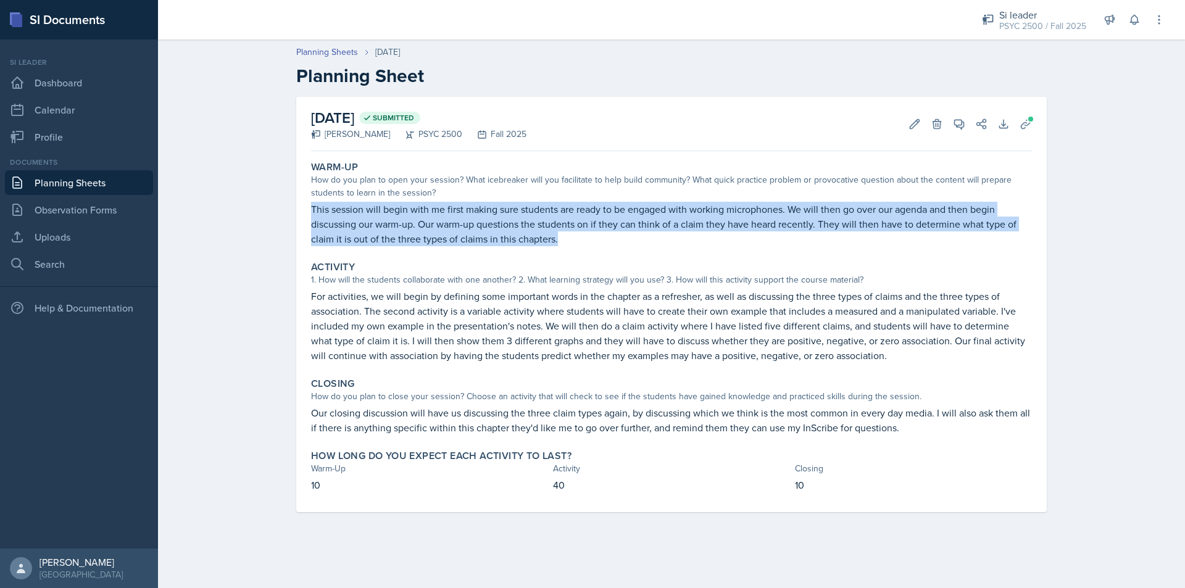
drag, startPoint x: 310, startPoint y: 205, endPoint x: 563, endPoint y: 235, distance: 254.2
click at [563, 235] on div "Warm-Up How do you plan to open your session? What icebreaker will you facilita…" at bounding box center [671, 203] width 731 height 95
copy p "This session will begin with me first making sure students are ready to be enga…"
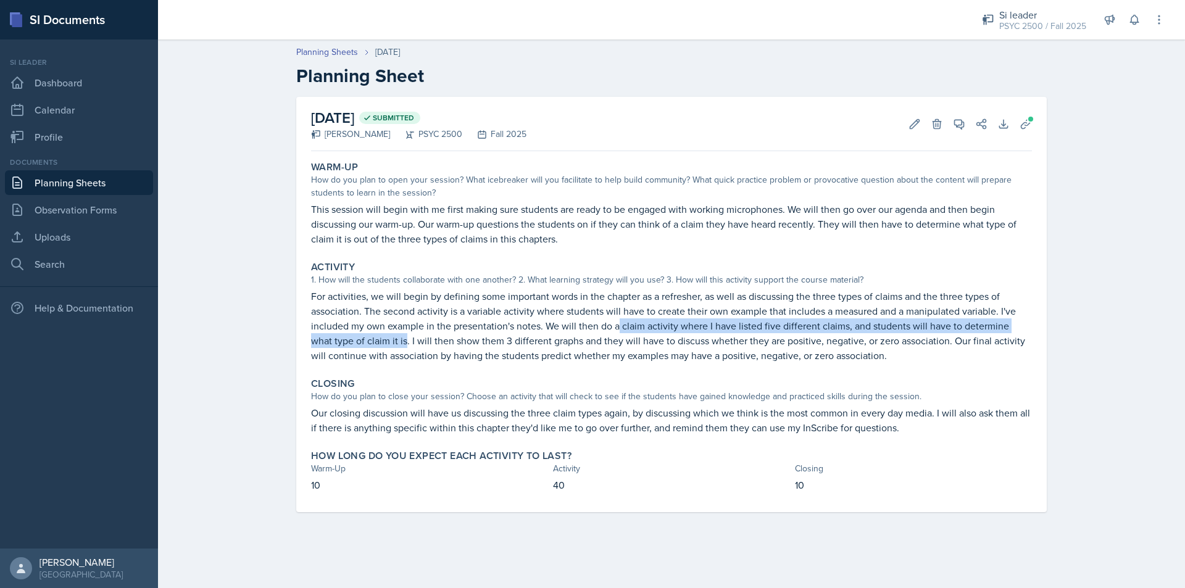
drag, startPoint x: 617, startPoint y: 325, endPoint x: 384, endPoint y: 346, distance: 234.2
click at [384, 346] on p "For activities, we will begin by defining some important words in the chapter a…" at bounding box center [671, 326] width 721 height 74
copy p "claim activity where I have listed five different claims, and students will hav…"
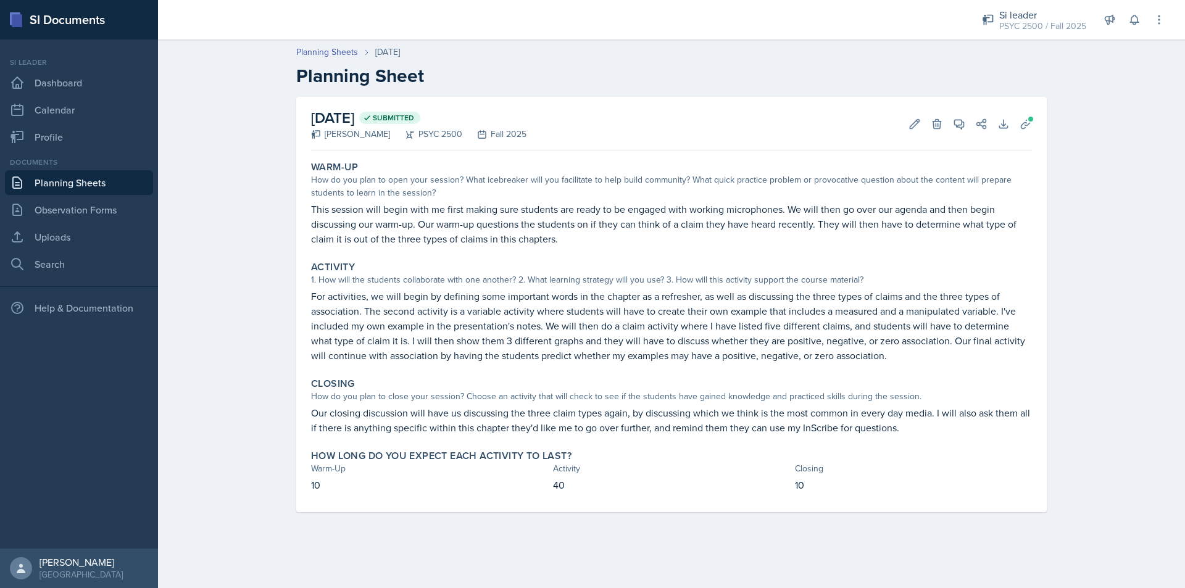
click at [448, 341] on p "For activities, we will begin by defining some important words in the chapter a…" at bounding box center [671, 326] width 721 height 74
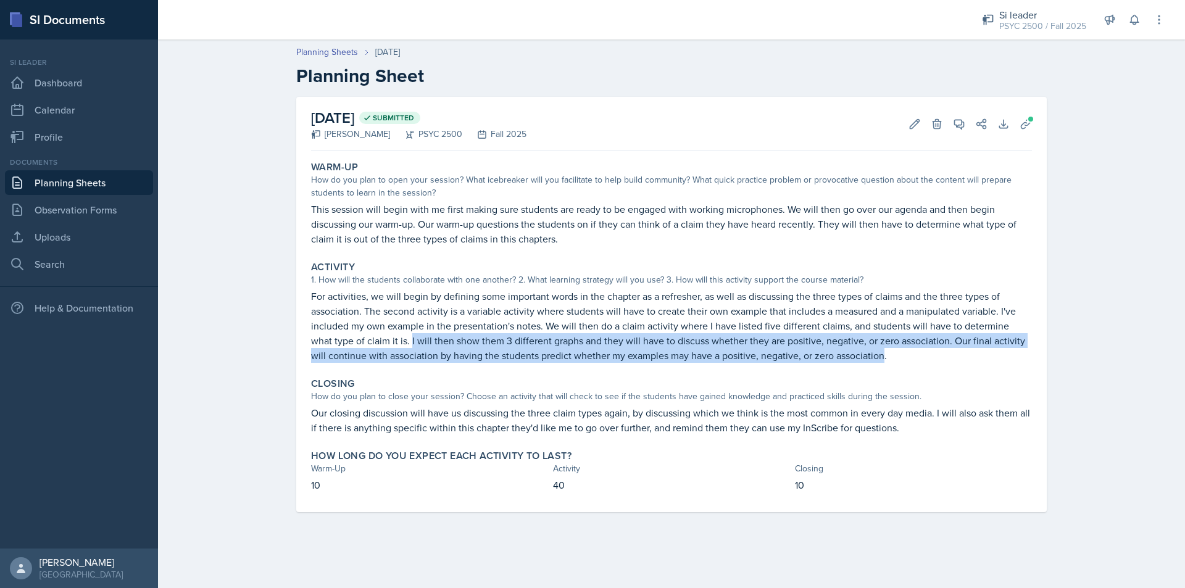
drag, startPoint x: 393, startPoint y: 338, endPoint x: 868, endPoint y: 356, distance: 476.2
click at [868, 356] on p "For activities, we will begin by defining some important words in the chapter a…" at bounding box center [671, 326] width 721 height 74
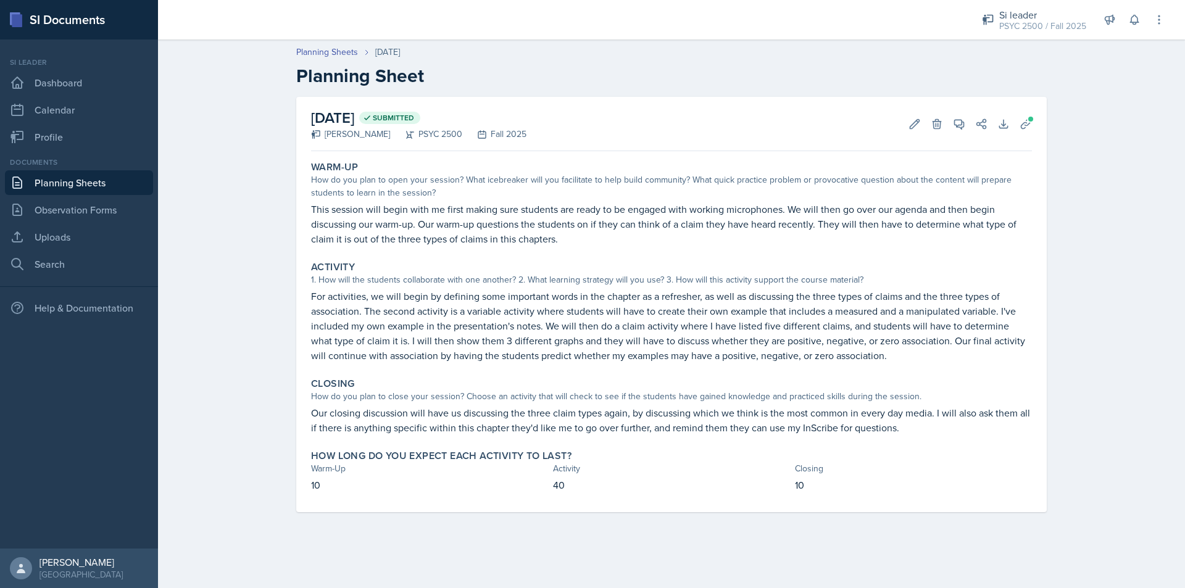
click at [870, 351] on p "For activities, we will begin by defining some important words in the chapter a…" at bounding box center [671, 326] width 721 height 74
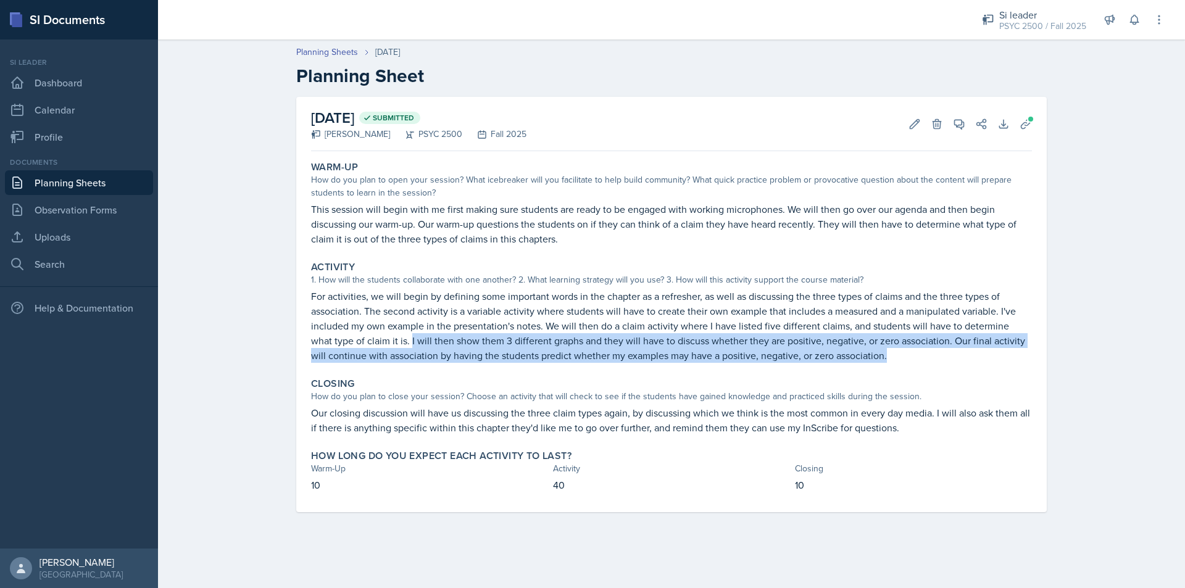
drag, startPoint x: 874, startPoint y: 355, endPoint x: 388, endPoint y: 338, distance: 486.6
click at [388, 338] on p "For activities, we will begin by defining some important words in the chapter a…" at bounding box center [671, 326] width 721 height 74
copy p "I will then show them 3 different graphs and they will have to discuss whether …"
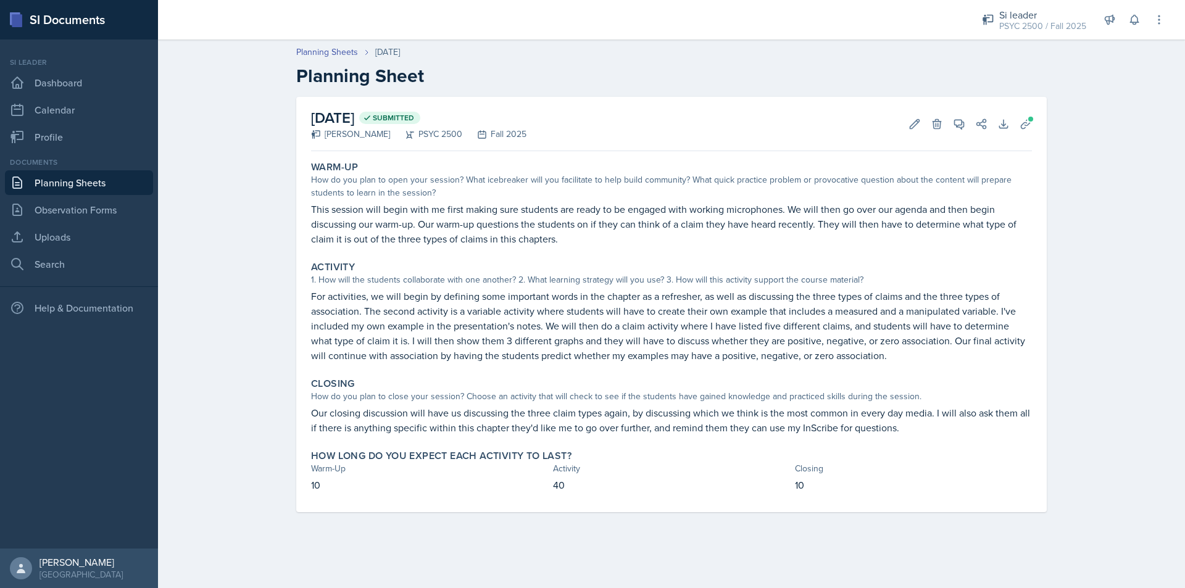
click at [422, 426] on p "Our closing discussion will have us discussing the three claim types again, by …" at bounding box center [671, 421] width 721 height 30
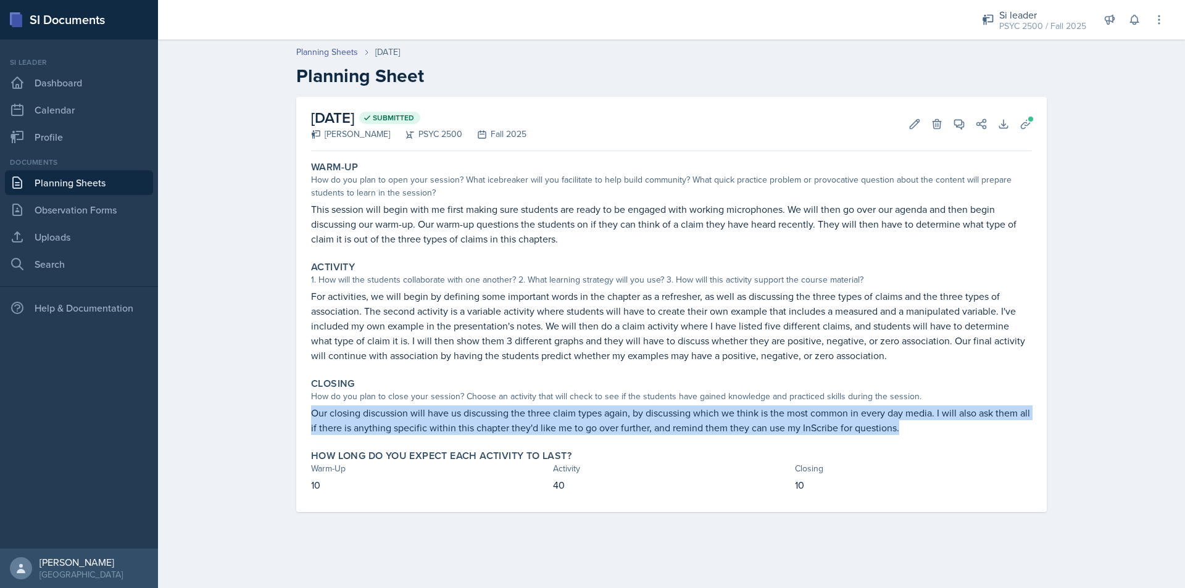
drag, startPoint x: 309, startPoint y: 416, endPoint x: 921, endPoint y: 430, distance: 612.4
click at [921, 430] on div "Closing How do you plan to close your session? Choose an activity that will che…" at bounding box center [671, 406] width 731 height 67
copy p "Our closing discussion will have us discussing the three claim types again, by …"
